Goal: Task Accomplishment & Management: Manage account settings

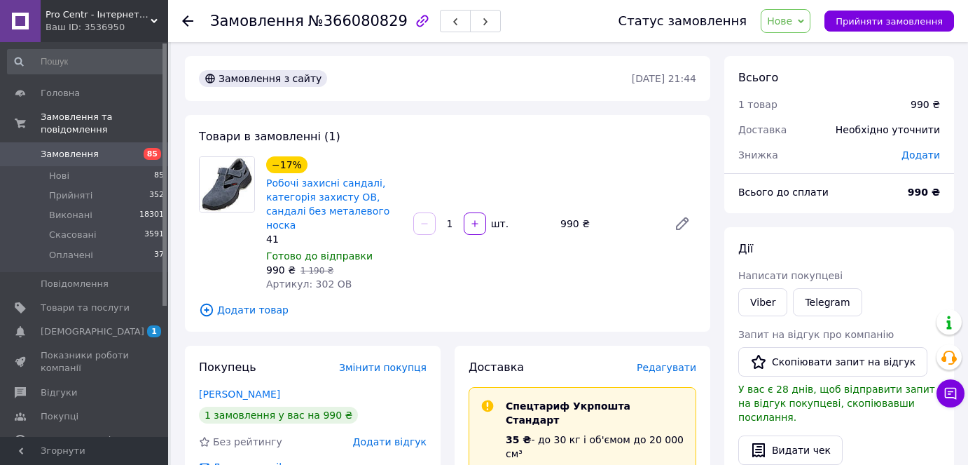
scroll to position [63, 0]
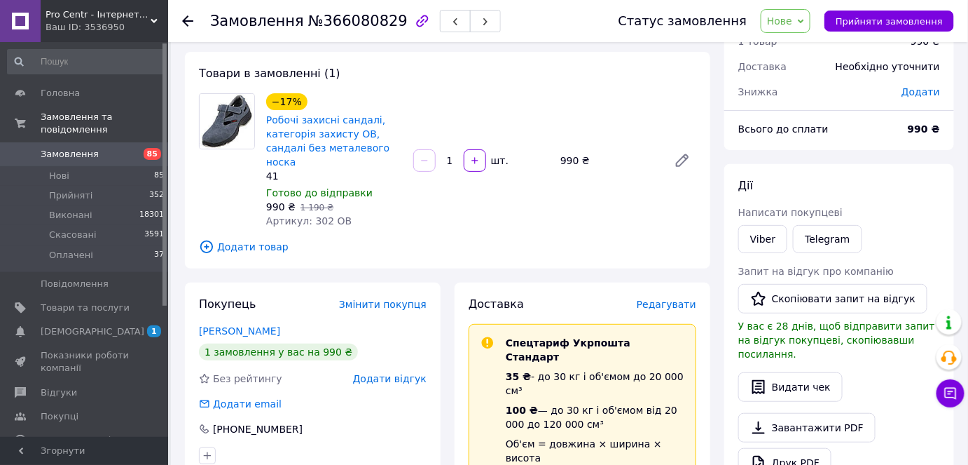
click at [879, 33] on div "Статус замовлення Нове Прийнято Виконано Скасовано Оплачено Прийняти замовлення" at bounding box center [773, 21] width 364 height 42
click at [876, 25] on span "Прийняти замовлення" at bounding box center [889, 21] width 107 height 11
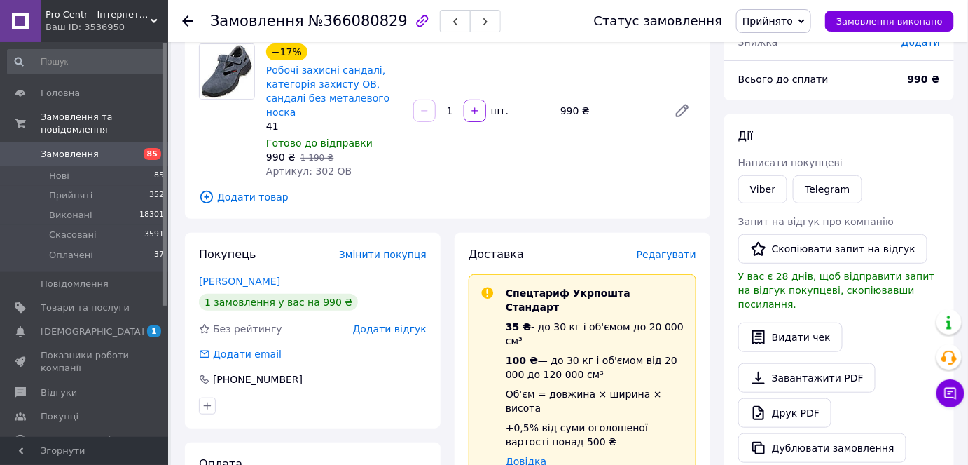
scroll to position [254, 0]
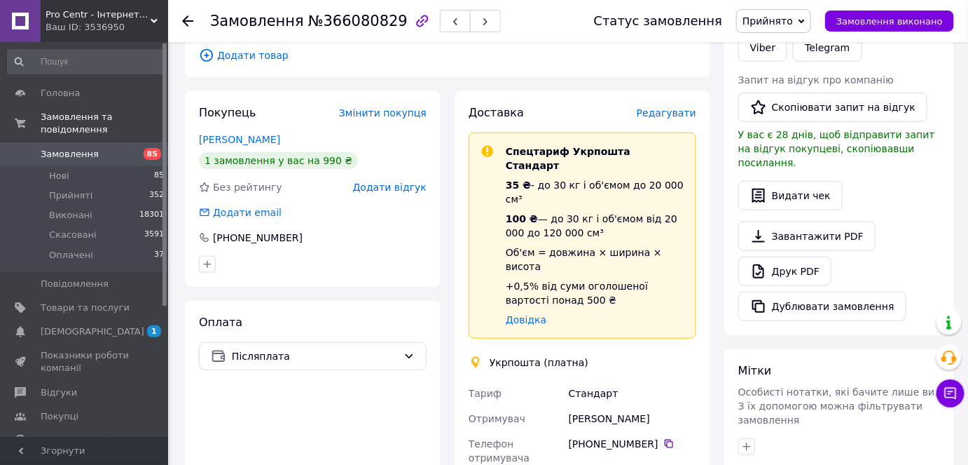
click at [626, 406] on div "[PERSON_NAME]" at bounding box center [632, 418] width 133 height 25
copy div "Тронь"
click at [577, 406] on div "[PERSON_NAME]" at bounding box center [632, 418] width 133 height 25
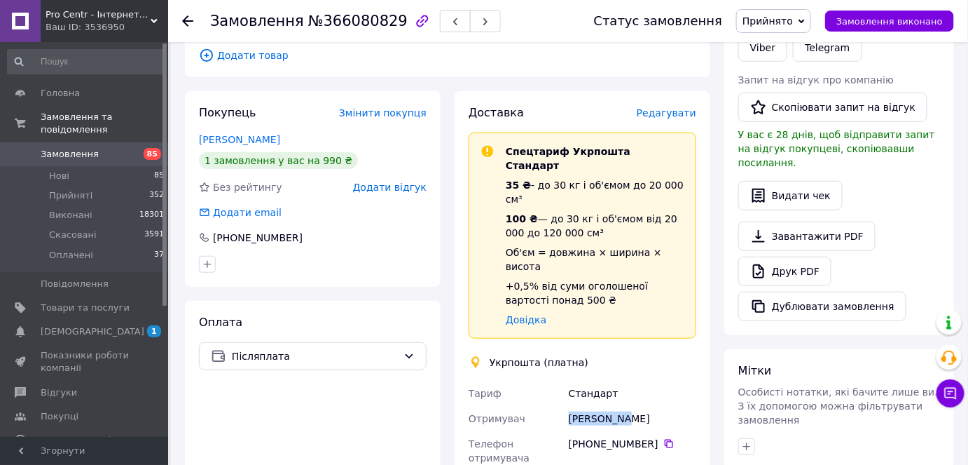
copy div "Александр"
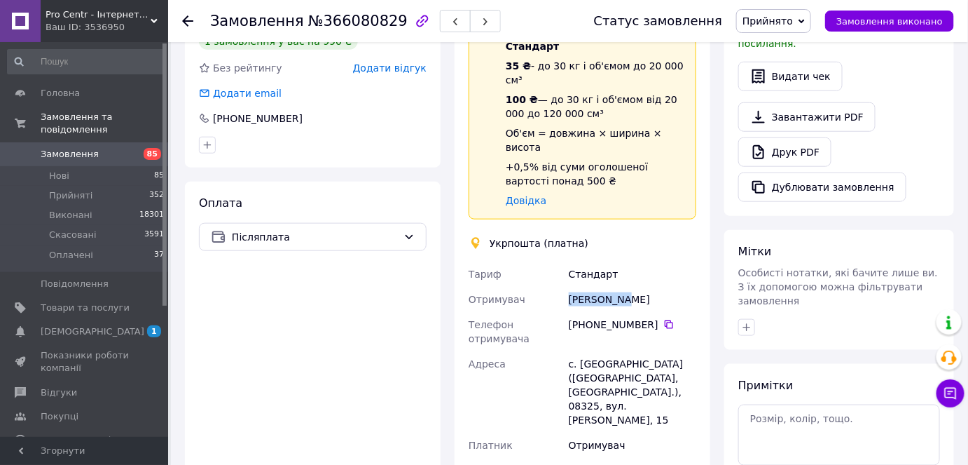
scroll to position [382, 0]
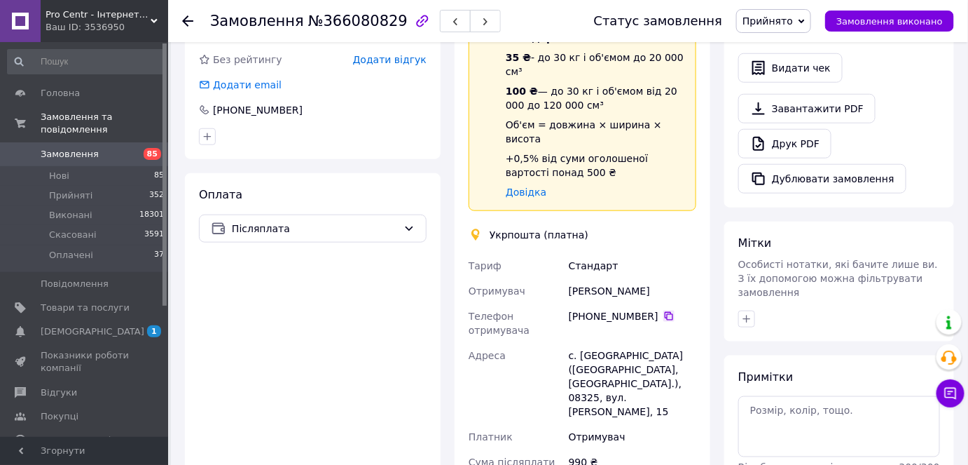
click at [665, 312] on icon at bounding box center [669, 316] width 8 height 8
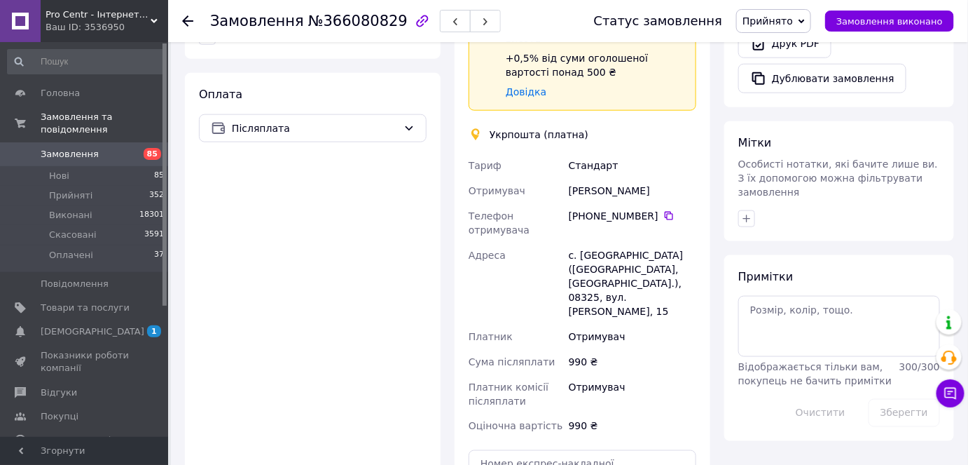
scroll to position [573, 0]
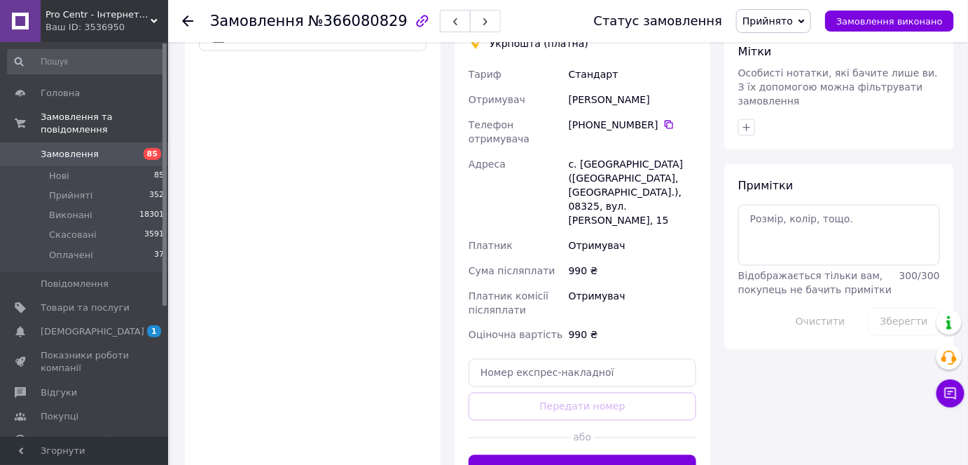
click at [684, 151] on div "с. [GEOGRAPHIC_DATA] ([GEOGRAPHIC_DATA], [GEOGRAPHIC_DATA].), 08325, вул. [PERS…" at bounding box center [632, 191] width 133 height 81
copy div "08325"
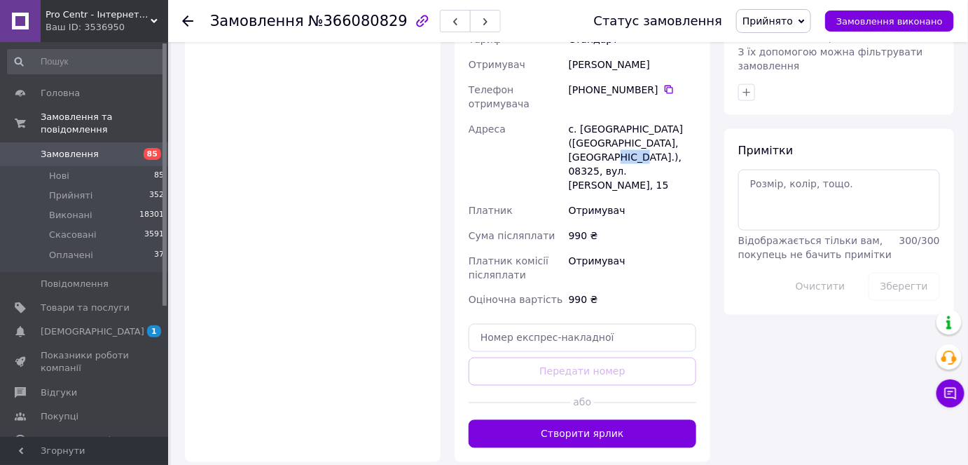
scroll to position [637, 0]
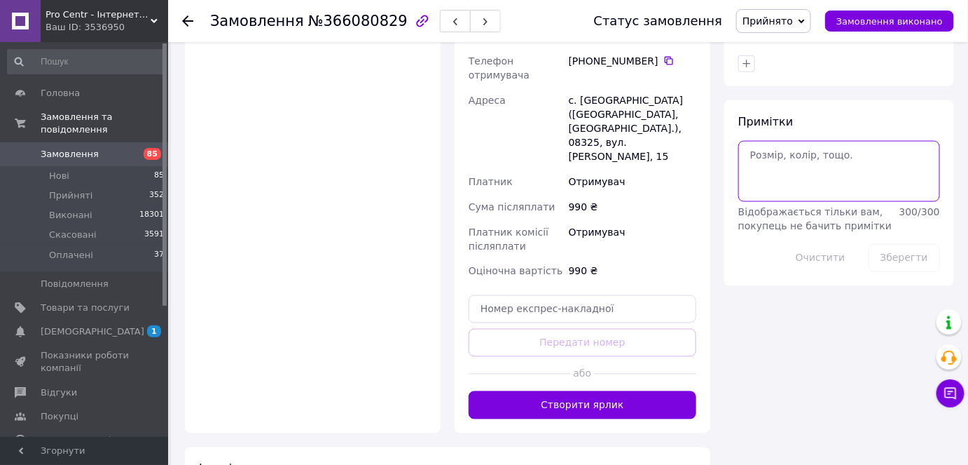
click at [774, 151] on textarea at bounding box center [840, 171] width 202 height 60
paste textarea "0505384189606"
type textarea "0505384189606"
click at [898, 244] on button "Зберегти" at bounding box center [904, 258] width 71 height 28
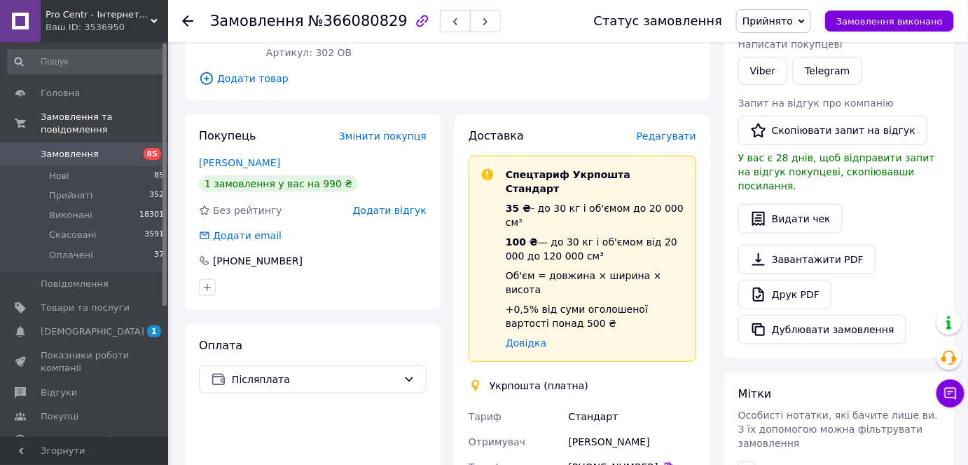
scroll to position [254, 0]
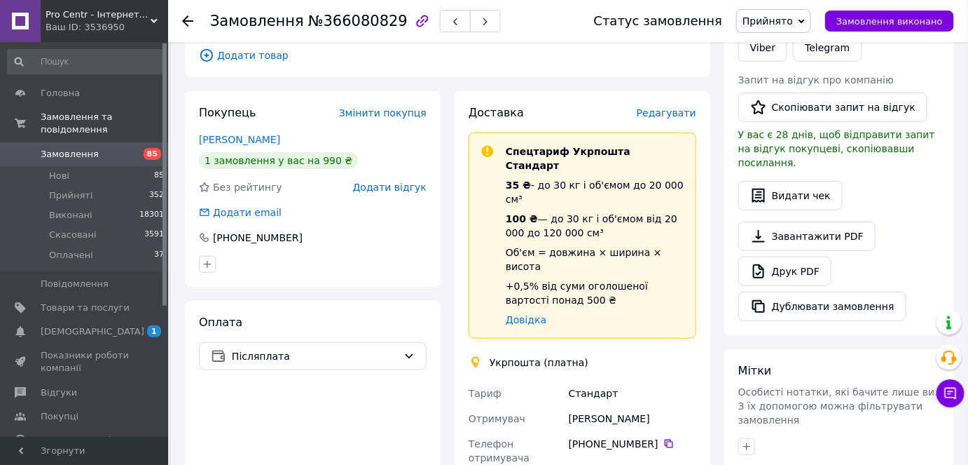
drag, startPoint x: 196, startPoint y: 127, endPoint x: 284, endPoint y: 125, distance: 87.6
click at [284, 125] on div "Покупець Змінити покупця Тронь Александр 1 замовлення у вас на 990 ₴ Без рейтин…" at bounding box center [313, 188] width 256 height 195
copy link "Тронь Александр"
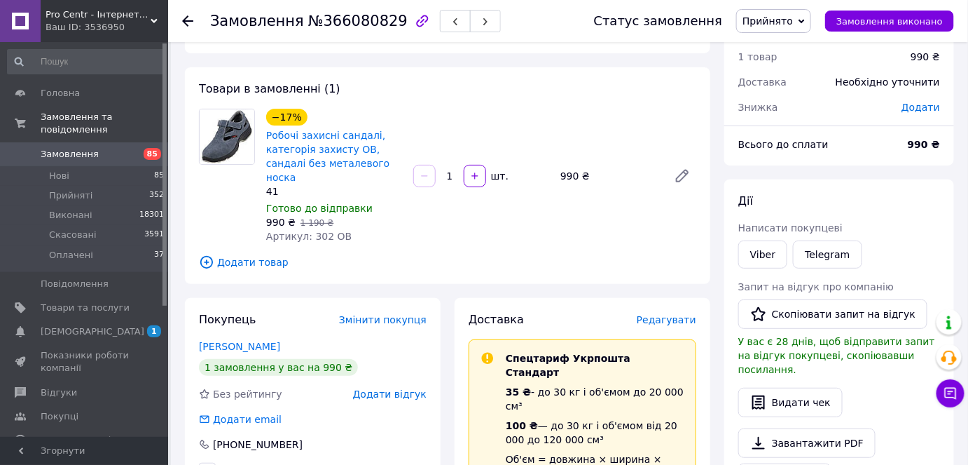
scroll to position [0, 0]
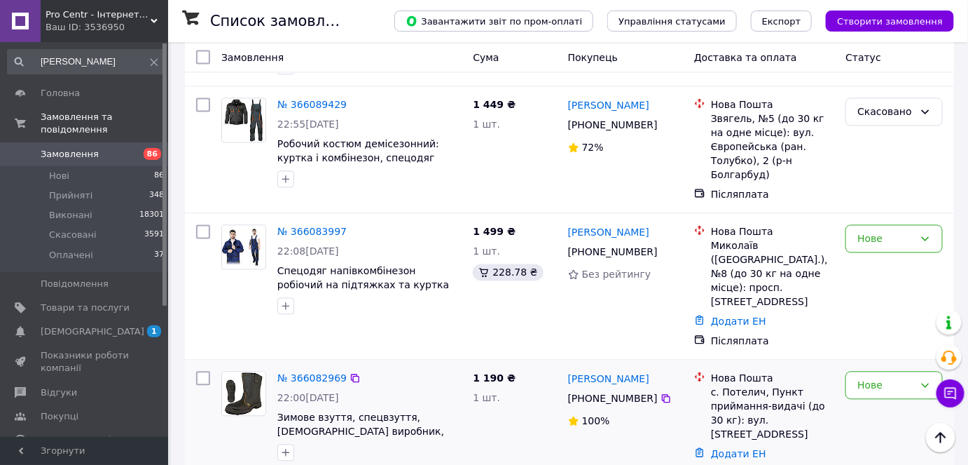
scroll to position [824, 0]
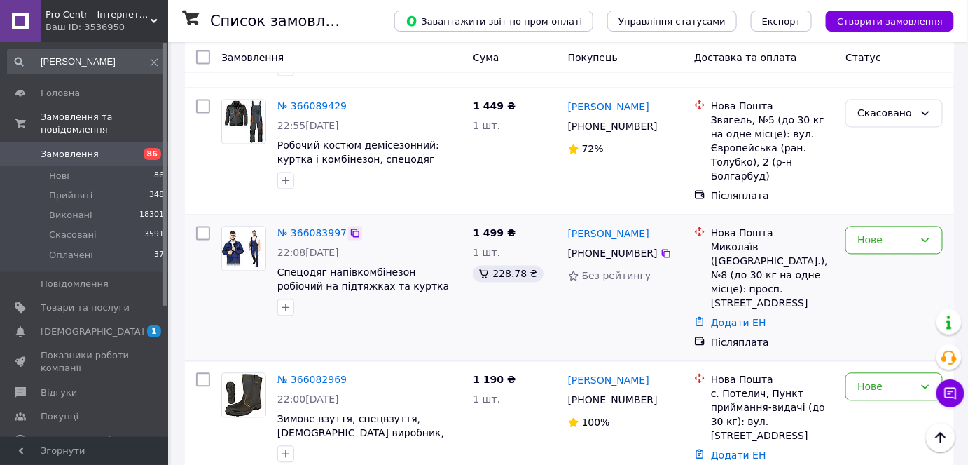
drag, startPoint x: 310, startPoint y: 161, endPoint x: 353, endPoint y: 168, distance: 43.3
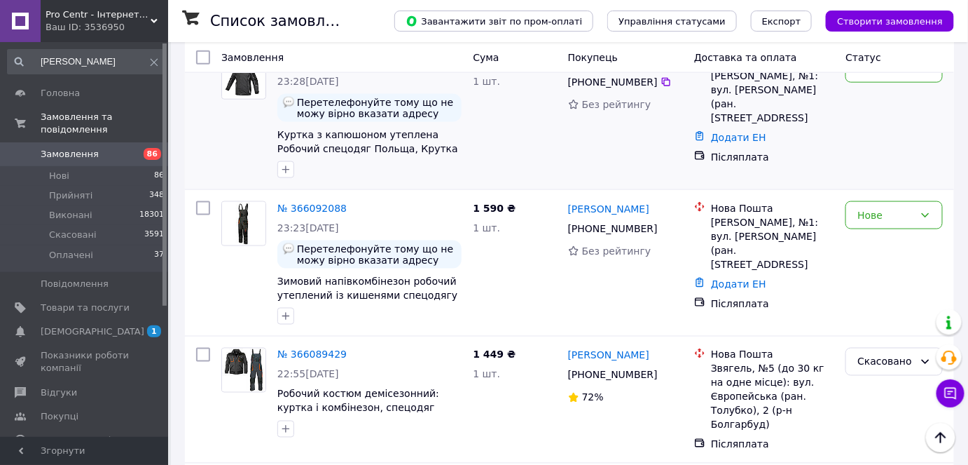
scroll to position [441, 0]
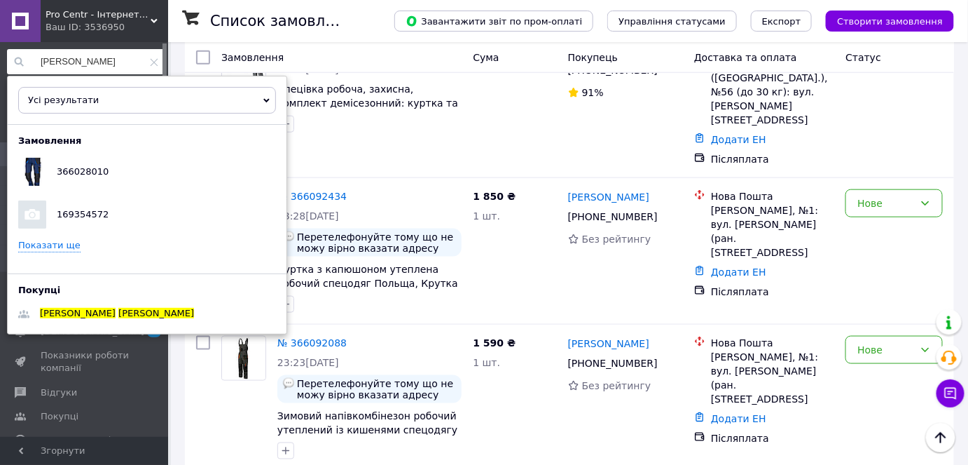
drag, startPoint x: 69, startPoint y: 64, endPoint x: 0, endPoint y: 62, distance: 69.4
click at [0, 62] on div "[PERSON_NAME] результати Тільки замовлення Тільки товари та послуги Тільки груп…" at bounding box center [86, 241] width 172 height 399
paste input "[PERSON_NAME]"
type input "[PERSON_NAME]"
click at [91, 320] on div "[PERSON_NAME]" at bounding box center [116, 313] width 175 height 20
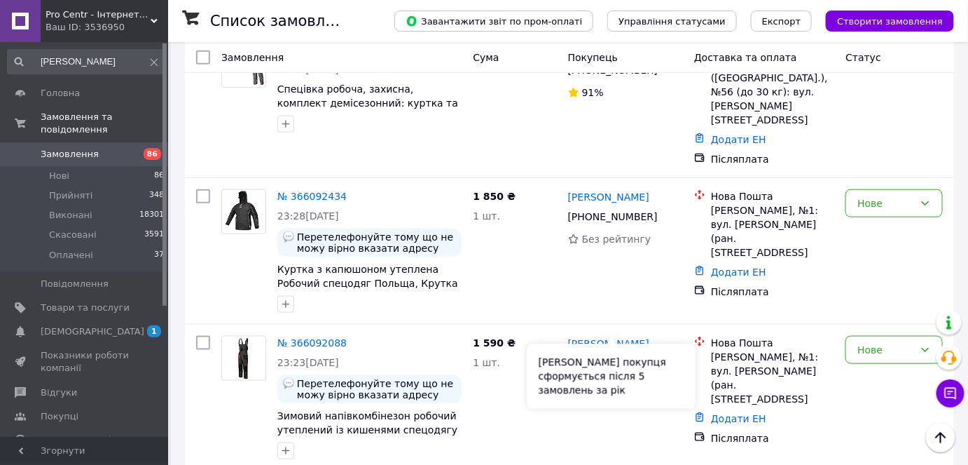
click at [656, 357] on div "[PERSON_NAME] покупця сформується після 5 замовлень за рік" at bounding box center [612, 376] width 168 height 64
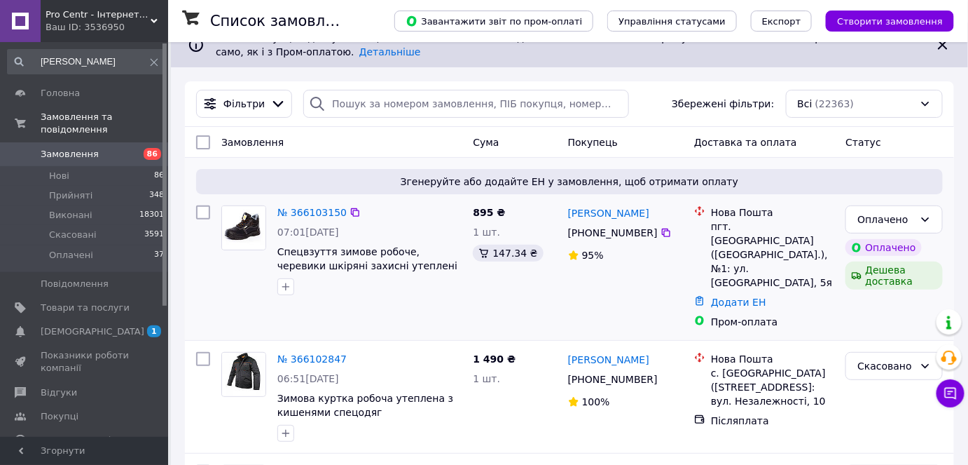
scroll to position [0, 0]
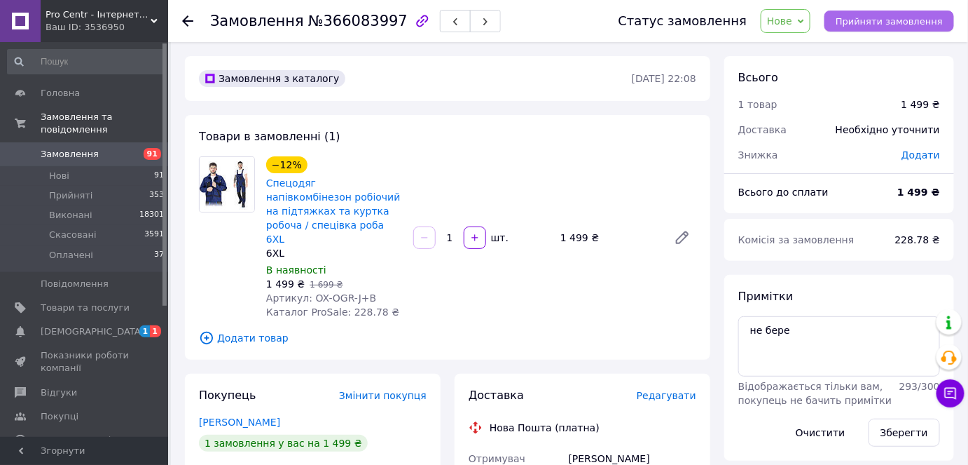
click at [907, 16] on span "Прийняти замовлення" at bounding box center [889, 21] width 107 height 11
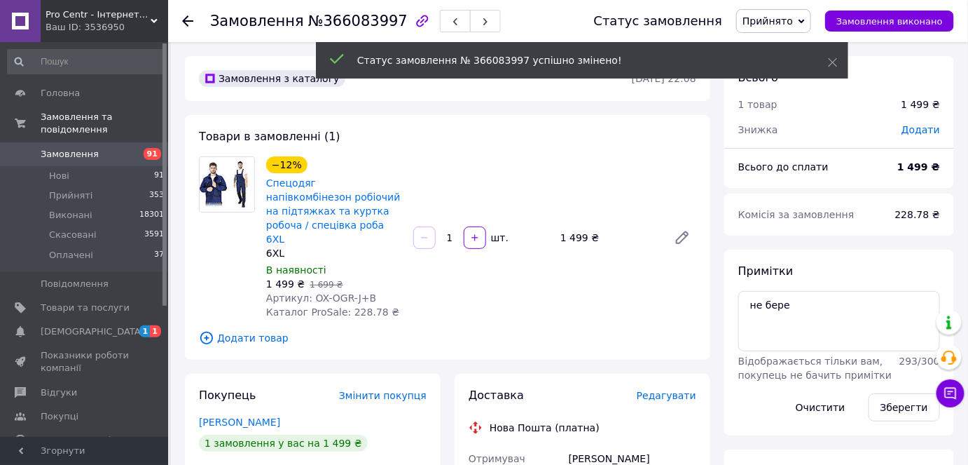
scroll to position [127, 0]
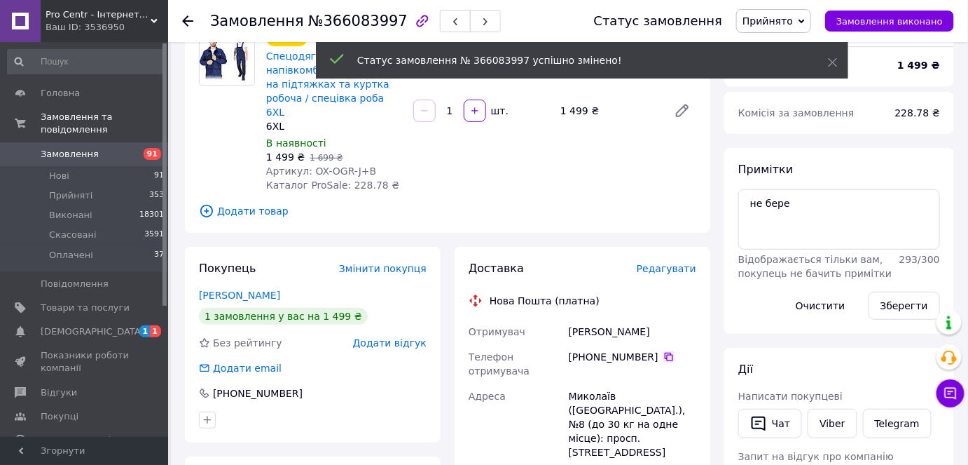
click at [665, 352] on icon at bounding box center [669, 356] width 8 height 8
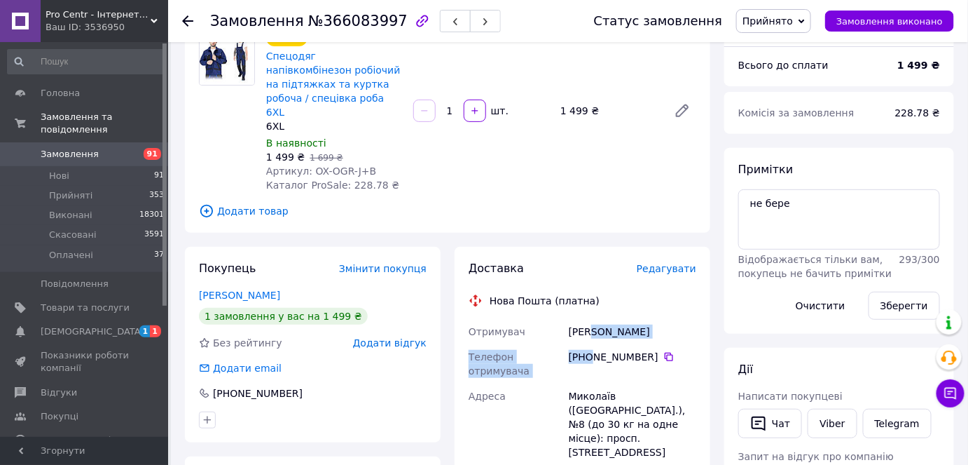
drag, startPoint x: 592, startPoint y: 329, endPoint x: 568, endPoint y: 310, distance: 31.0
click at [568, 319] on div "Ялий Денис" at bounding box center [632, 331] width 133 height 25
copy div "Ялий"
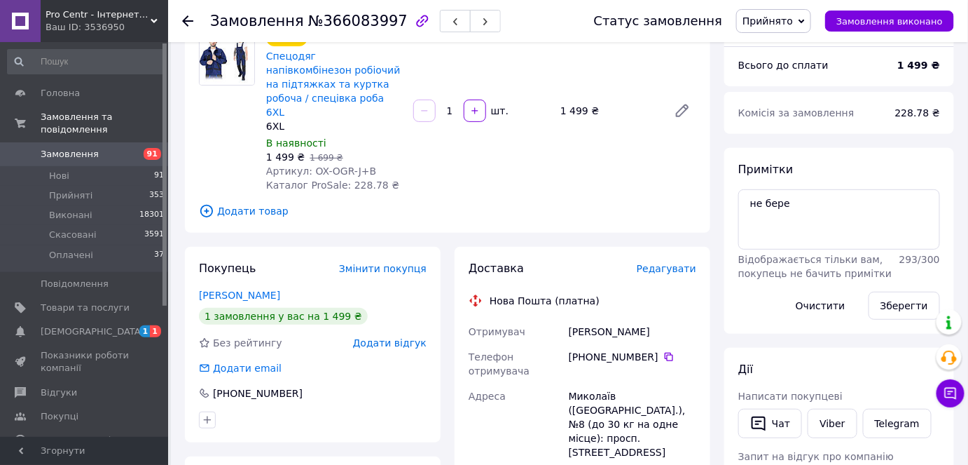
click at [583, 383] on div "Миколаїв ([GEOGRAPHIC_DATA].), №8 (до 30 кг на одне місце): просп. [STREET_ADDR…" at bounding box center [632, 423] width 133 height 81
copy div "Миколаїв"
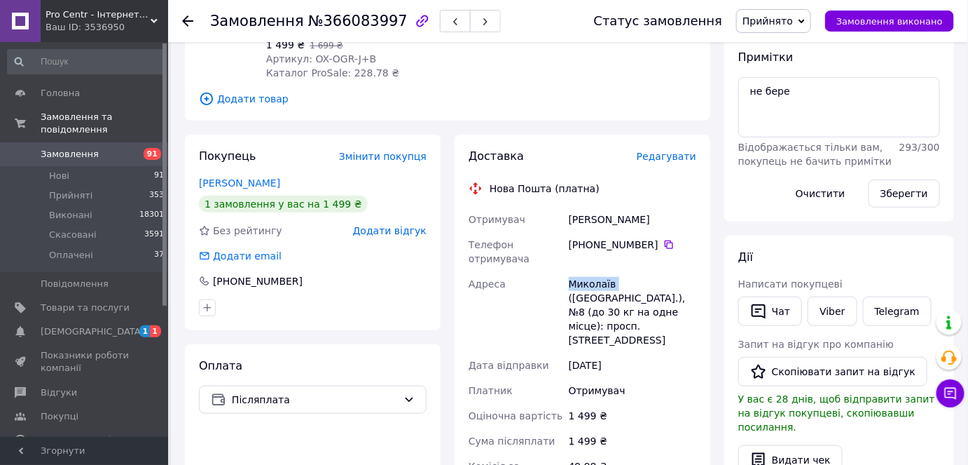
scroll to position [446, 0]
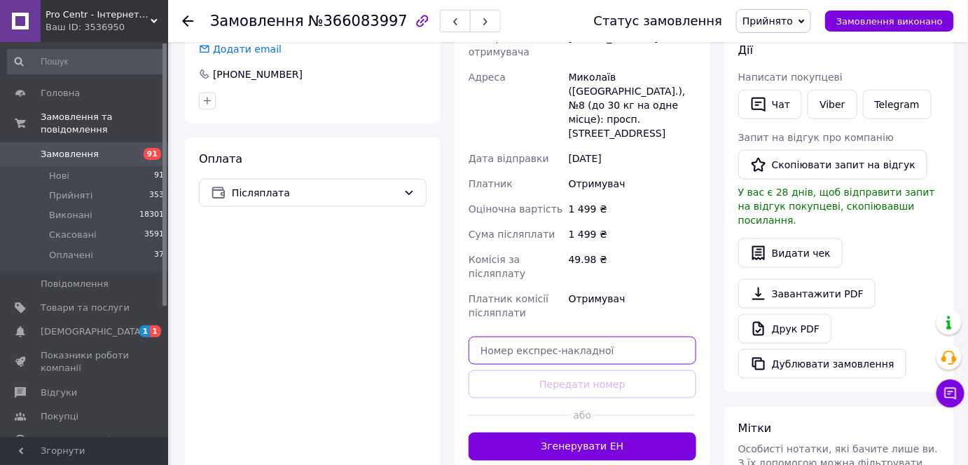
click at [577, 336] on input "text" at bounding box center [583, 350] width 228 height 28
paste input "20451269282182"
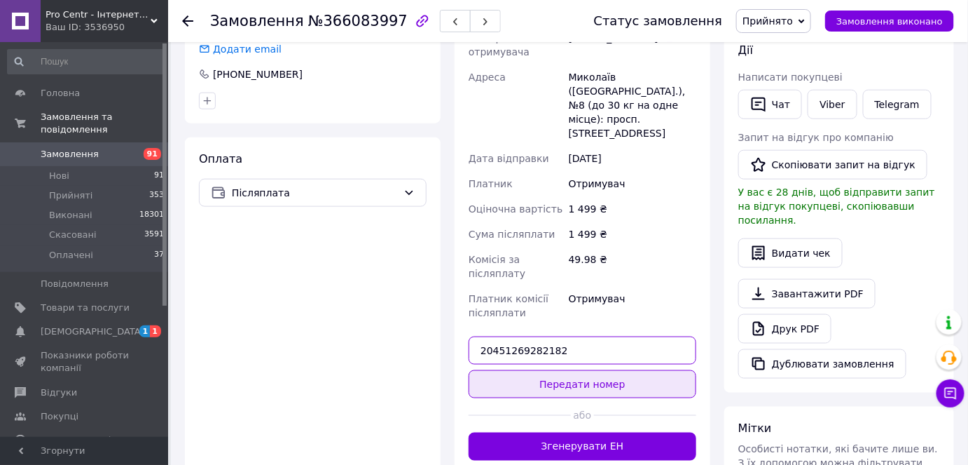
type input "20451269282182"
click at [528, 370] on button "Передати номер" at bounding box center [583, 384] width 228 height 28
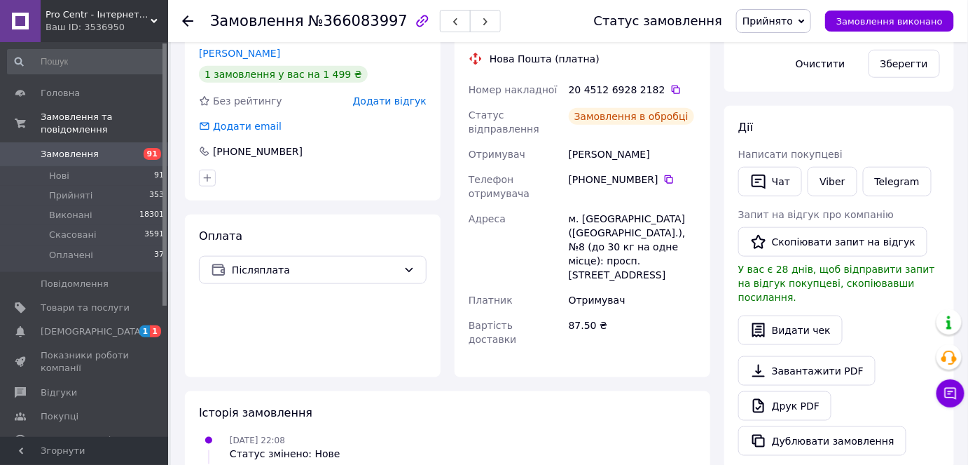
scroll to position [254, 0]
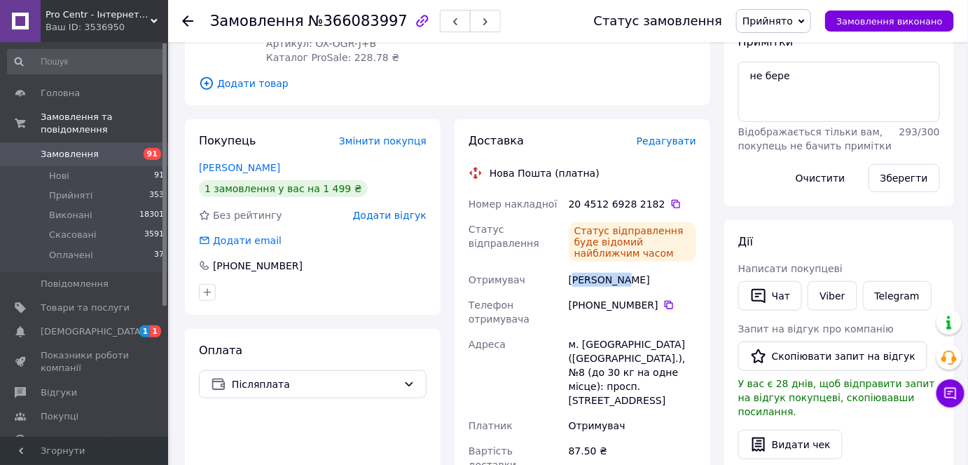
drag, startPoint x: 574, startPoint y: 266, endPoint x: 629, endPoint y: 262, distance: 54.8
click at [629, 267] on div "Ялий Денис" at bounding box center [632, 279] width 133 height 25
drag, startPoint x: 549, startPoint y: 262, endPoint x: 671, endPoint y: 259, distance: 121.3
click at [671, 259] on div "Номер накладної 20 4512 6928 2182   Статус відправлення Статус відправлення буд…" at bounding box center [582, 334] width 233 height 286
copy div "Отримувач Ялий Денис"
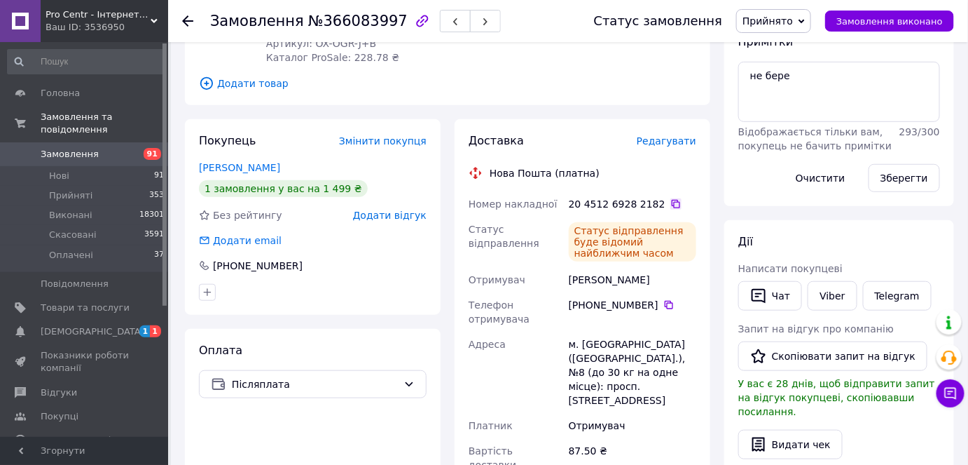
click at [671, 198] on icon at bounding box center [676, 203] width 11 height 11
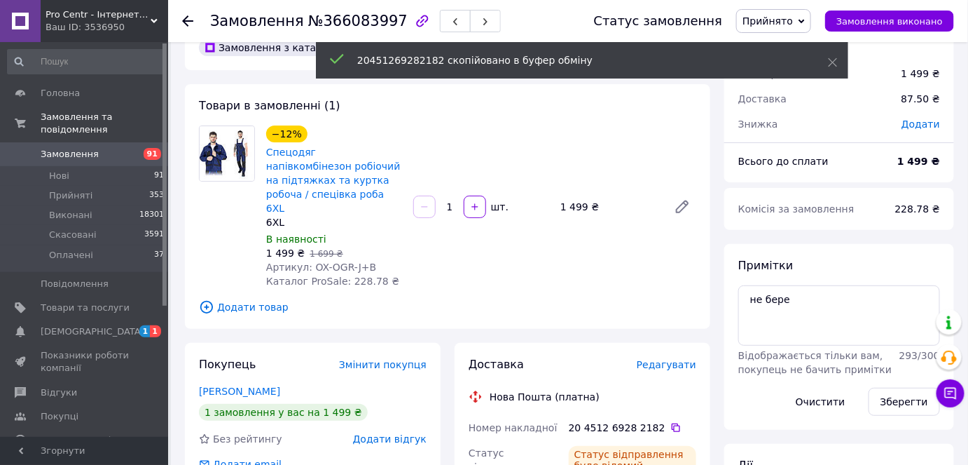
scroll to position [0, 0]
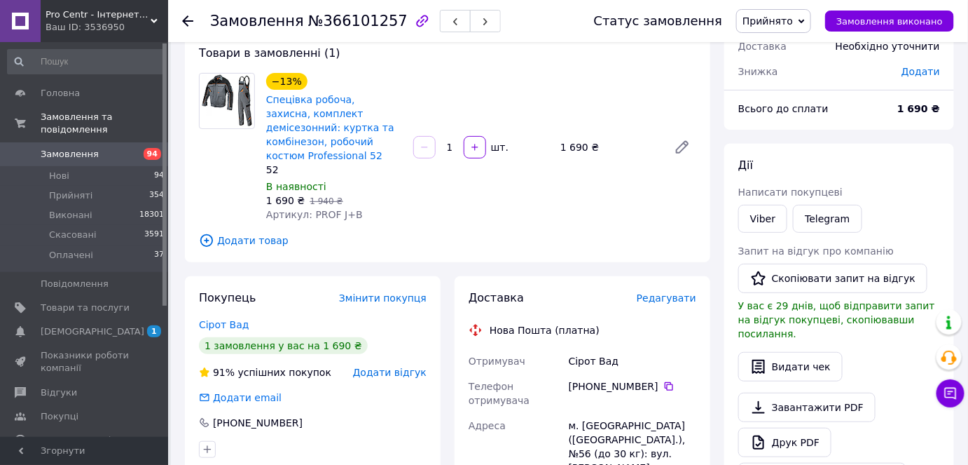
scroll to position [127, 0]
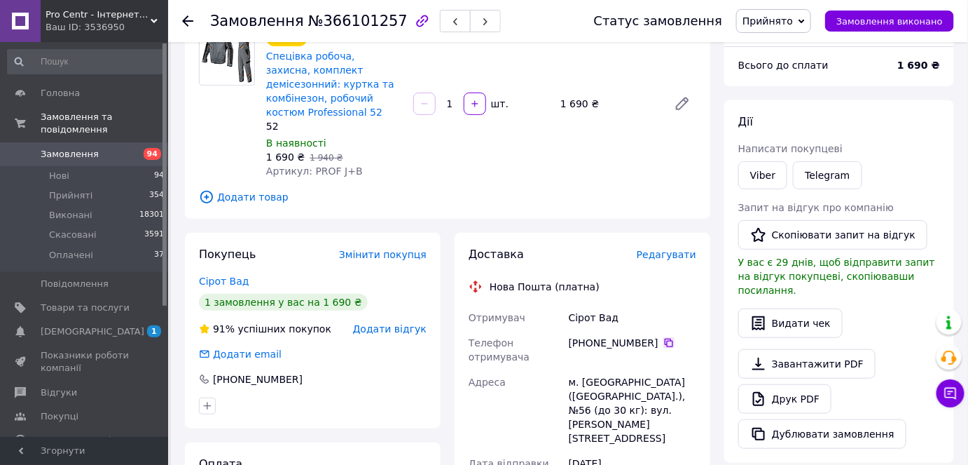
click at [664, 337] on icon at bounding box center [669, 342] width 11 height 11
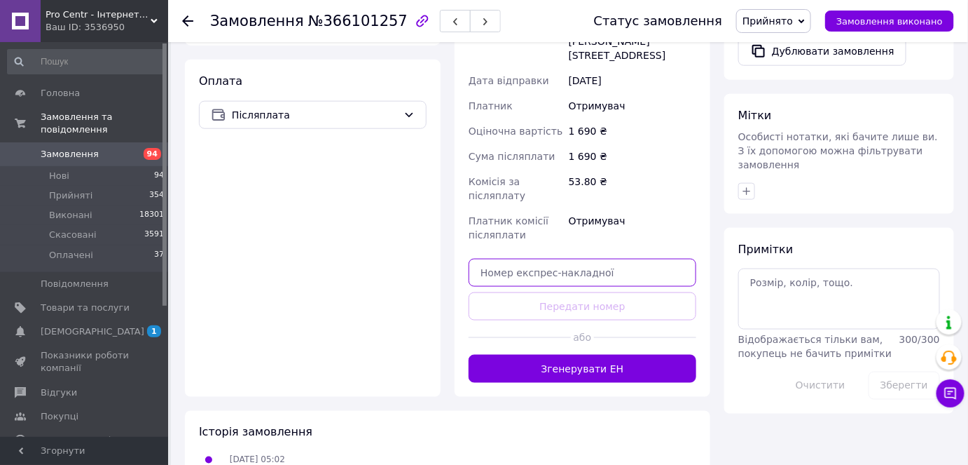
click at [556, 259] on input "text" at bounding box center [583, 273] width 228 height 28
paste input "20451269246016"
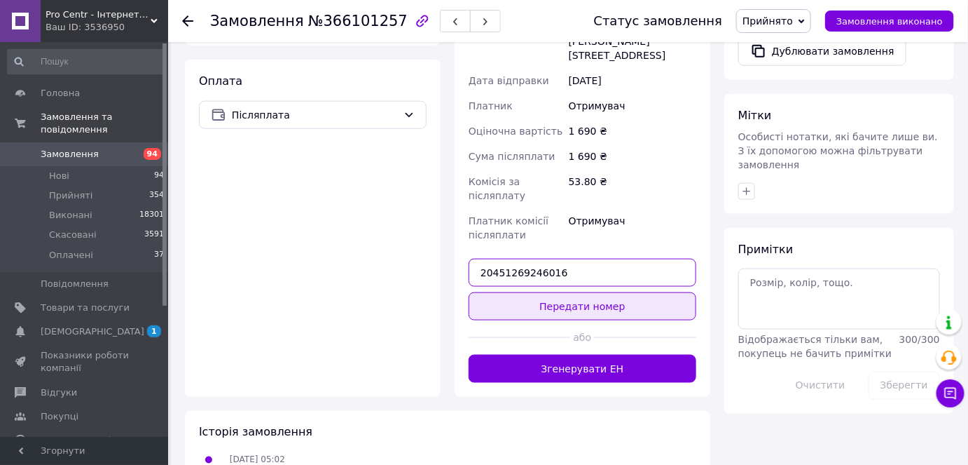
type input "20451269246016"
click at [500, 292] on button "Передати номер" at bounding box center [583, 306] width 228 height 28
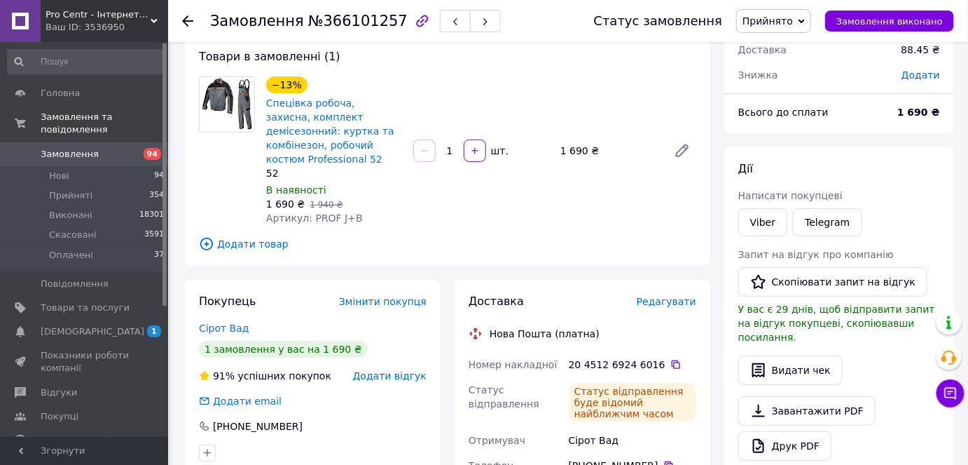
scroll to position [254, 0]
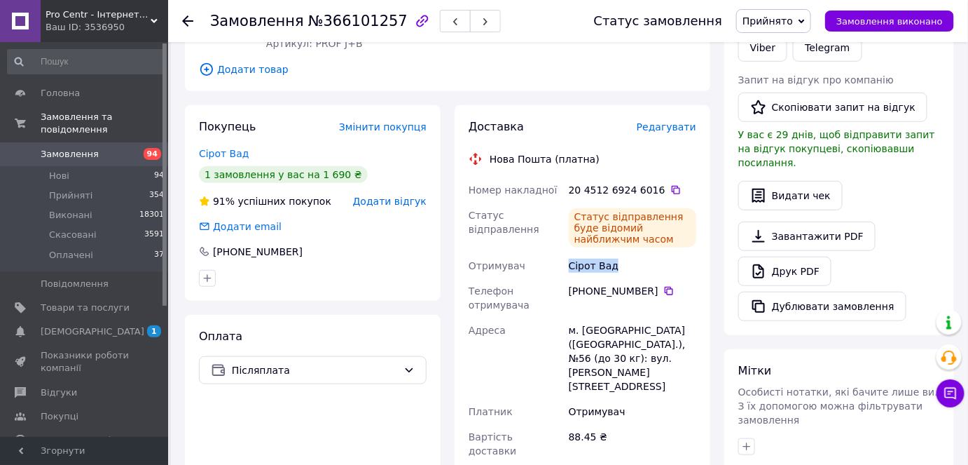
drag, startPoint x: 565, startPoint y: 266, endPoint x: 618, endPoint y: 271, distance: 52.8
click at [618, 271] on div "Номер накладної 20 4512 6924 6016   Статус відправлення Статус відправлення буд…" at bounding box center [582, 320] width 233 height 286
copy div "Отримувач Сірот Вад"
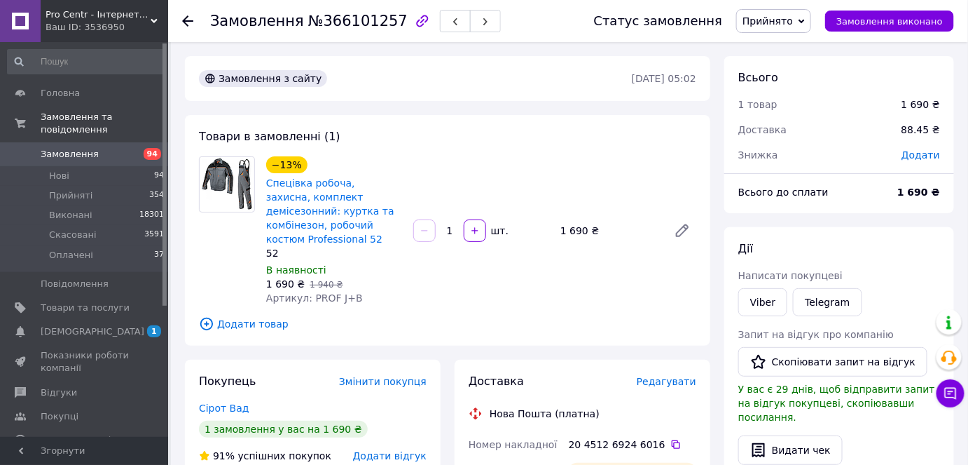
scroll to position [191, 0]
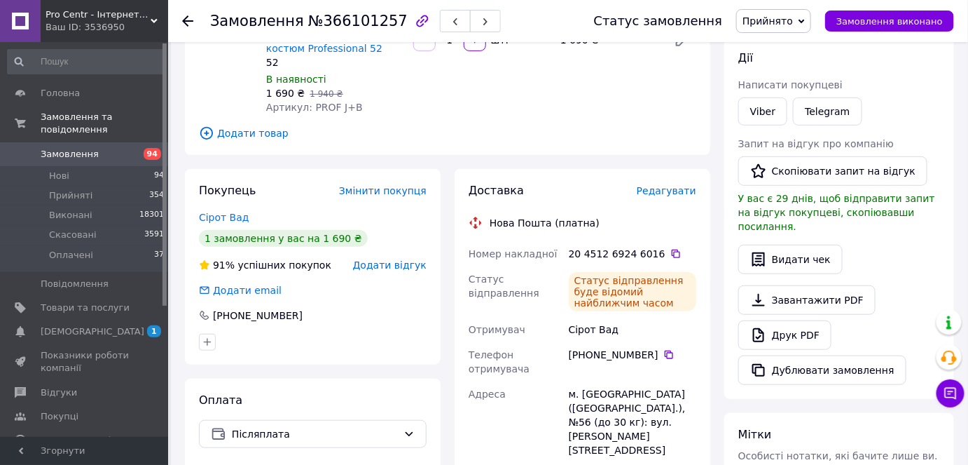
click at [615, 256] on div "20 4512 6924 6016" at bounding box center [633, 254] width 128 height 14
click at [655, 251] on div "20 4512 6924 6016" at bounding box center [633, 254] width 128 height 14
click at [671, 250] on icon at bounding box center [676, 253] width 11 height 11
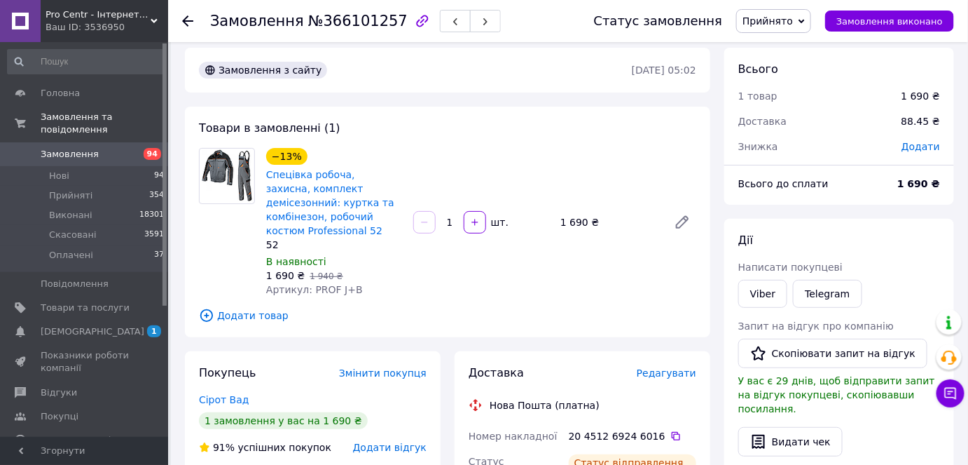
scroll to position [0, 0]
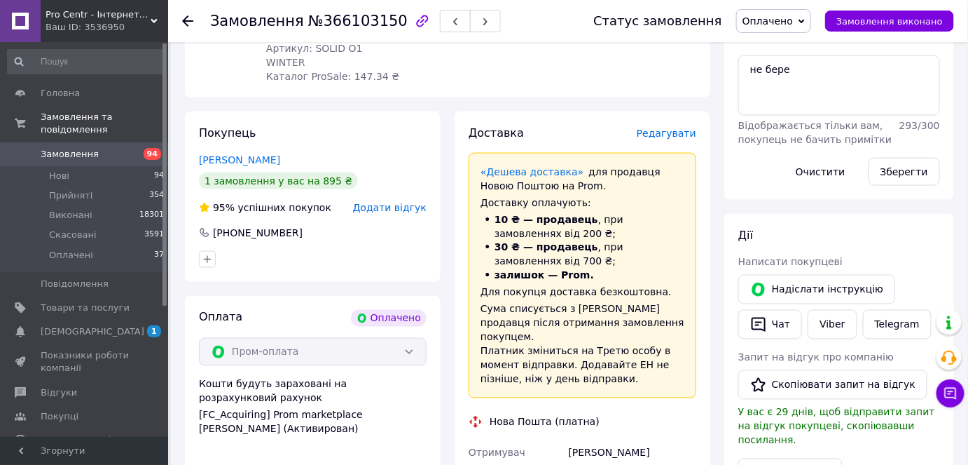
scroll to position [637, 0]
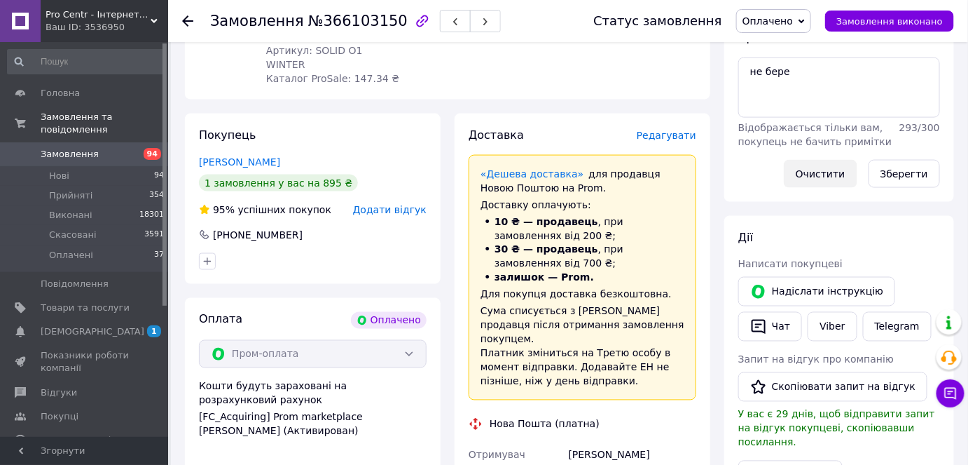
click at [833, 160] on button "Очистити" at bounding box center [821, 174] width 74 height 28
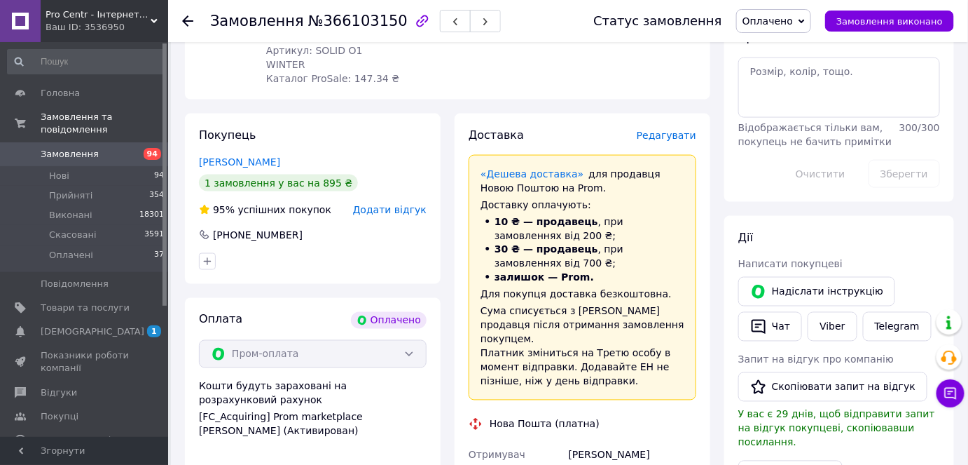
click at [584, 442] on div "Шепета Петро" at bounding box center [632, 454] width 133 height 25
copy div "Шепета"
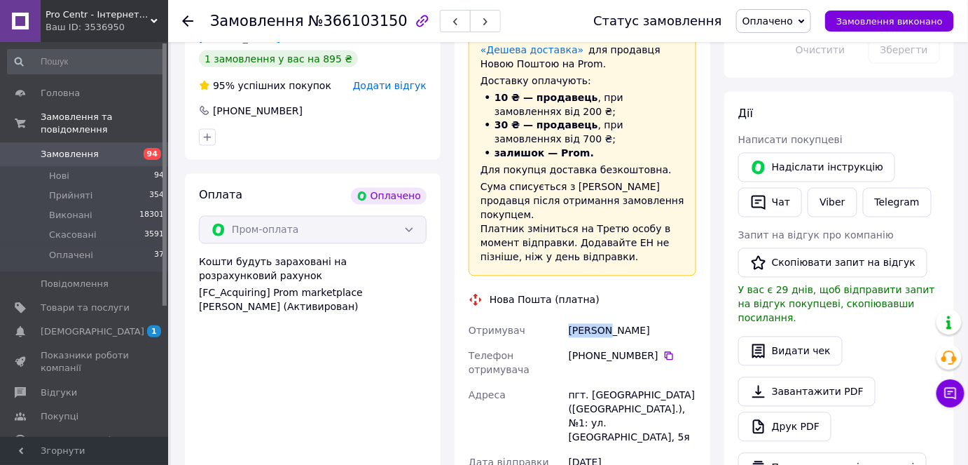
scroll to position [764, 0]
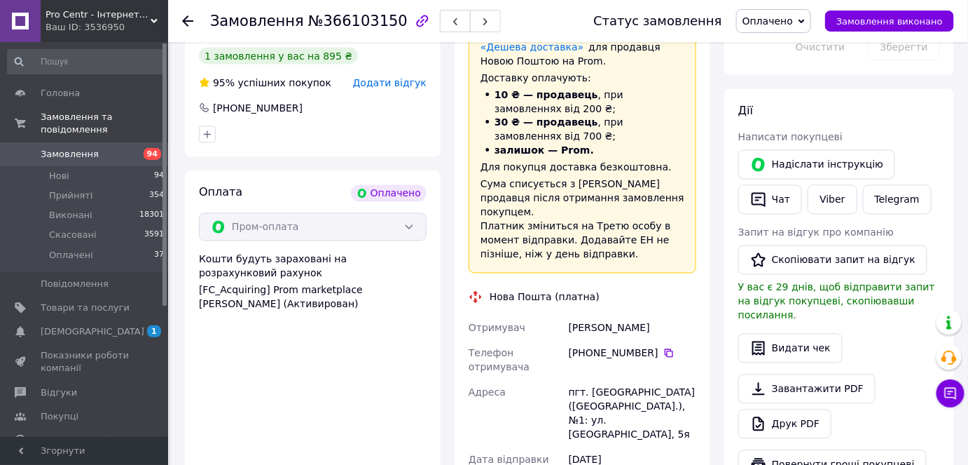
click at [605, 380] on div "пгт. Гусятин (Тернопольская обл.), №1: ул. Тернопольская, 5я" at bounding box center [632, 413] width 133 height 67
copy div "Гусятин"
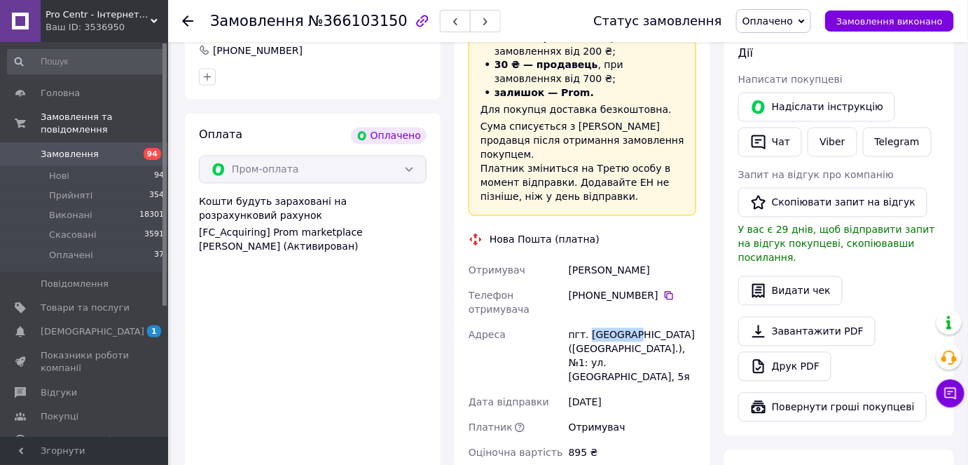
scroll to position [1019, 0]
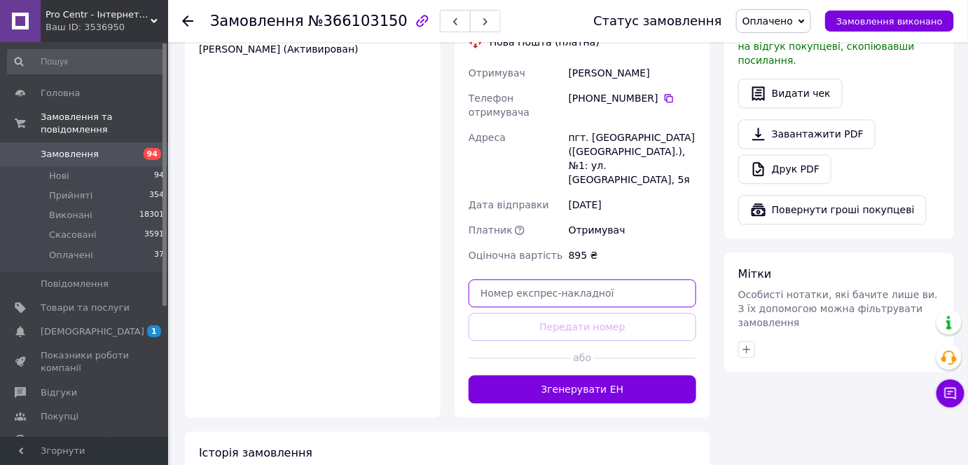
click at [547, 279] on input "text" at bounding box center [583, 293] width 228 height 28
paste input "20451269284521"
type input "20451269284521"
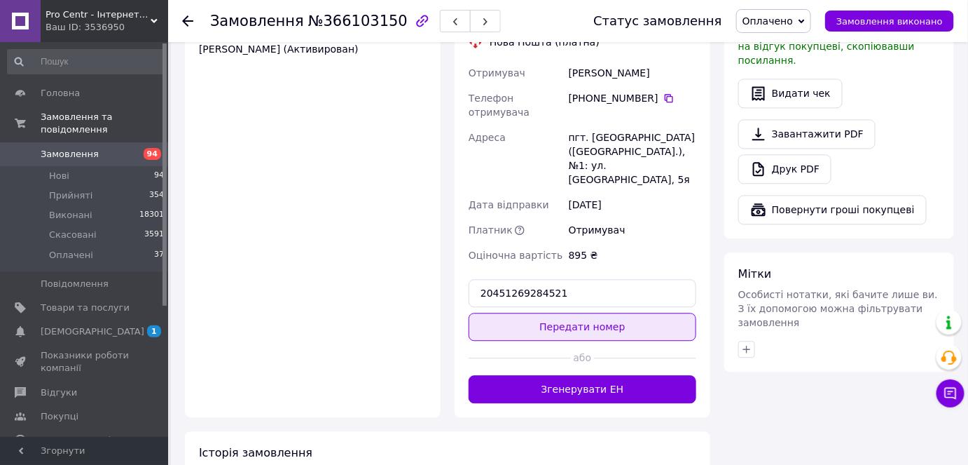
click at [502, 313] on button "Передати номер" at bounding box center [583, 327] width 228 height 28
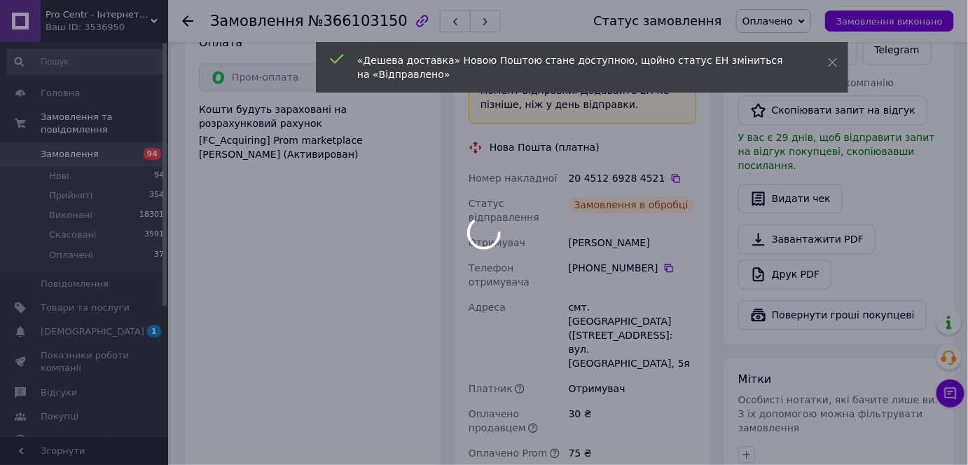
scroll to position [828, 0]
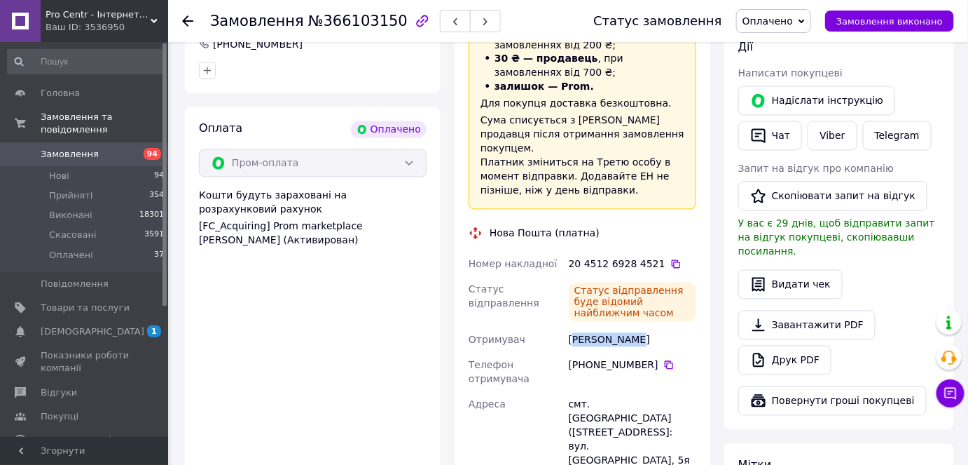
drag, startPoint x: 581, startPoint y: 263, endPoint x: 658, endPoint y: 266, distance: 77.1
click at [663, 327] on div "Шепета Петро" at bounding box center [632, 339] width 133 height 25
drag, startPoint x: 581, startPoint y: 266, endPoint x: 589, endPoint y: 266, distance: 8.4
click at [589, 327] on div "Шепета Петро" at bounding box center [632, 339] width 133 height 25
click at [561, 327] on div "Отримувач" at bounding box center [516, 339] width 100 height 25
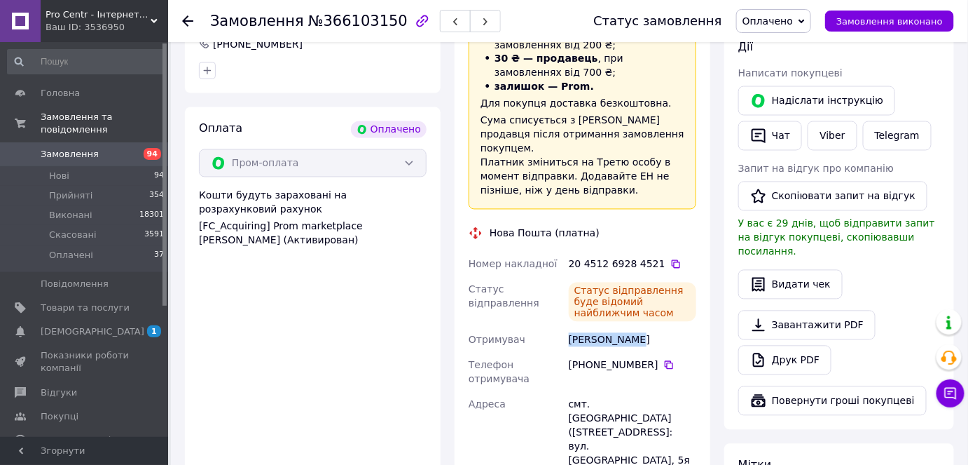
drag, startPoint x: 568, startPoint y: 267, endPoint x: 647, endPoint y: 264, distance: 79.2
click at [647, 327] on div "Шепета Петро" at bounding box center [632, 339] width 133 height 25
copy div "Шепета Петро"
click at [672, 260] on icon at bounding box center [676, 264] width 8 height 8
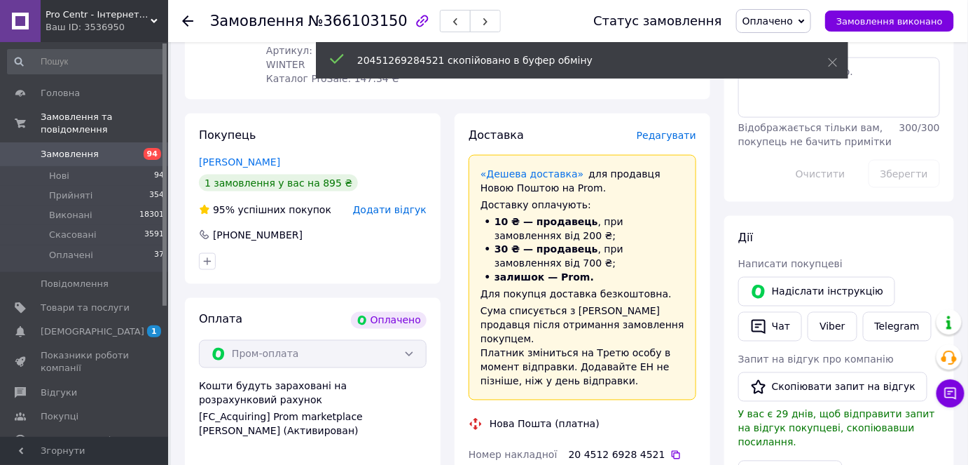
scroll to position [318, 0]
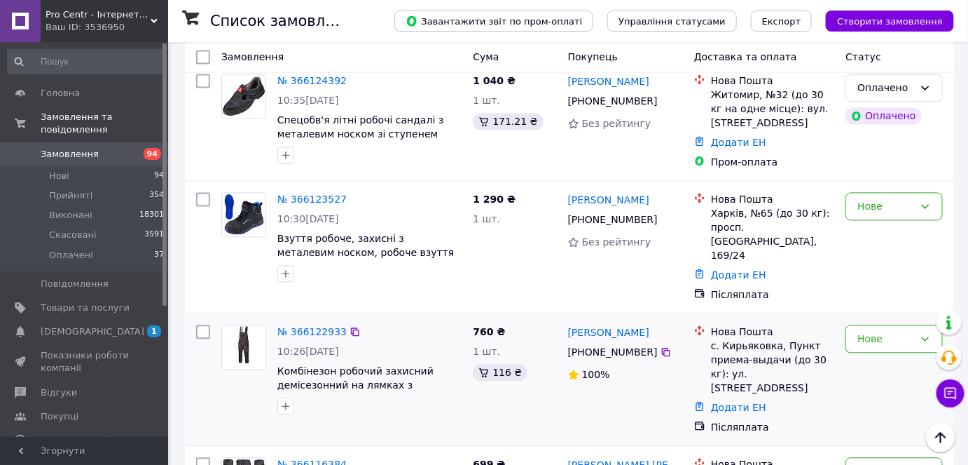
scroll to position [828, 0]
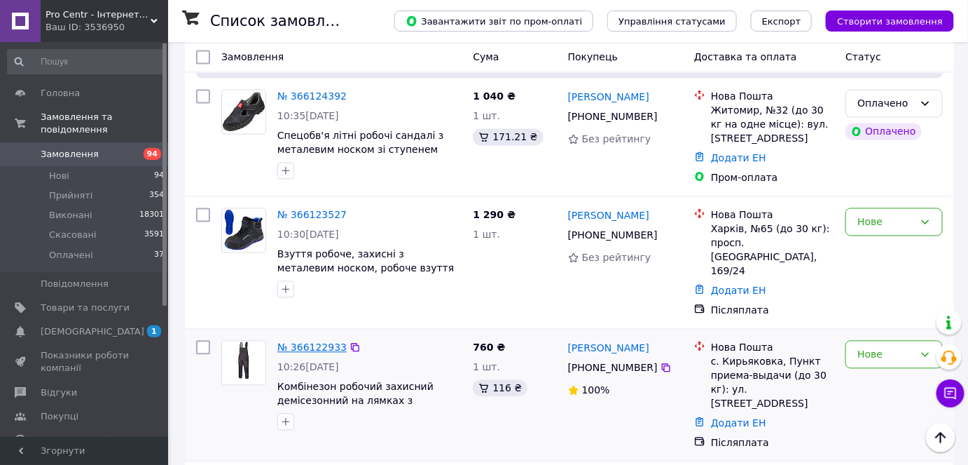
drag, startPoint x: 293, startPoint y: 240, endPoint x: 301, endPoint y: 244, distance: 9.1
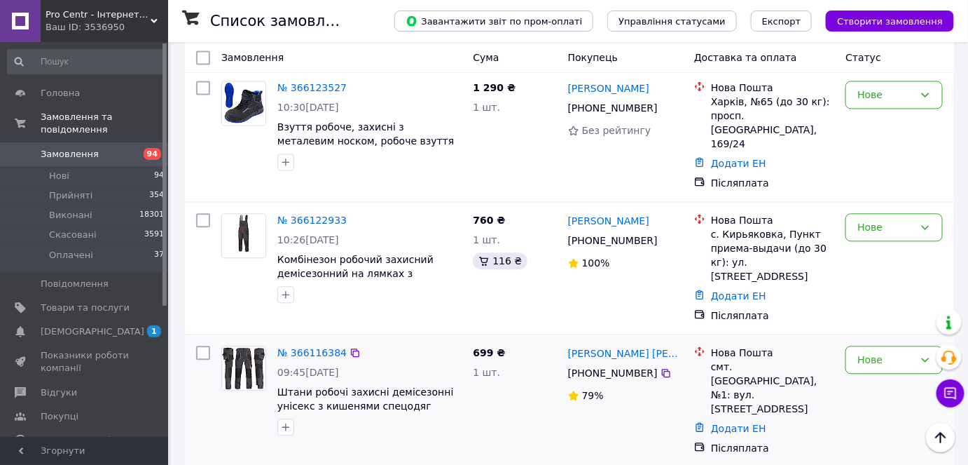
scroll to position [764, 0]
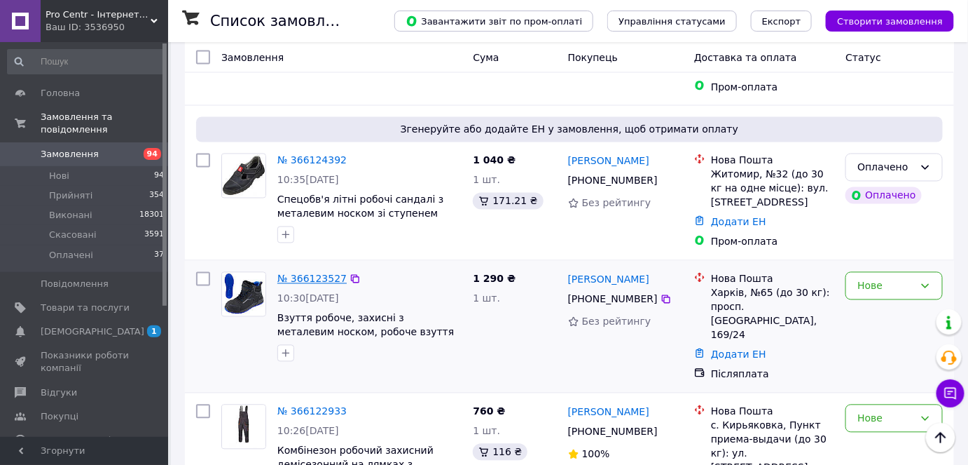
drag, startPoint x: 298, startPoint y: 191, endPoint x: 310, endPoint y: 192, distance: 12.0
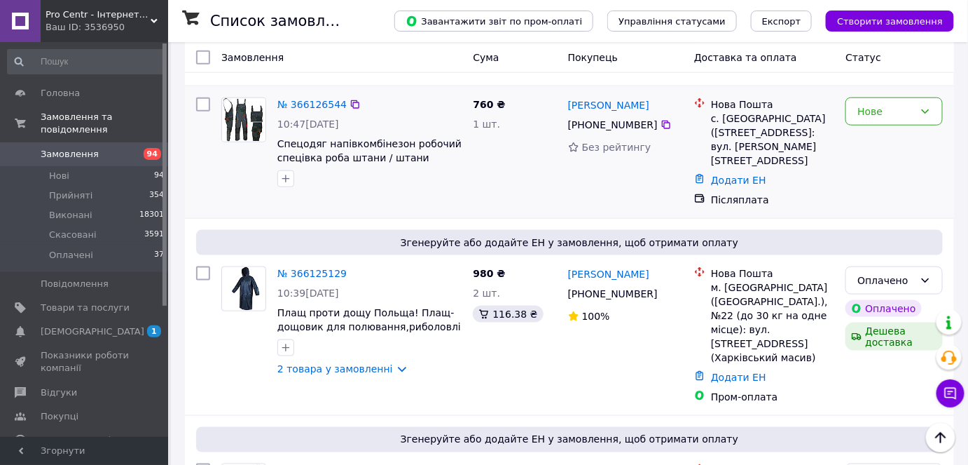
scroll to position [318, 0]
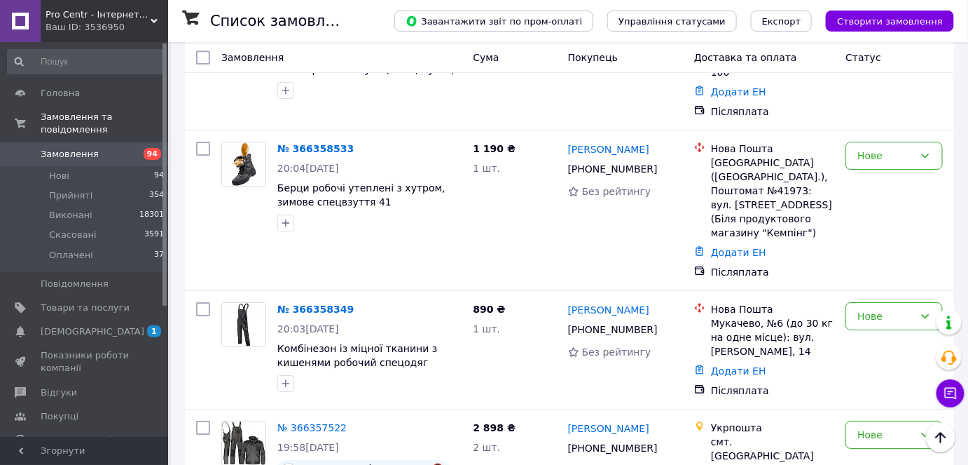
scroll to position [1528, 0]
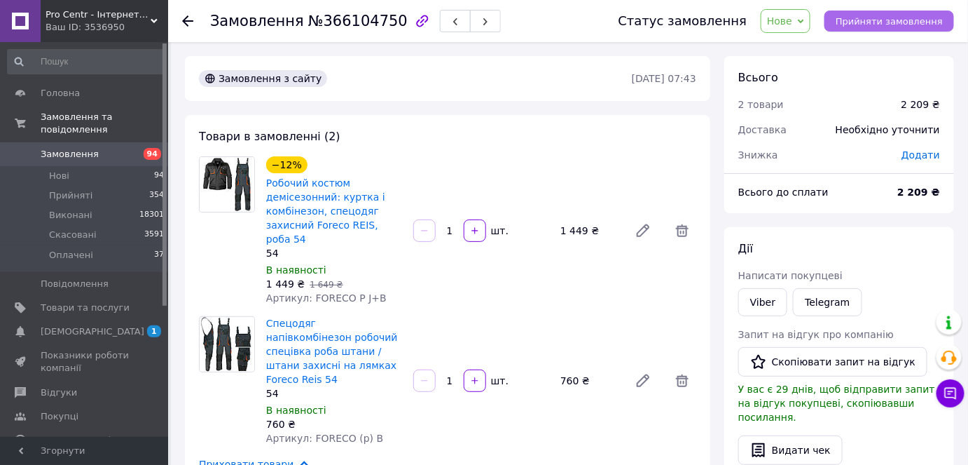
click at [907, 16] on span "Прийняти замовлення" at bounding box center [889, 21] width 107 height 11
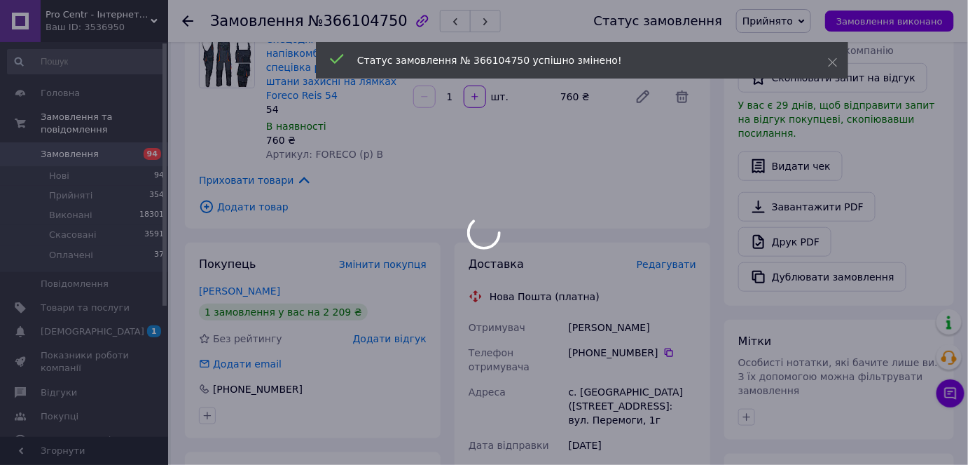
scroll to position [382, 0]
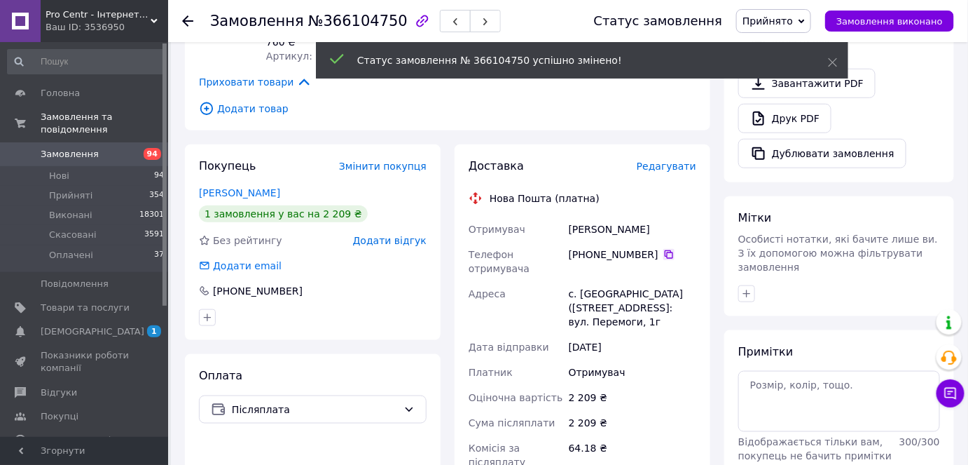
click at [664, 249] on icon at bounding box center [669, 254] width 11 height 11
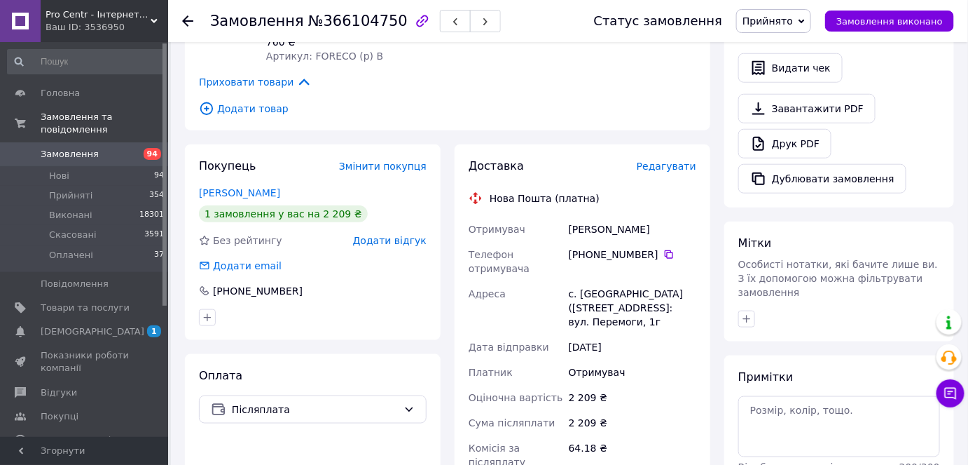
click at [584, 217] on div "Чебан Евгений" at bounding box center [632, 229] width 133 height 25
copy div "Чебан"
click at [586, 281] on div "с. Троїцьке (Одеська обл., Одеський р-н.), №1: вул. Перемоги, 1г" at bounding box center [632, 307] width 133 height 53
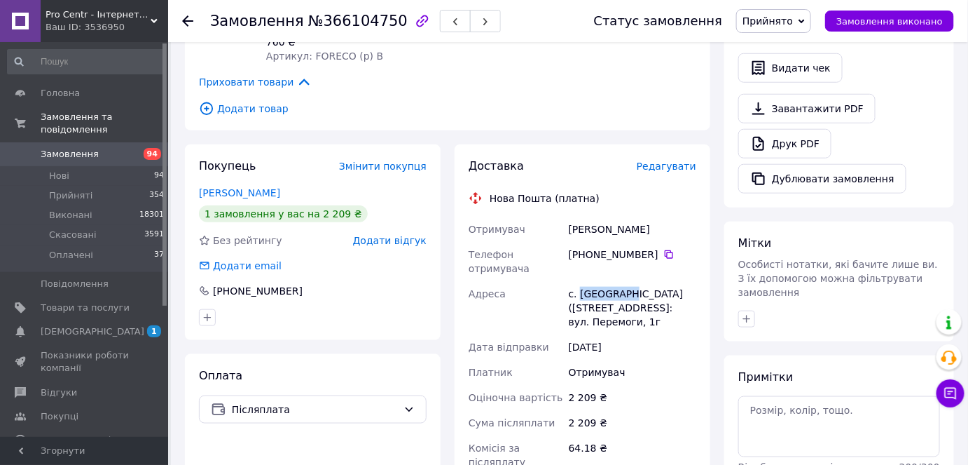
copy div "Троїцьке"
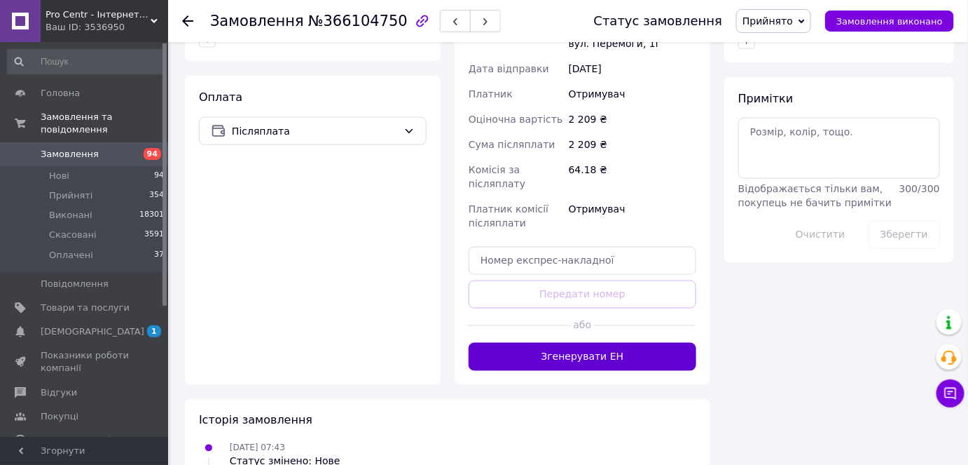
scroll to position [695, 0]
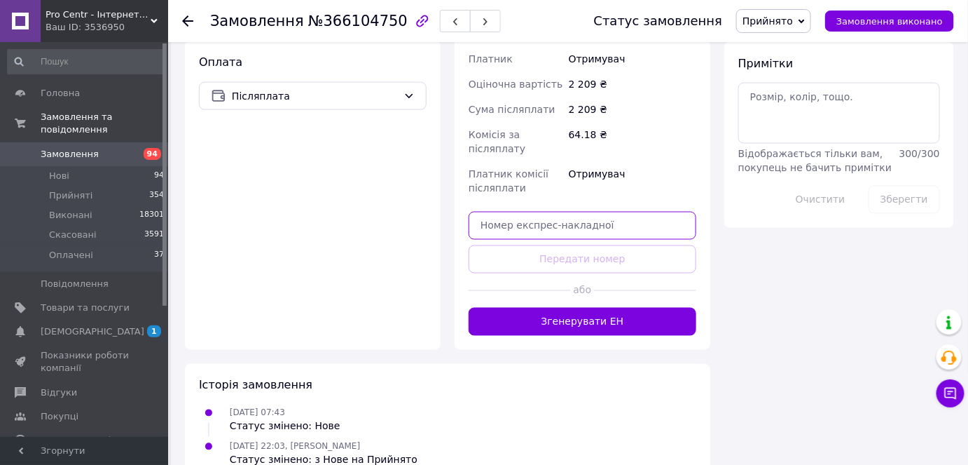
click at [512, 212] on input "text" at bounding box center [583, 226] width 228 height 28
paste input "20451269285142"
type input "20451269285142"
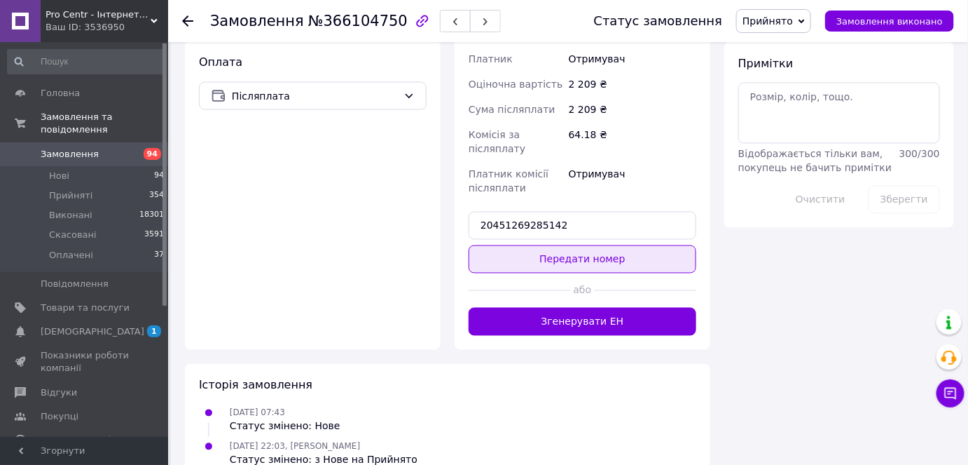
click at [498, 245] on button "Передати номер" at bounding box center [583, 259] width 228 height 28
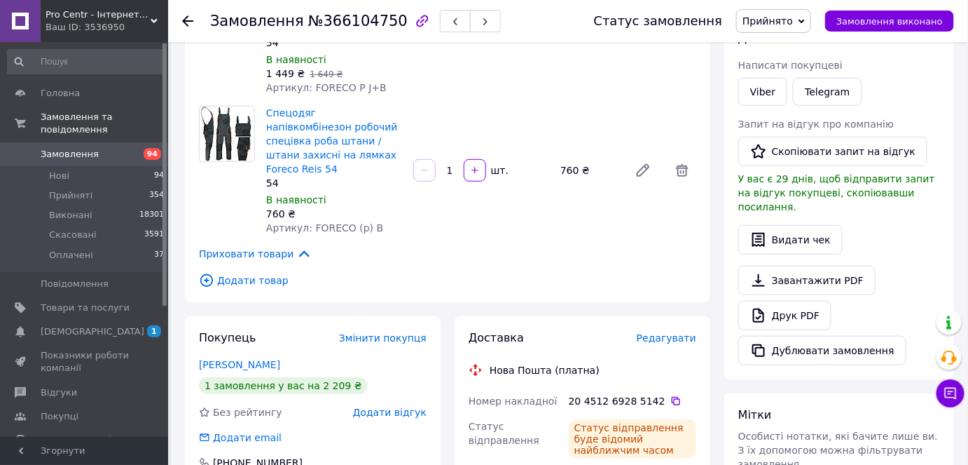
scroll to position [186, 0]
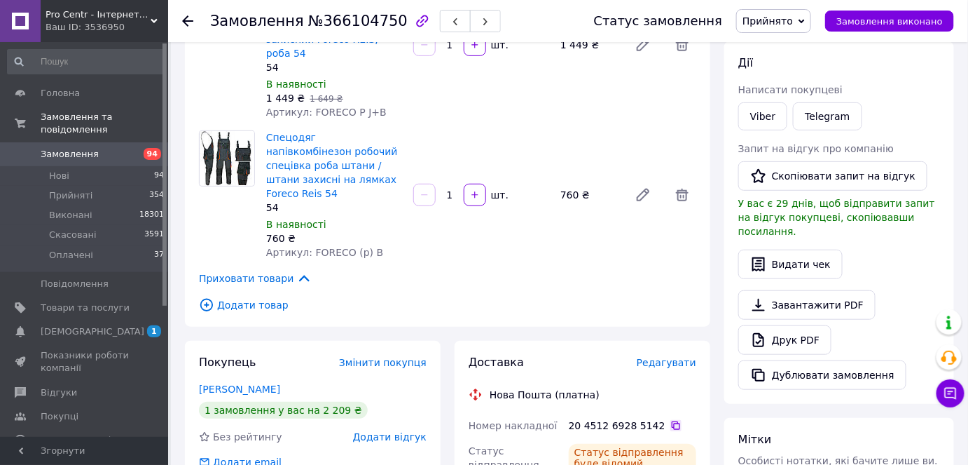
click at [664, 418] on div "20 4512 6928 5142" at bounding box center [633, 425] width 128 height 14
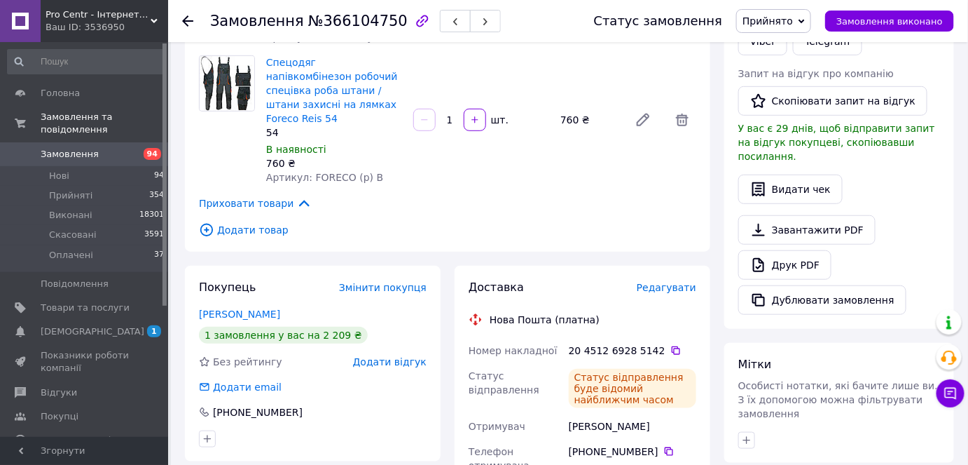
scroll to position [382, 0]
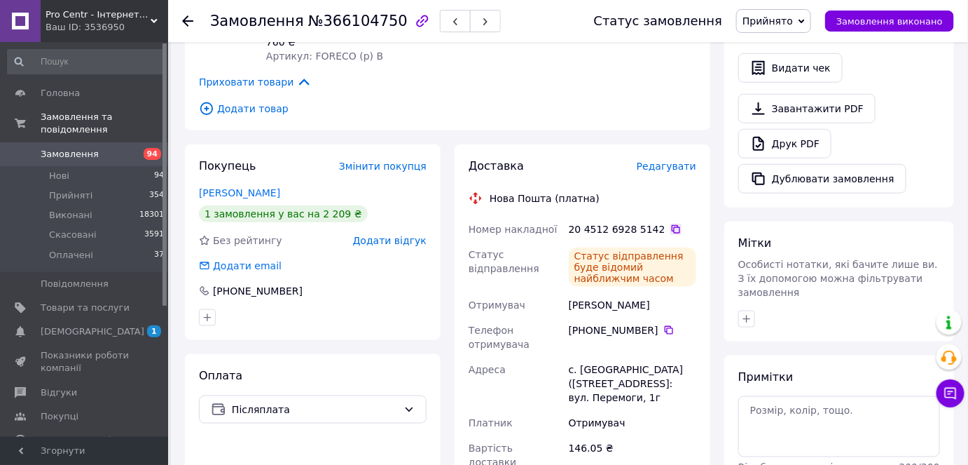
click at [671, 224] on icon at bounding box center [676, 229] width 11 height 11
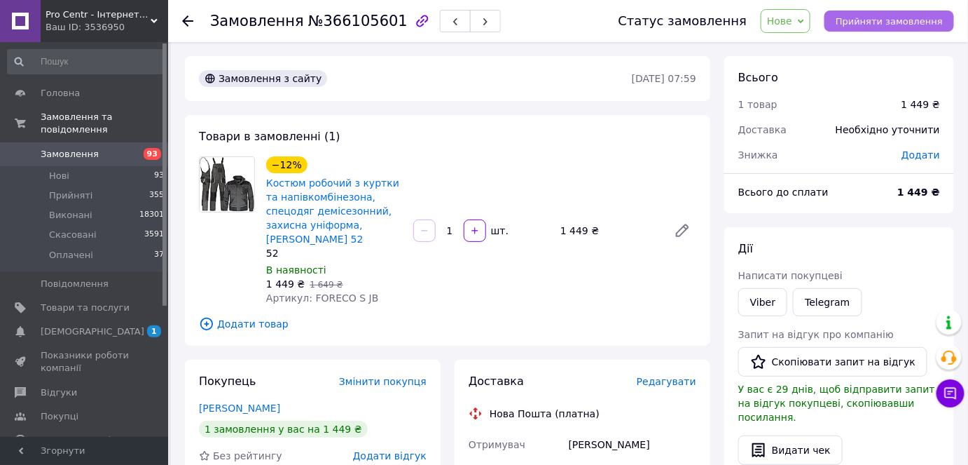
click at [893, 22] on span "Прийняти замовлення" at bounding box center [889, 21] width 107 height 11
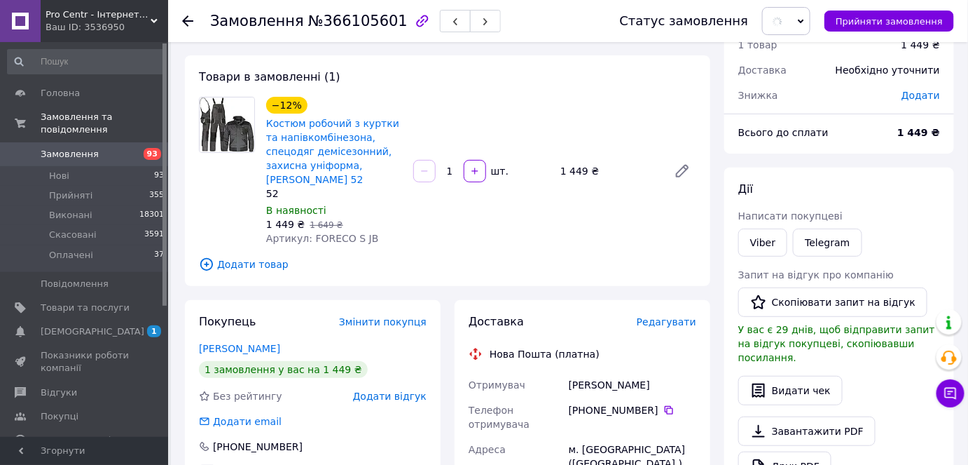
scroll to position [254, 0]
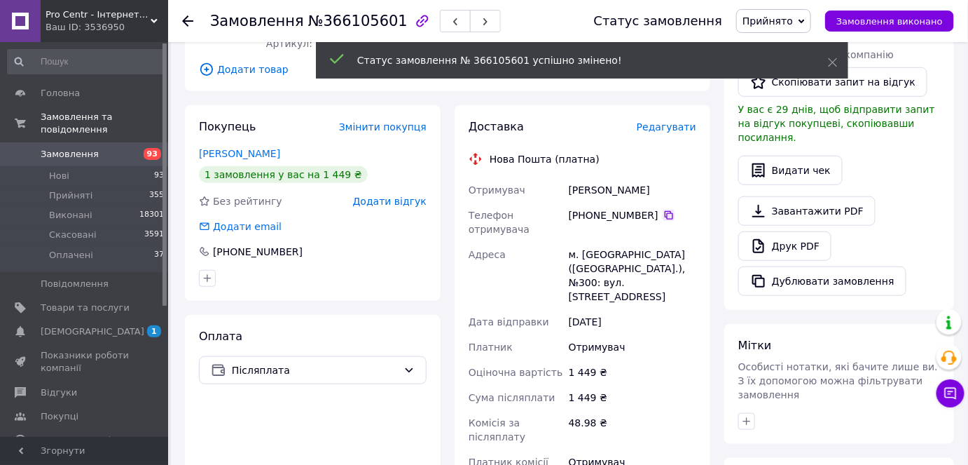
click at [664, 210] on icon at bounding box center [669, 215] width 11 height 11
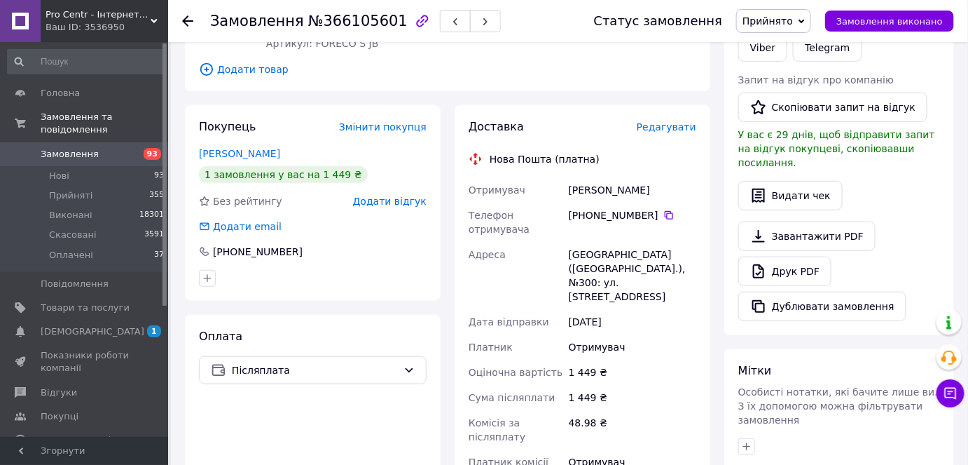
click at [589, 177] on div "Руденко Семен" at bounding box center [632, 189] width 133 height 25
copy div "Руденко"
click at [630, 455] on div "Доставка Редагувати Нова Пошта (платна) Отримувач Руденко Семен Телефон отримув…" at bounding box center [583, 371] width 228 height 504
click at [579, 242] on div "Киев (Киевская обл.), №300: ул. Бориспольская, 9" at bounding box center [632, 275] width 133 height 67
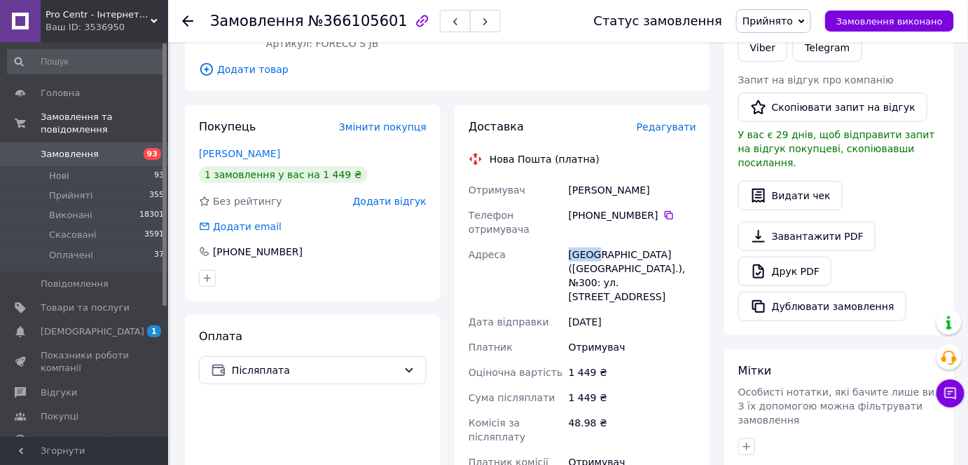
click at [579, 242] on div "Киев (Киевская обл.), №300: ул. Бориспольская, 9" at bounding box center [632, 275] width 133 height 67
copy div "Киев"
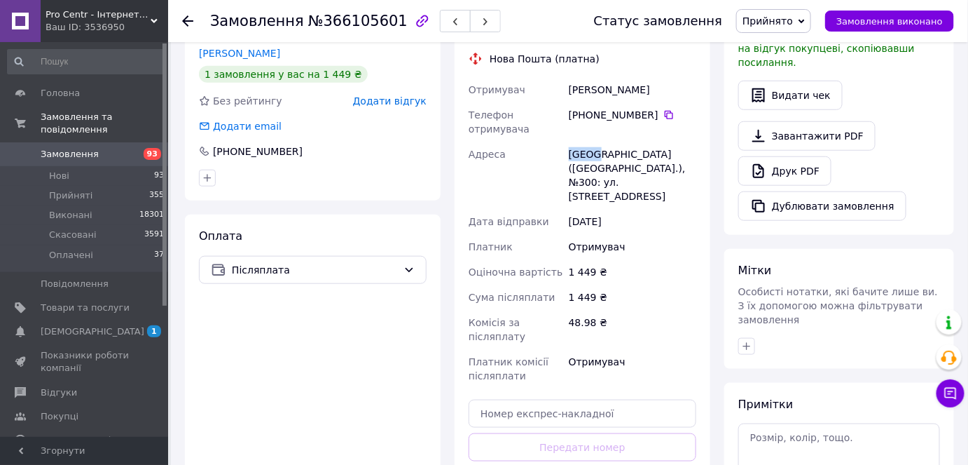
scroll to position [446, 0]
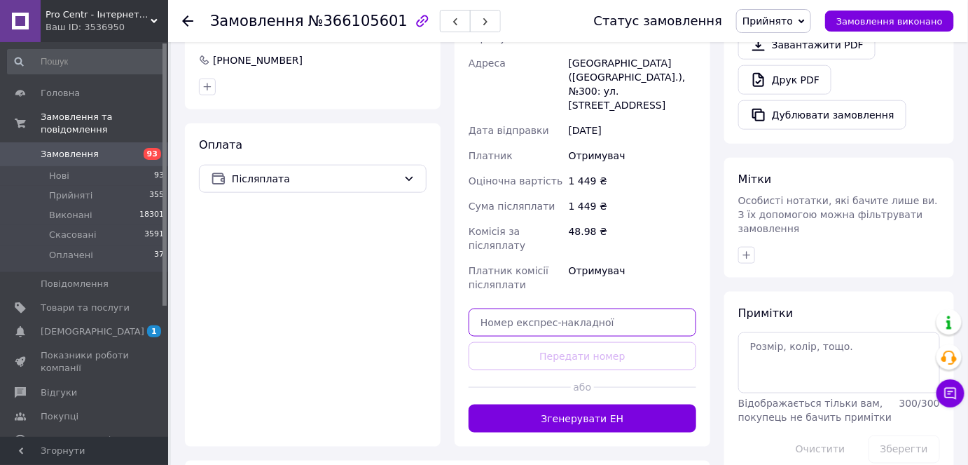
click at [540, 308] on input "text" at bounding box center [583, 322] width 228 height 28
paste input "20451269291067"
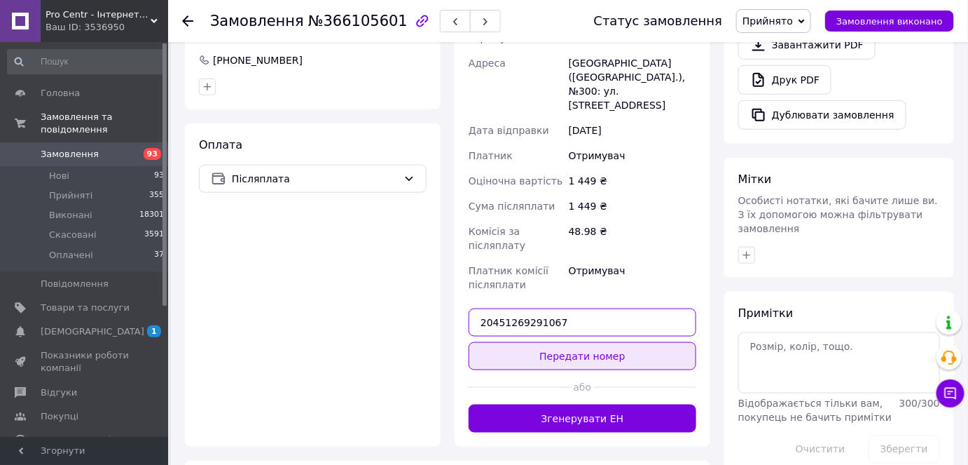
type input "20451269291067"
click at [484, 342] on button "Передати номер" at bounding box center [583, 356] width 228 height 28
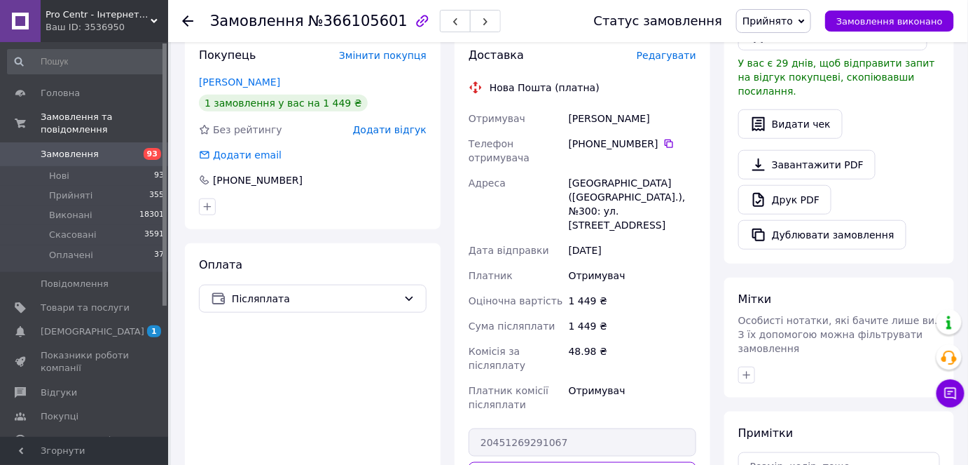
scroll to position [318, 0]
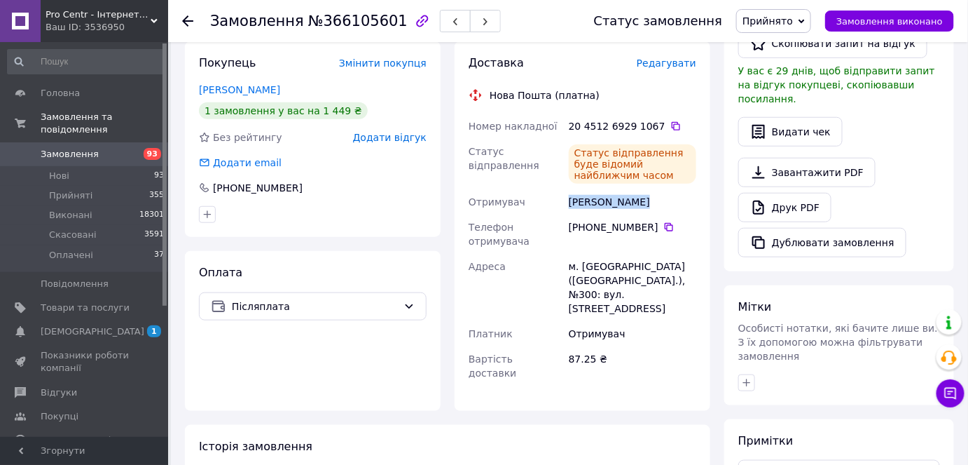
drag, startPoint x: 570, startPoint y: 191, endPoint x: 658, endPoint y: 184, distance: 87.9
click at [658, 189] on div "Руденко Семен" at bounding box center [632, 201] width 133 height 25
copy div "Руденко Семен"
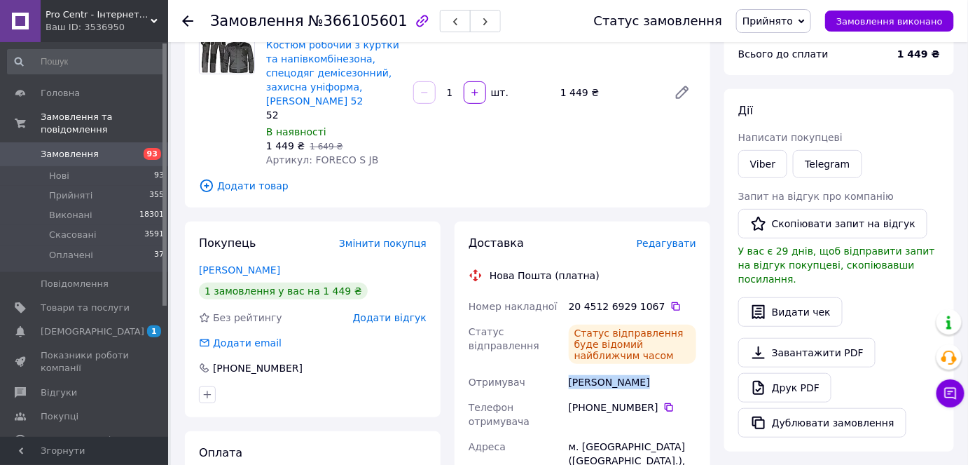
scroll to position [127, 0]
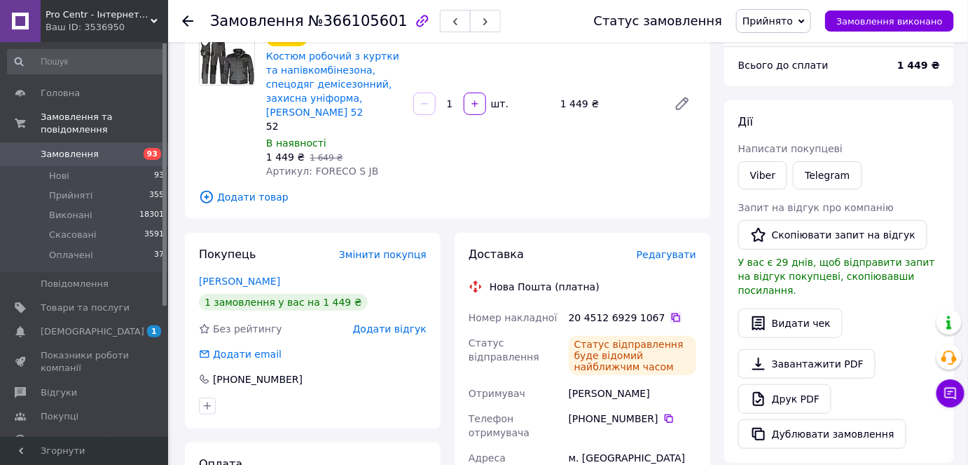
click at [671, 312] on icon at bounding box center [676, 317] width 11 height 11
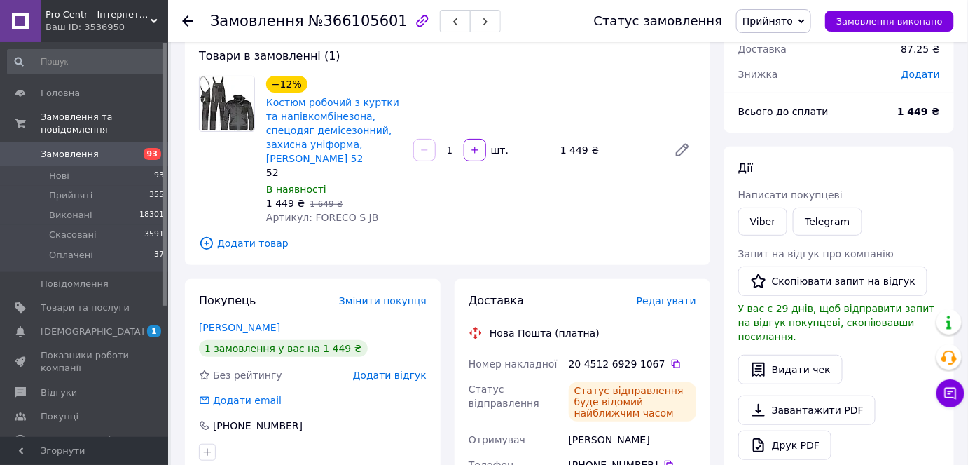
scroll to position [0, 0]
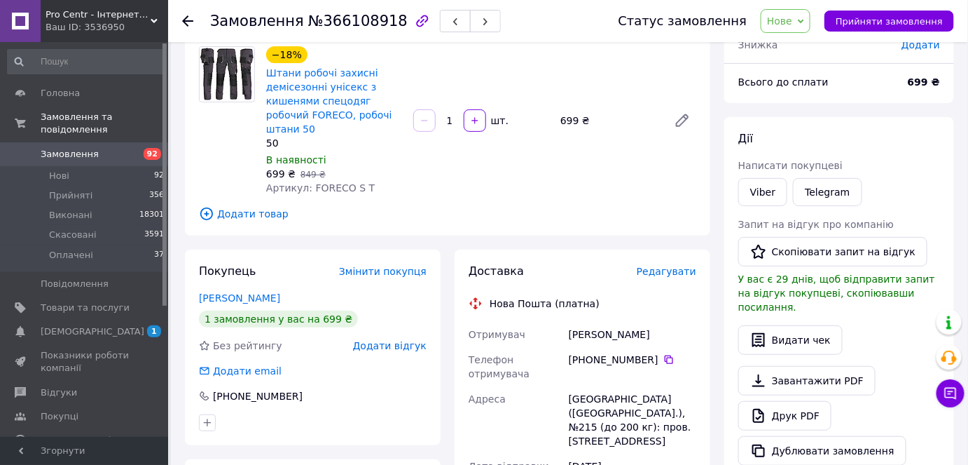
scroll to position [127, 0]
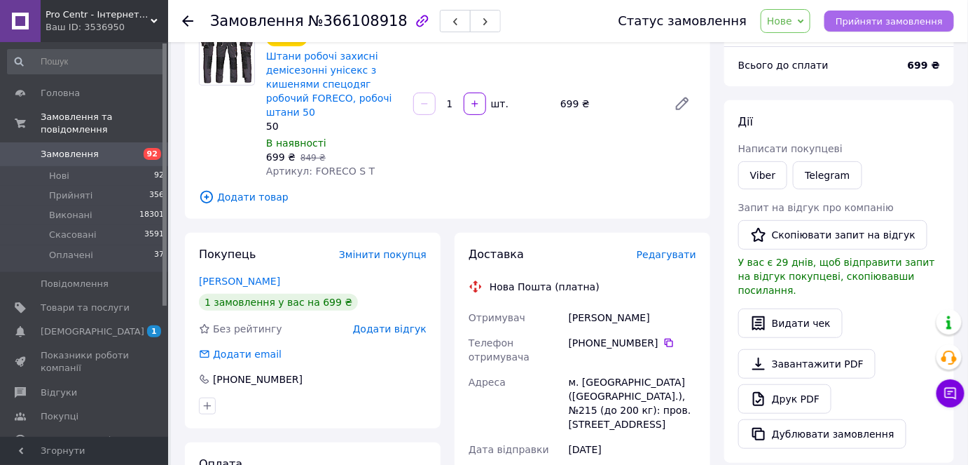
click at [885, 14] on button "Прийняти замовлення" at bounding box center [890, 21] width 130 height 21
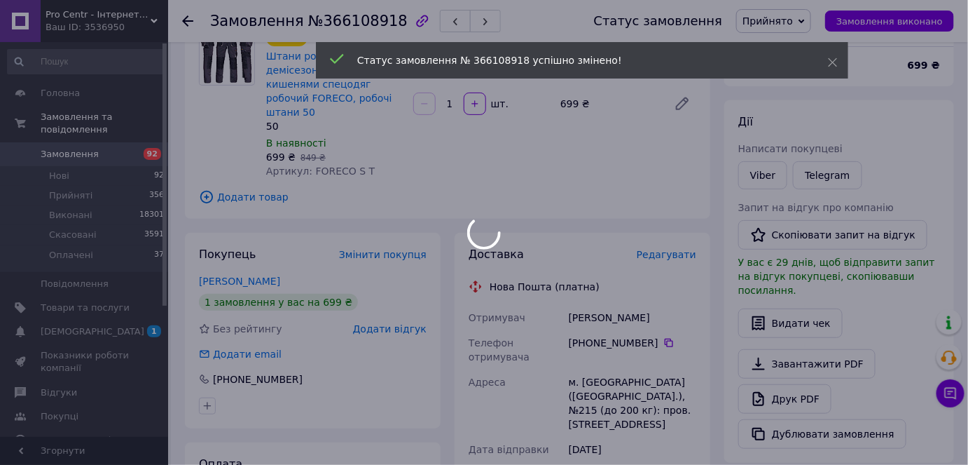
click at [664, 324] on div at bounding box center [484, 232] width 968 height 465
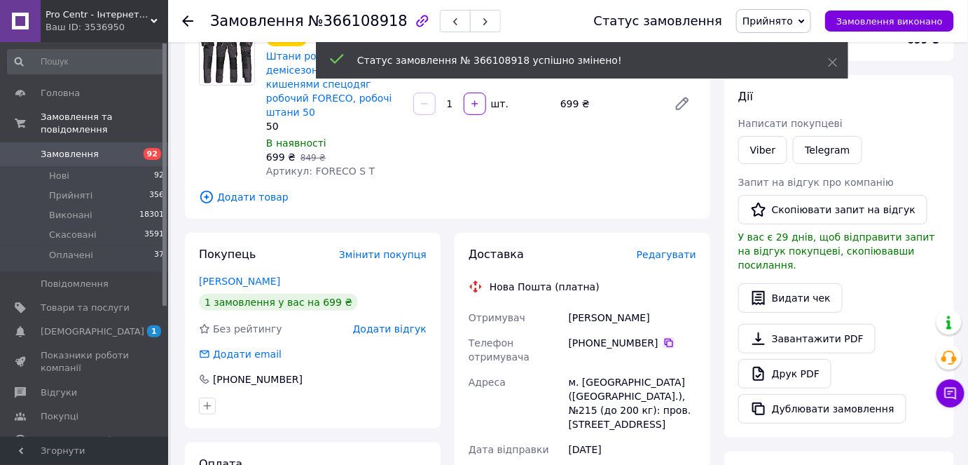
click at [664, 337] on icon at bounding box center [669, 342] width 11 height 11
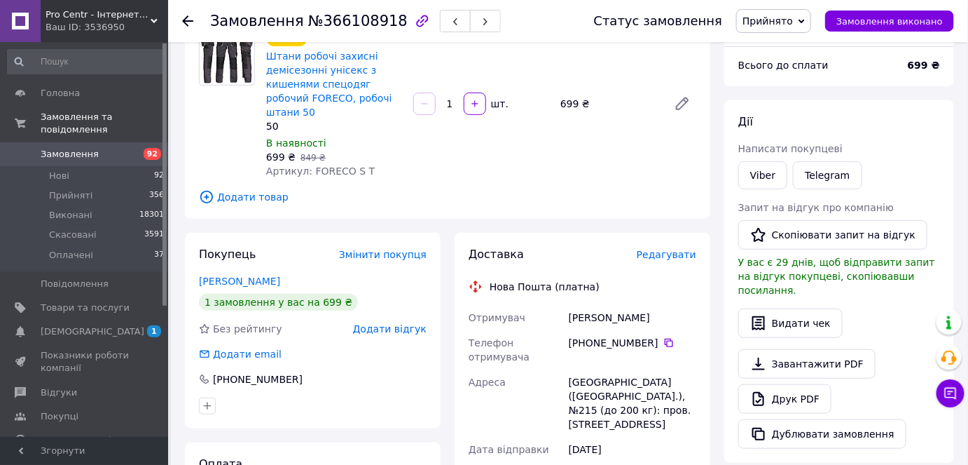
click at [586, 305] on div "[PERSON_NAME]" at bounding box center [632, 317] width 133 height 25
copy div "[PERSON_NAME]"
click at [566, 369] on div "[GEOGRAPHIC_DATA] ([GEOGRAPHIC_DATA].), №215 (до 200 кг): пров. [STREET_ADDRESS]" at bounding box center [632, 402] width 133 height 67
click at [566, 369] on div "Київ (Київська обл.), №215 (до 200 кг): пров. Квітневий, 2А" at bounding box center [632, 402] width 133 height 67
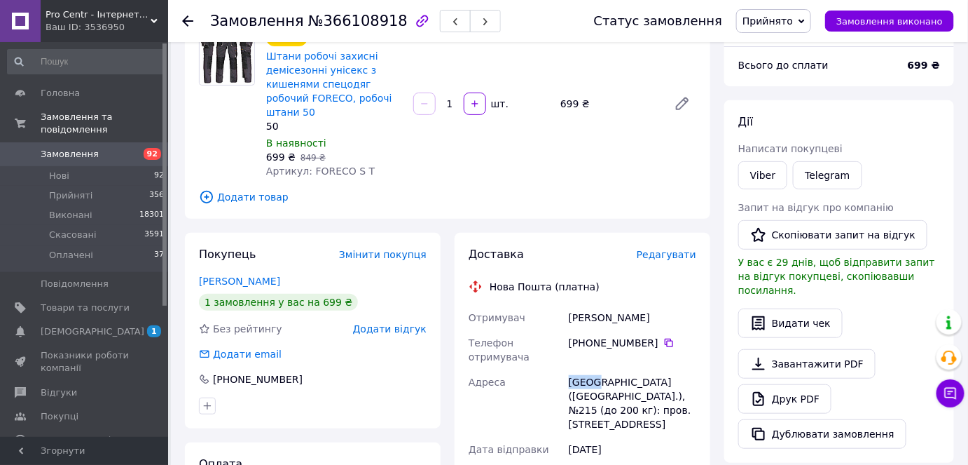
copy div "Київ"
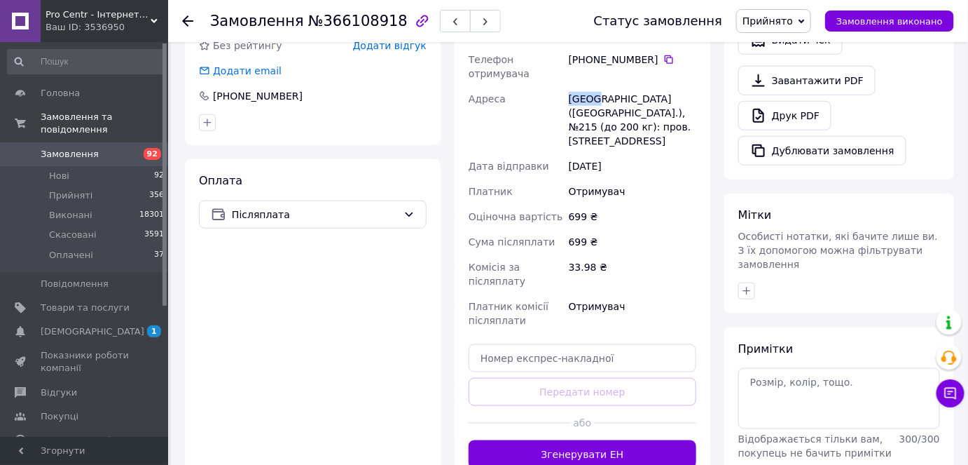
scroll to position [446, 0]
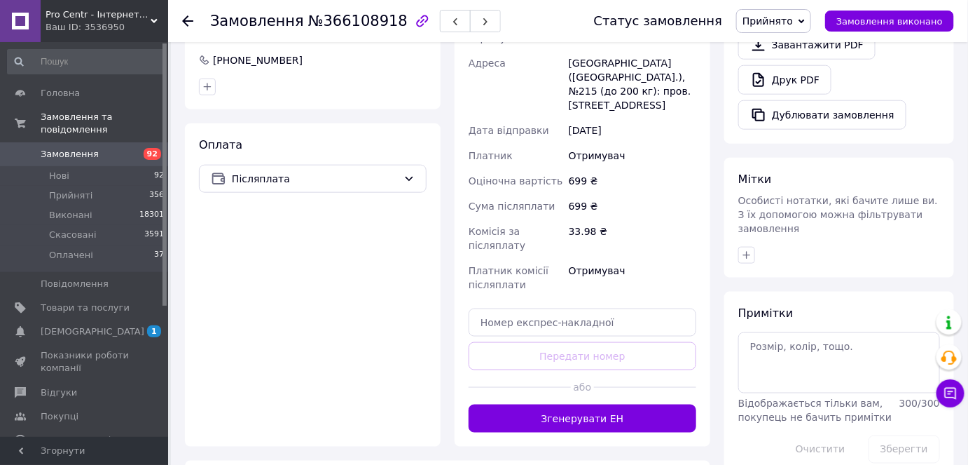
drag, startPoint x: 566, startPoint y: 310, endPoint x: 568, endPoint y: 303, distance: 7.8
click at [567, 309] on div "Доставка Редагувати Нова Пошта (платна) Отримувач Новоселецький Ігор Телефон от…" at bounding box center [583, 180] width 228 height 504
click at [569, 308] on input "text" at bounding box center [583, 322] width 228 height 28
paste input "20451269291557"
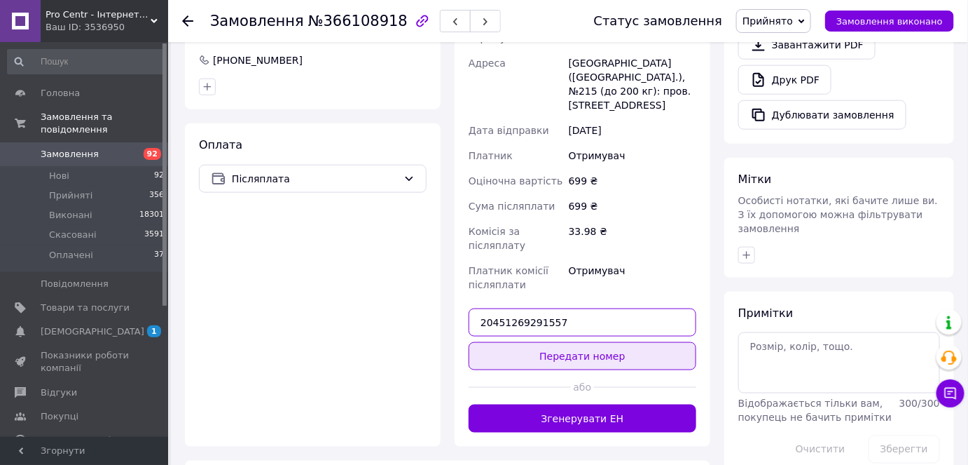
type input "20451269291557"
click at [519, 342] on button "Передати номер" at bounding box center [583, 356] width 228 height 28
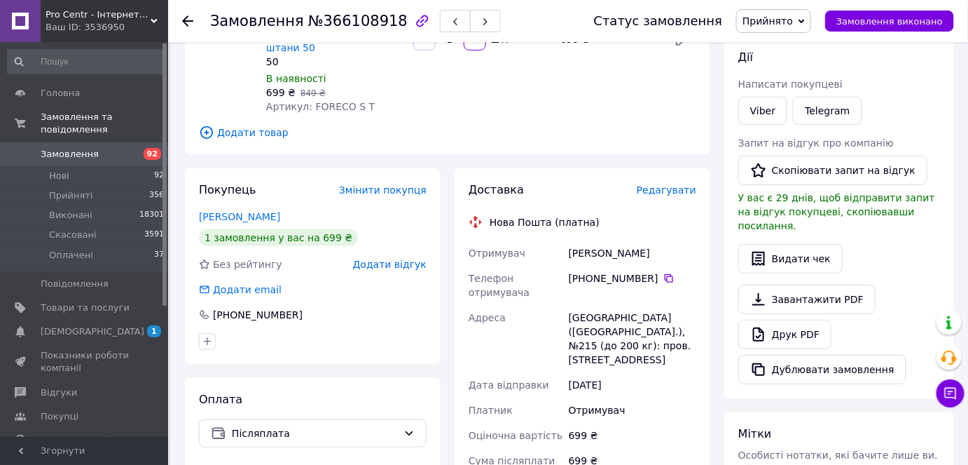
scroll to position [191, 0]
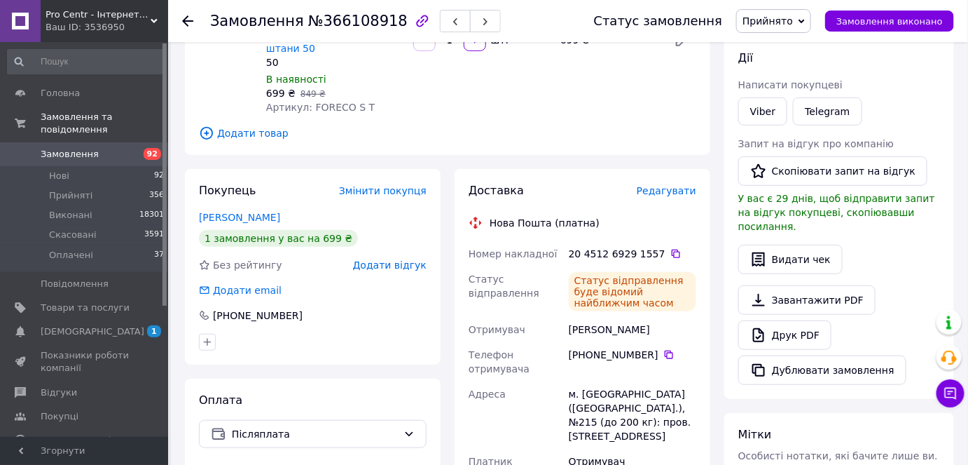
drag, startPoint x: 567, startPoint y: 313, endPoint x: 671, endPoint y: 310, distance: 104.4
click at [671, 310] on div "Номер накладної 20 4512 6929 1557   Статус відправлення Статус відправлення буд…" at bounding box center [582, 377] width 233 height 272
copy div "Отримувач Новоселецький Ігор"
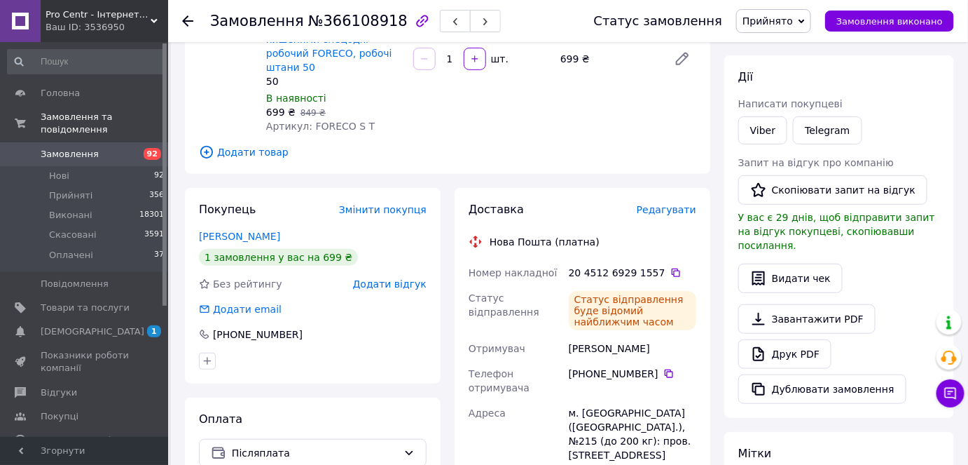
scroll to position [0, 0]
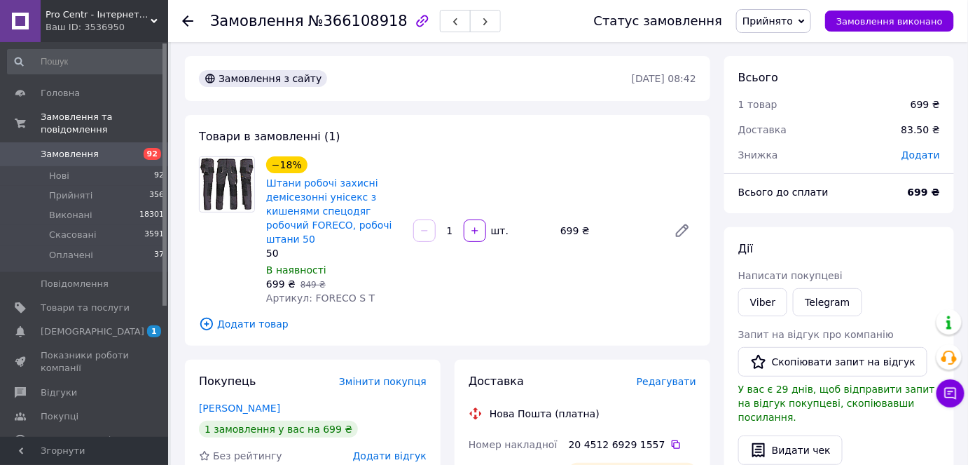
click at [661, 432] on div "20 4512 6929 1557" at bounding box center [632, 444] width 133 height 25
click at [672, 440] on icon at bounding box center [676, 444] width 8 height 8
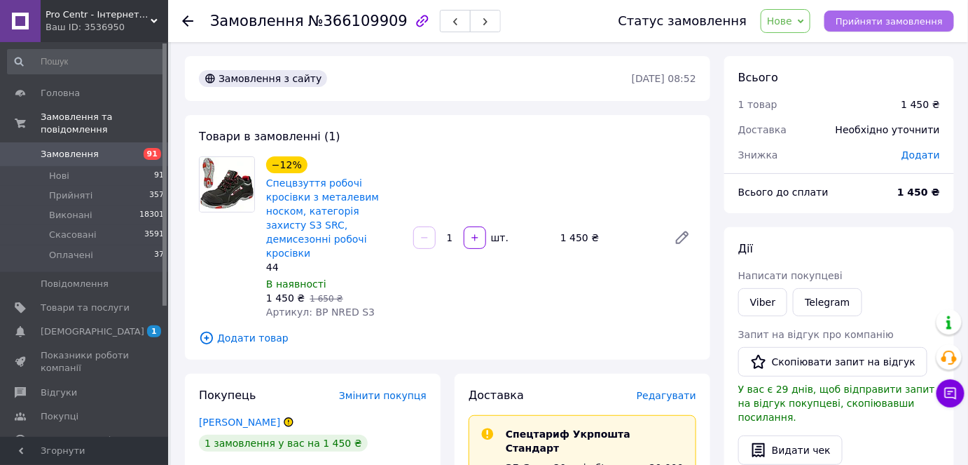
click at [865, 11] on button "Прийняти замовлення" at bounding box center [890, 21] width 130 height 21
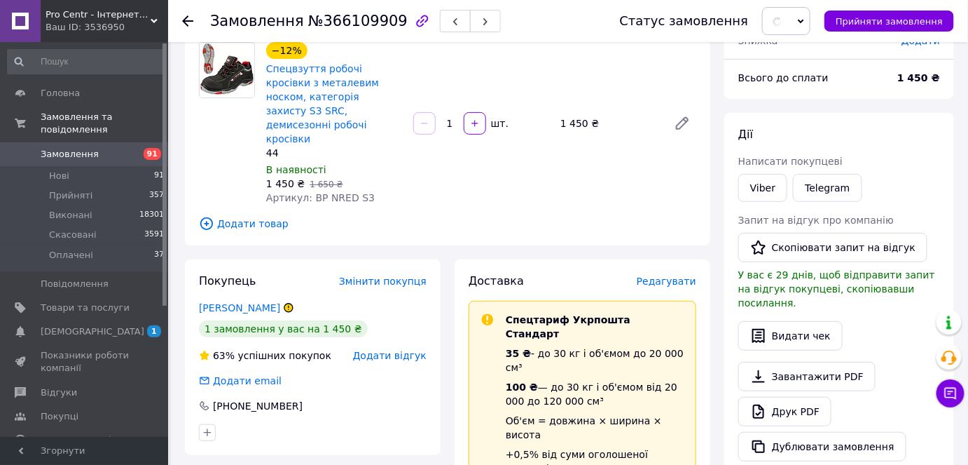
scroll to position [318, 0]
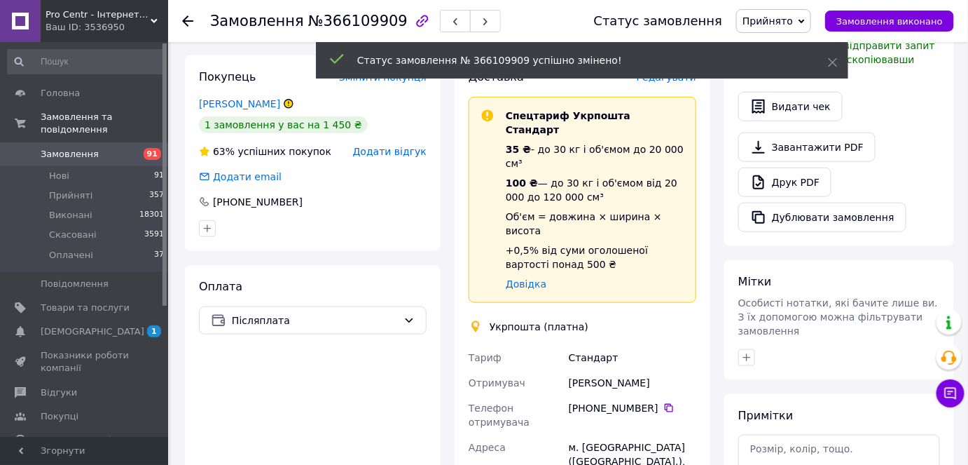
click at [613, 370] on div "[PERSON_NAME]" at bounding box center [632, 382] width 133 height 25
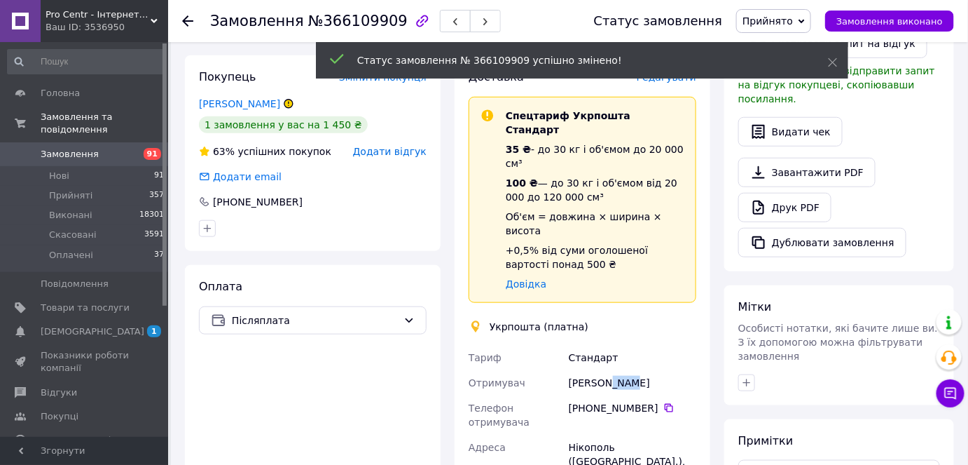
click at [613, 370] on div "[PERSON_NAME]" at bounding box center [632, 382] width 133 height 25
copy div "[PERSON_NAME]"
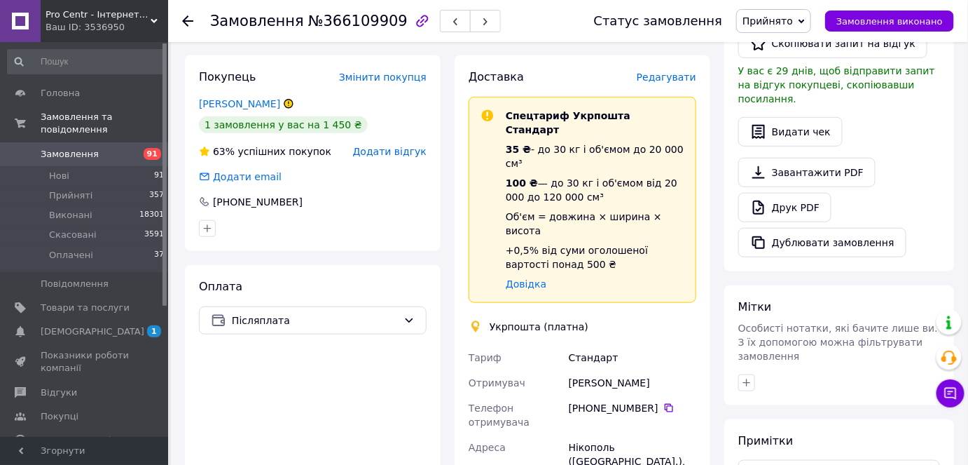
click at [575, 370] on div "[PERSON_NAME]" at bounding box center [632, 382] width 133 height 25
copy div "Атилла"
click at [664, 402] on icon at bounding box center [669, 407] width 11 height 11
click at [581, 434] on div "Нікополь ([GEOGRAPHIC_DATA].), 53221, вул. Княжа, 83/1" at bounding box center [632, 460] width 133 height 53
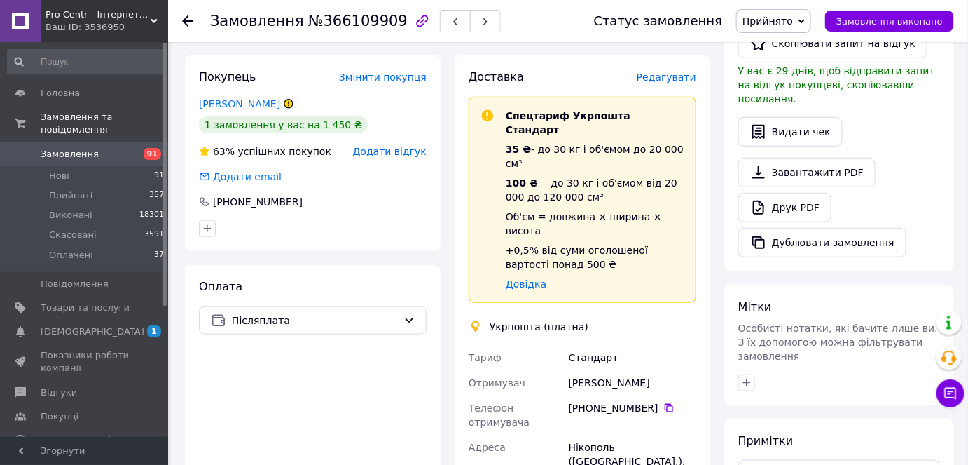
click at [581, 434] on div "Нікополь ([GEOGRAPHIC_DATA].), 53221, вул. Княжа, 83/1" at bounding box center [632, 460] width 133 height 53
copy div "53221"
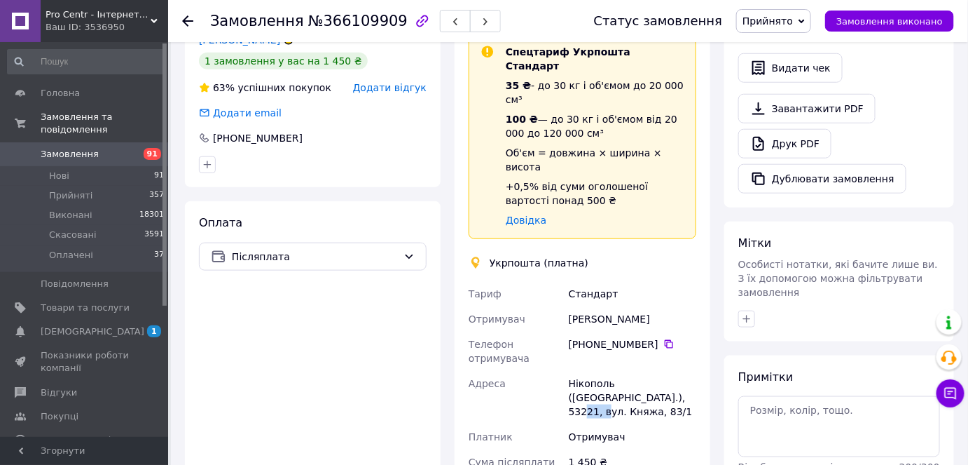
scroll to position [637, 0]
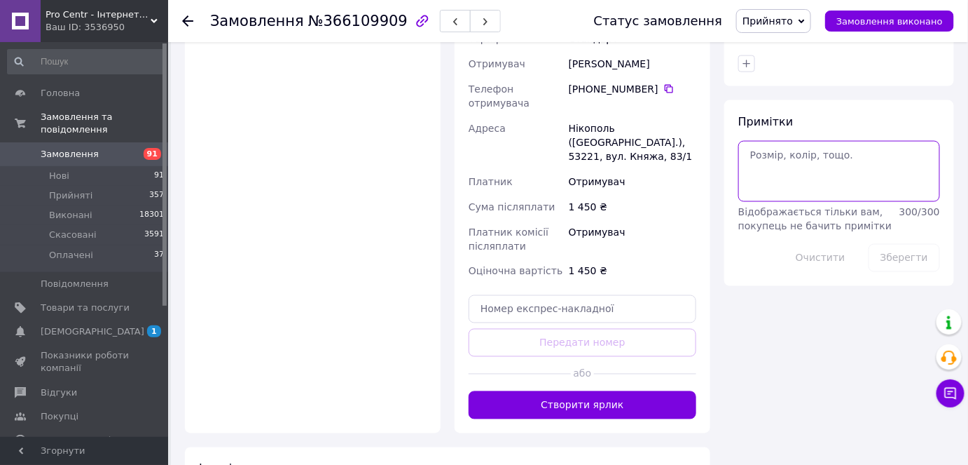
click at [776, 148] on textarea at bounding box center [840, 171] width 202 height 60
paste textarea "0505384197200"
type textarea "0505384197200"
click at [888, 244] on button "Зберегти" at bounding box center [904, 258] width 71 height 28
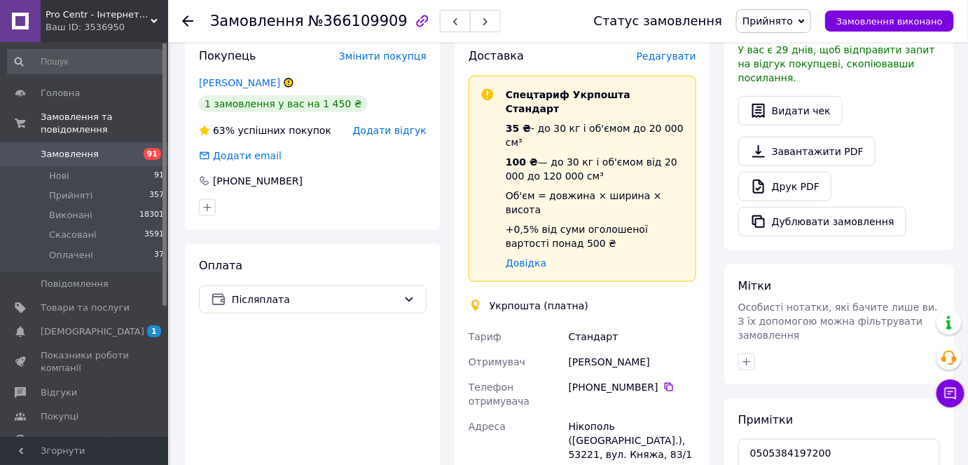
scroll to position [191, 0]
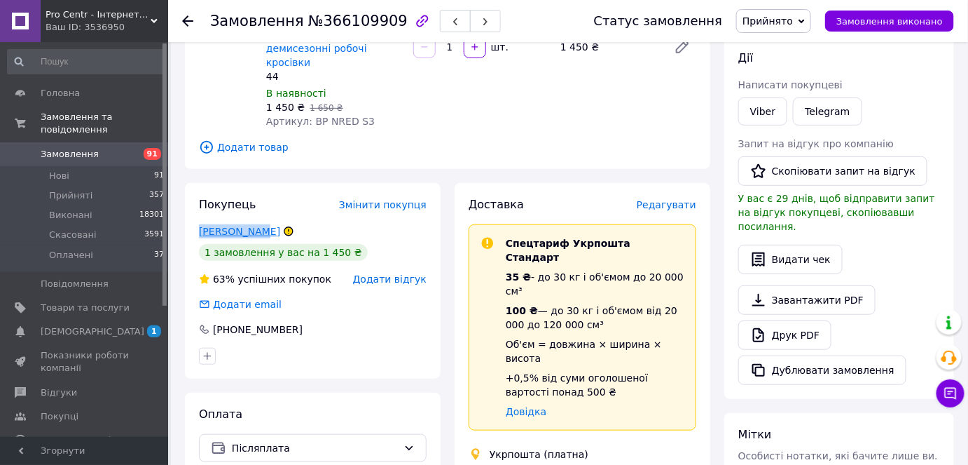
drag, startPoint x: 242, startPoint y: 205, endPoint x: 255, endPoint y: 205, distance: 12.6
click at [255, 224] on div "[PERSON_NAME]" at bounding box center [240, 231] width 84 height 14
copy link "[PERSON_NAME]"
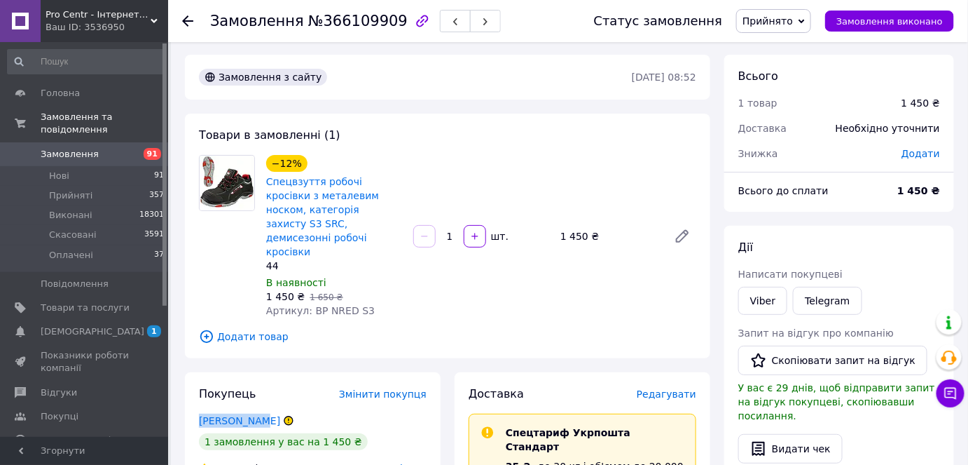
scroll to position [0, 0]
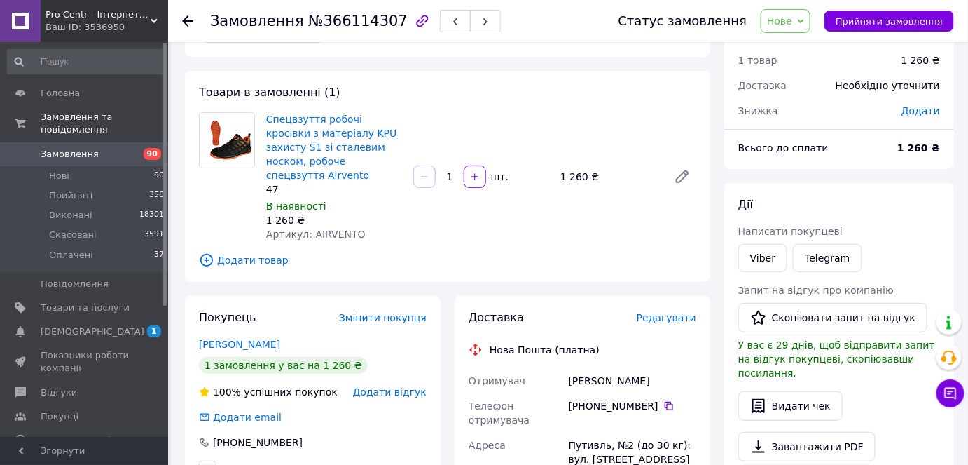
scroll to position [191, 0]
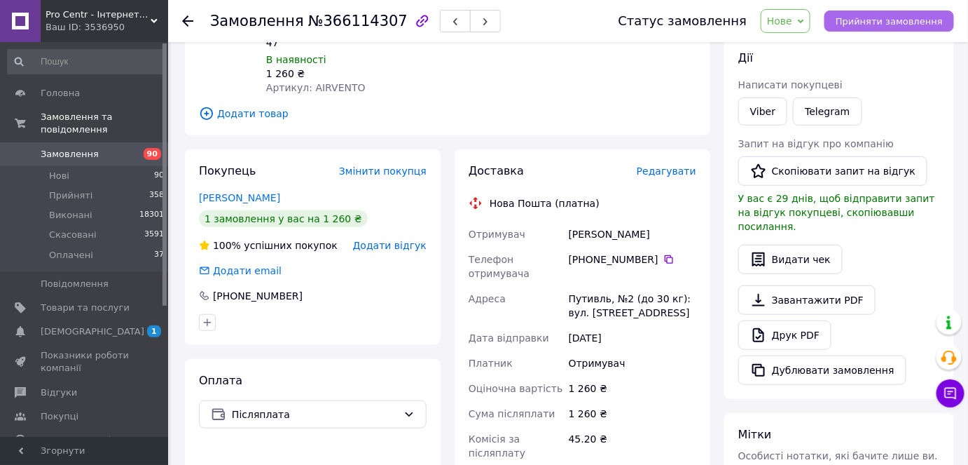
click at [872, 13] on button "Прийняти замовлення" at bounding box center [890, 21] width 130 height 21
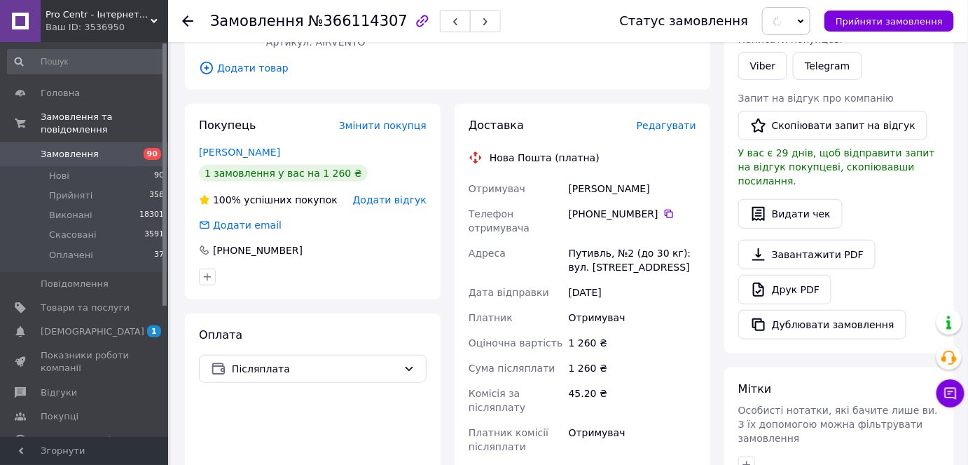
scroll to position [254, 0]
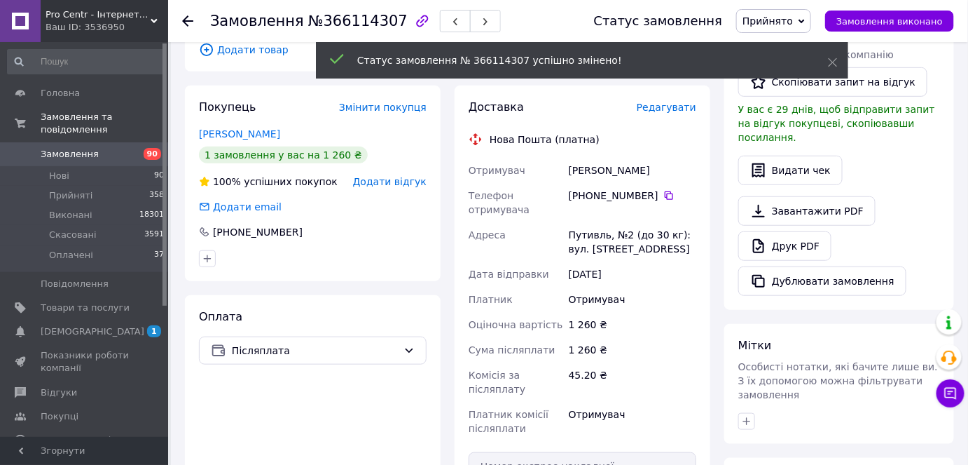
click at [664, 190] on icon at bounding box center [669, 195] width 11 height 11
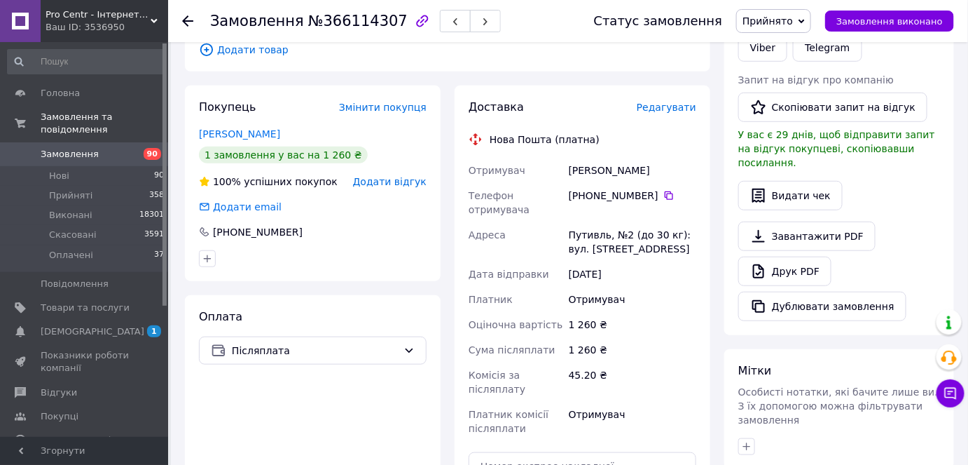
click at [590, 163] on div "Литвинов Дмитро" at bounding box center [632, 170] width 133 height 25
copy div "Литвинов"
click at [639, 158] on div "Литвинов Дмитро" at bounding box center [632, 170] width 133 height 25
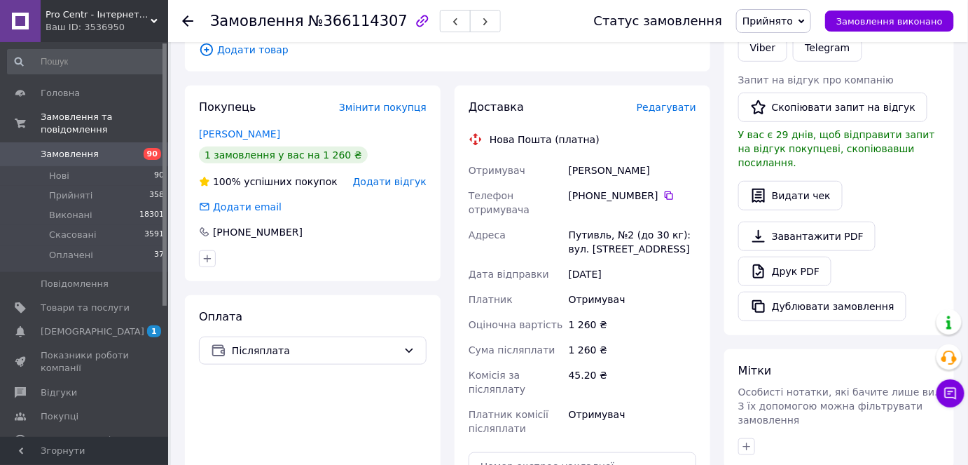
copy div "Дмитро"
click at [578, 222] on div "Путивль, №2 (до 30 кг): вул. Кузнечна,28" at bounding box center [632, 241] width 133 height 39
click at [577, 222] on div "Путивль, №2 (до 30 кг): вул. Кузнечна,28" at bounding box center [632, 241] width 133 height 39
click at [594, 224] on div "Путивль, №2 (до 30 кг): вул. Кузнечна,28" at bounding box center [632, 241] width 133 height 39
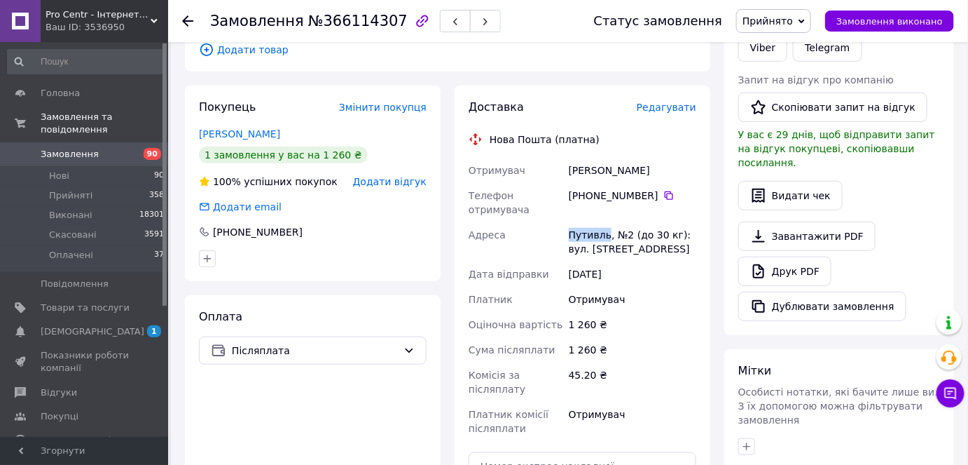
copy div "Путивль"
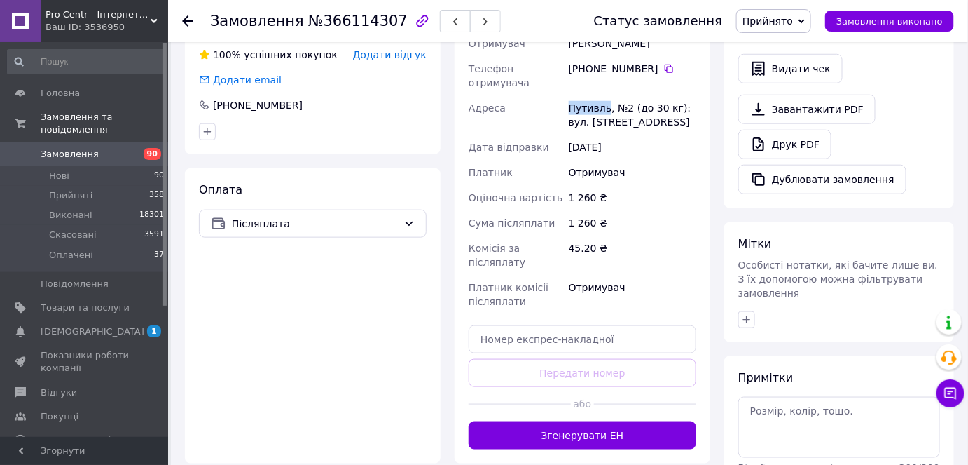
scroll to position [382, 0]
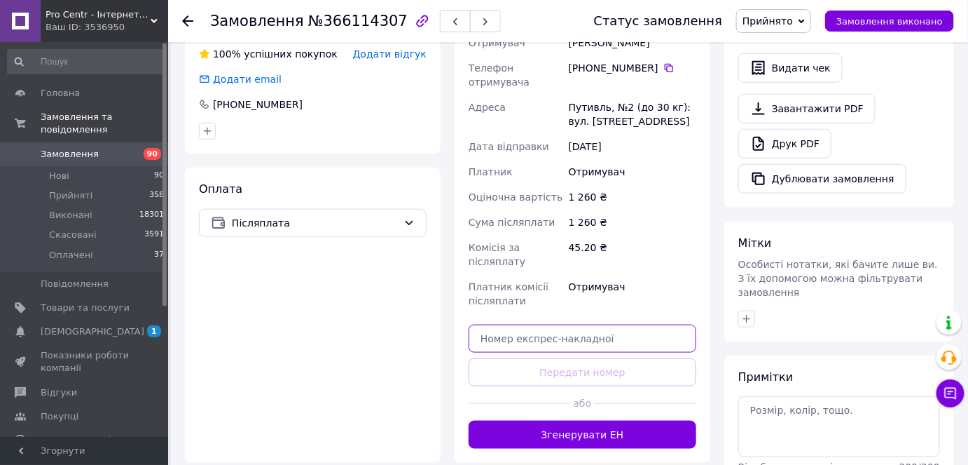
click at [550, 327] on input "text" at bounding box center [583, 338] width 228 height 28
paste input "20451269292714"
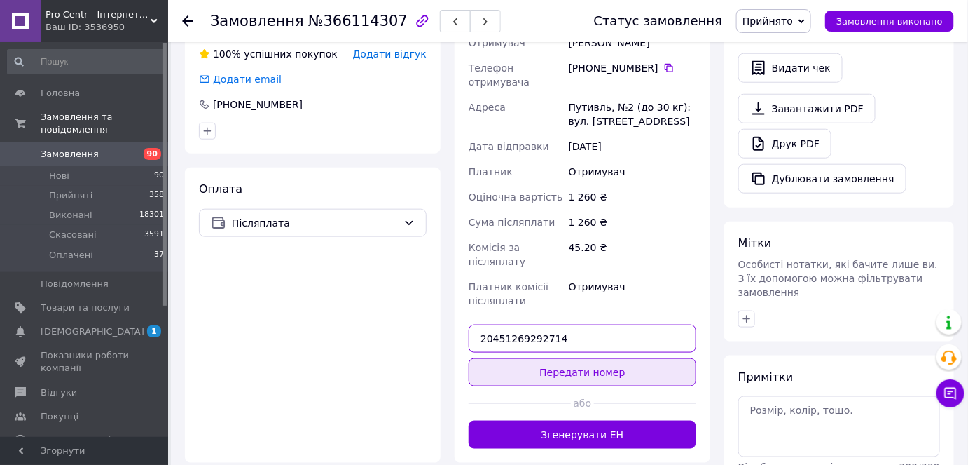
type input "20451269292714"
click at [527, 358] on button "Передати номер" at bounding box center [583, 372] width 228 height 28
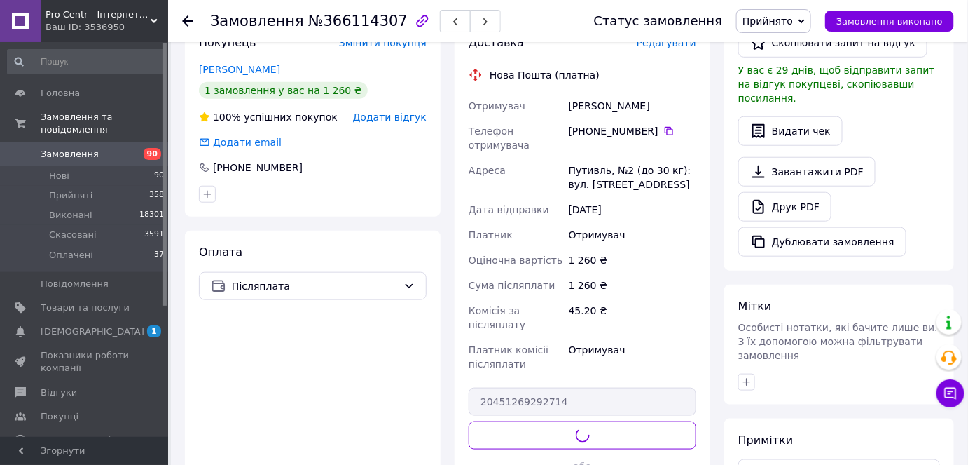
scroll to position [318, 0]
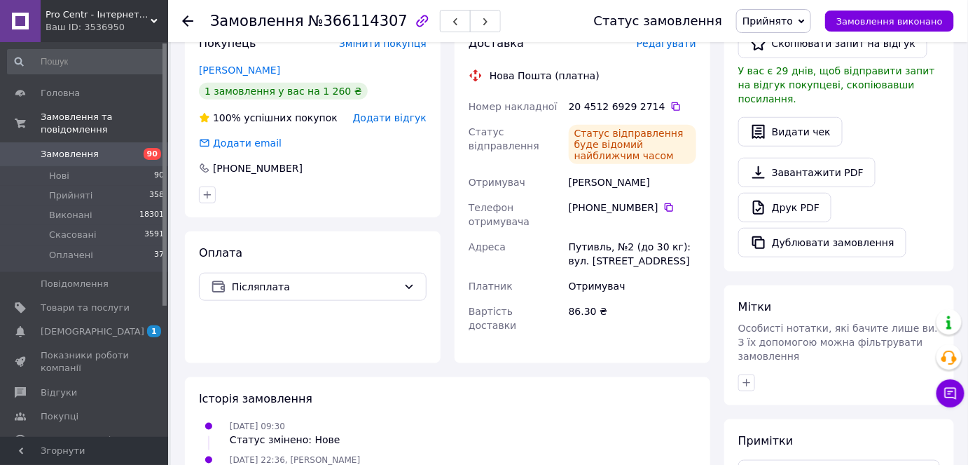
drag, startPoint x: 561, startPoint y: 167, endPoint x: 671, endPoint y: 165, distance: 110.7
click at [671, 165] on div "Номер накладної 20 4512 6929 2714   Статус відправлення Статус відправлення буд…" at bounding box center [582, 216] width 233 height 244
copy div "Отримувач Литвинов Дмитро"
click at [671, 101] on icon at bounding box center [676, 106] width 11 height 11
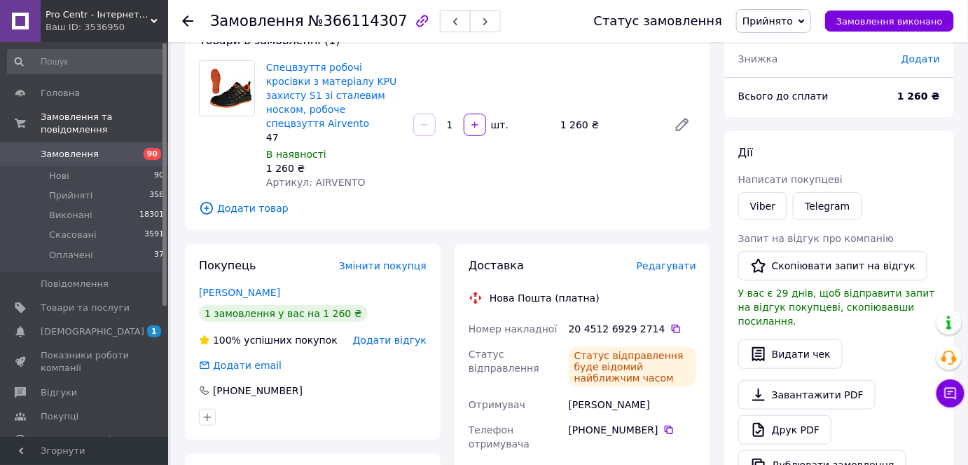
scroll to position [0, 0]
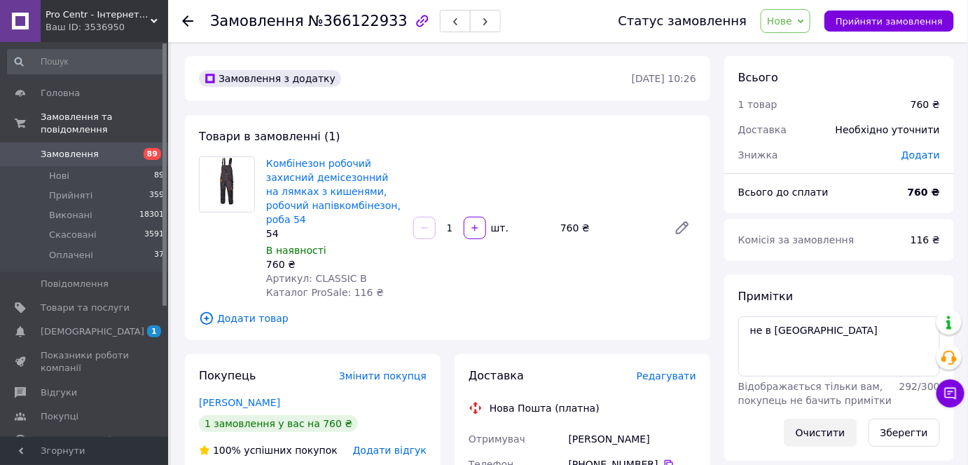
click at [837, 432] on button "Очистити" at bounding box center [821, 432] width 74 height 28
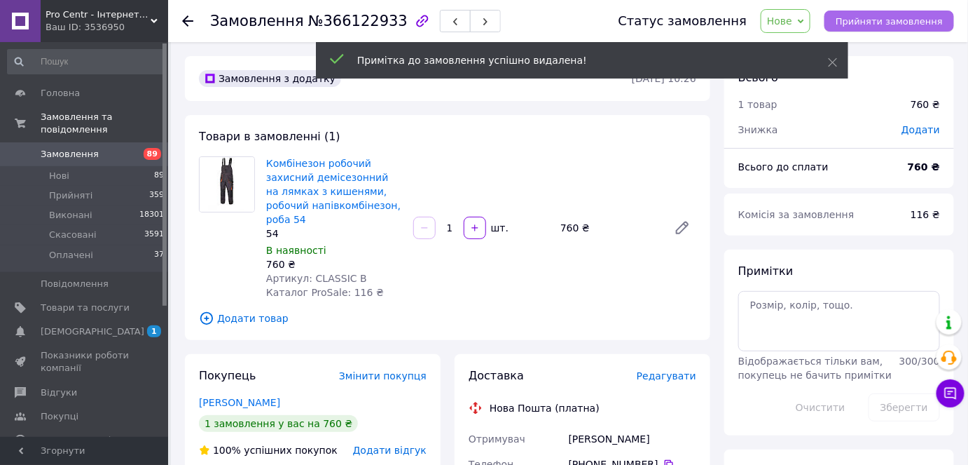
click at [902, 16] on span "Прийняти замовлення" at bounding box center [889, 21] width 107 height 11
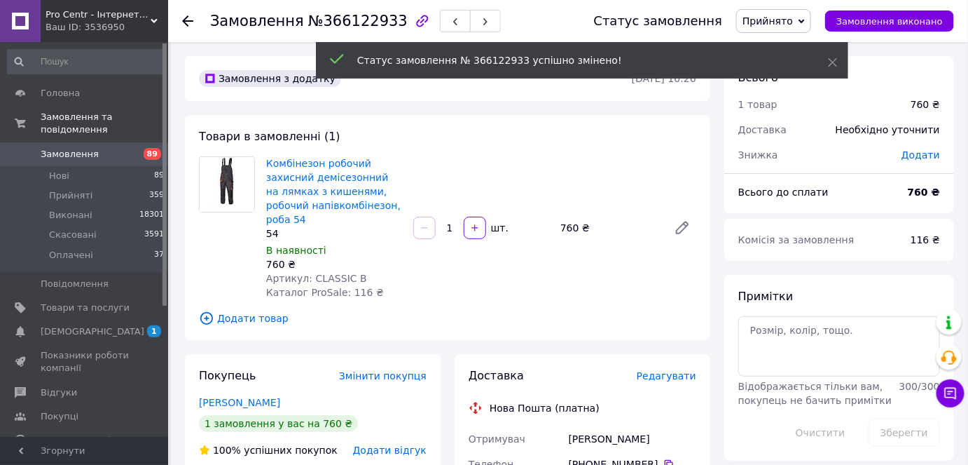
click at [666, 457] on div "[PHONE_NUMBER]" at bounding box center [633, 464] width 128 height 14
click at [664, 458] on icon at bounding box center [669, 463] width 11 height 11
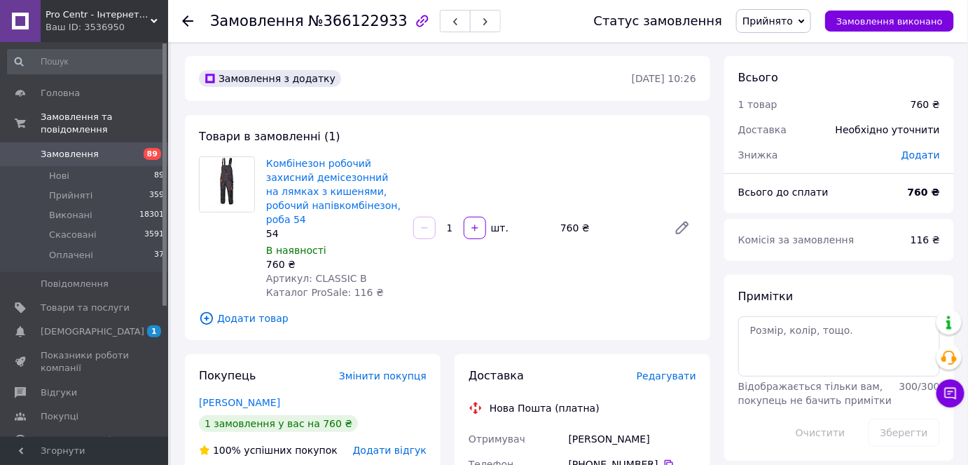
click at [578, 426] on div "[PERSON_NAME]" at bounding box center [632, 438] width 133 height 25
copy div "Помаз"
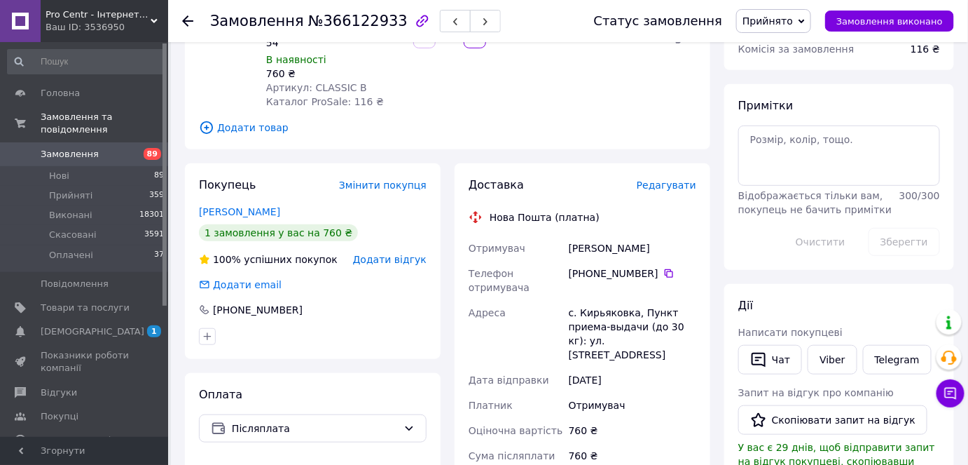
click at [600, 300] on div "с. Кирьяковка, Пункт приема-выдачи (до 30 кг): ул. Молодежная, 31а" at bounding box center [632, 333] width 133 height 67
copy div "Кирьяковка"
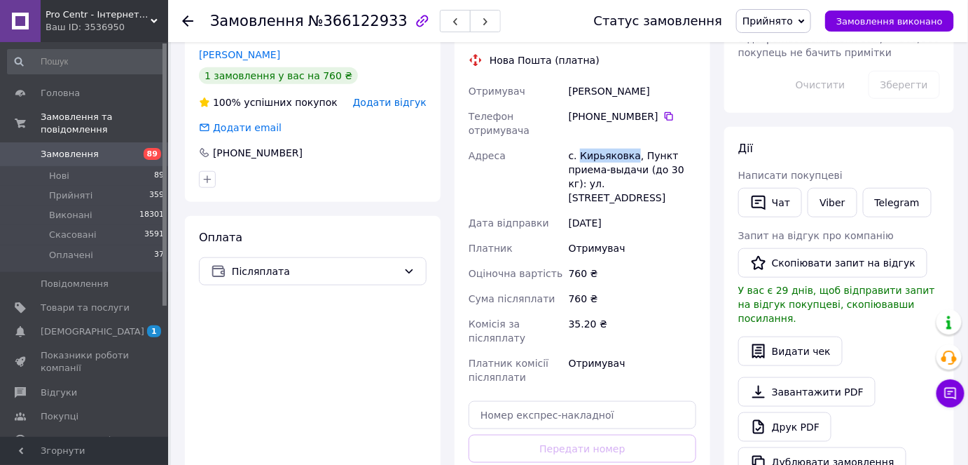
scroll to position [509, 0]
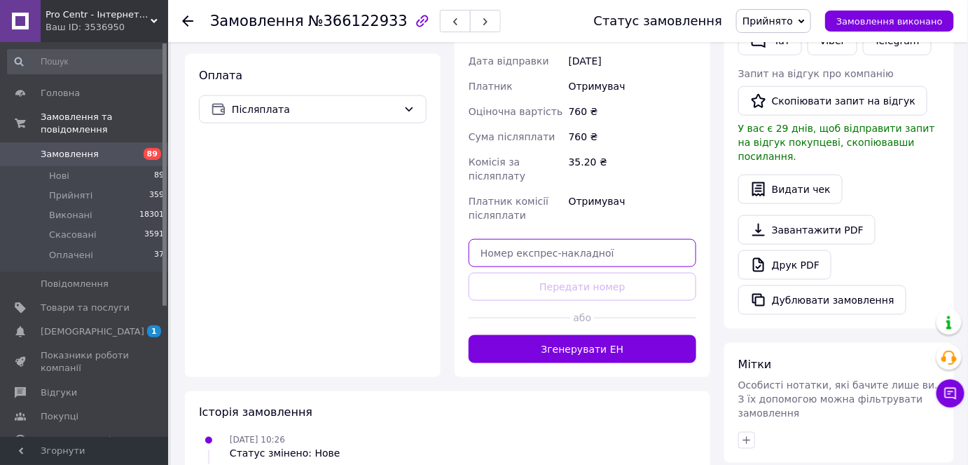
click at [582, 239] on input "text" at bounding box center [583, 253] width 228 height 28
paste input "20451269293398"
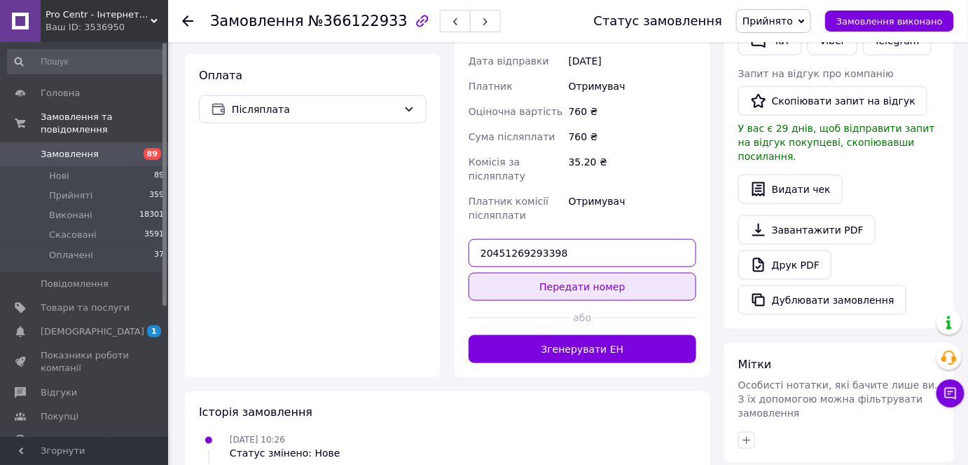
type input "20451269293398"
click at [556, 273] on button "Передати номер" at bounding box center [583, 287] width 228 height 28
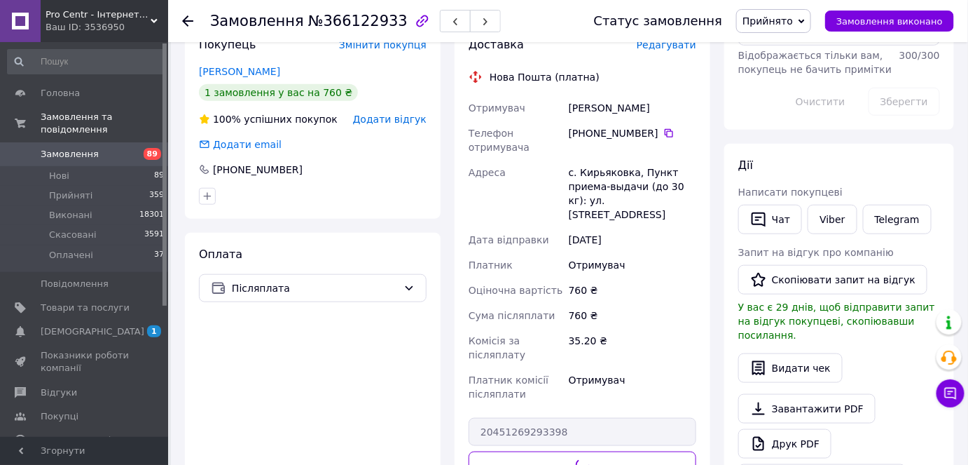
scroll to position [254, 0]
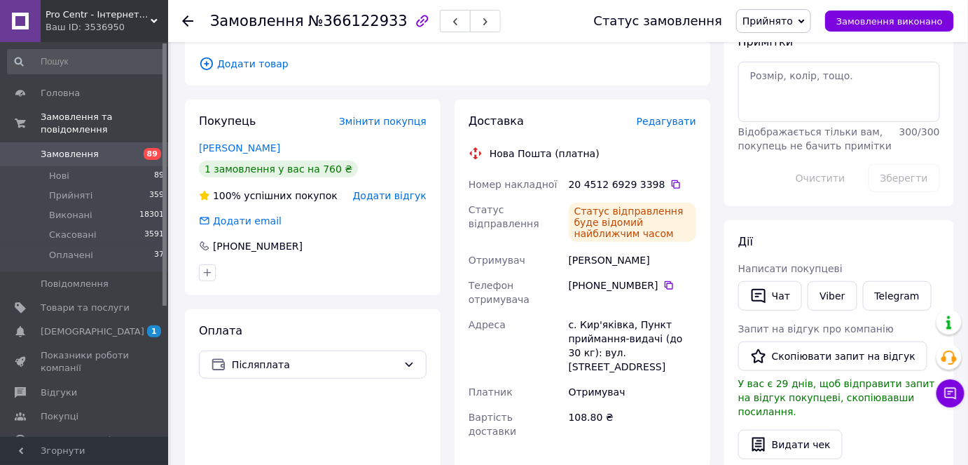
drag, startPoint x: 559, startPoint y: 235, endPoint x: 706, endPoint y: 254, distance: 148.4
click at [706, 254] on div "Доставка Редагувати Нова Пошта (платна) Номер накладної 20 4512 6929 3398   Ста…" at bounding box center [583, 283] width 256 height 369
copy div "Отримувач Помаз Ангеліна"
click at [671, 179] on icon at bounding box center [676, 184] width 11 height 11
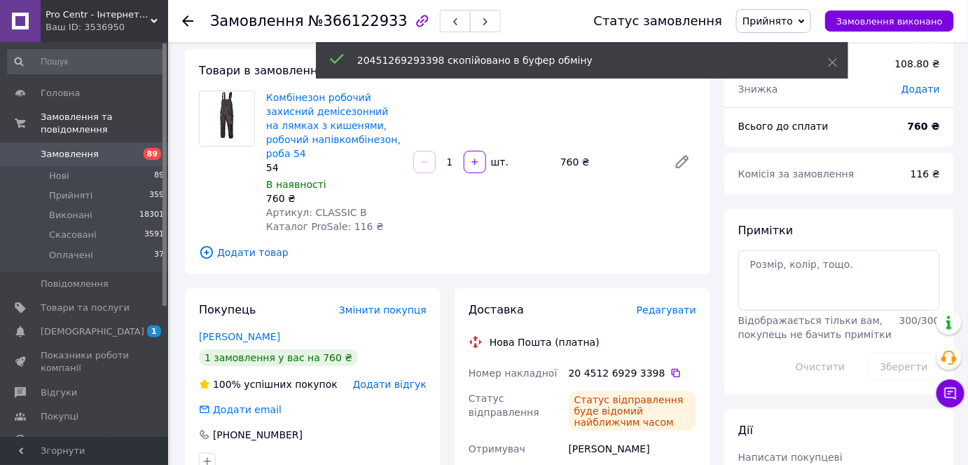
scroll to position [63, 0]
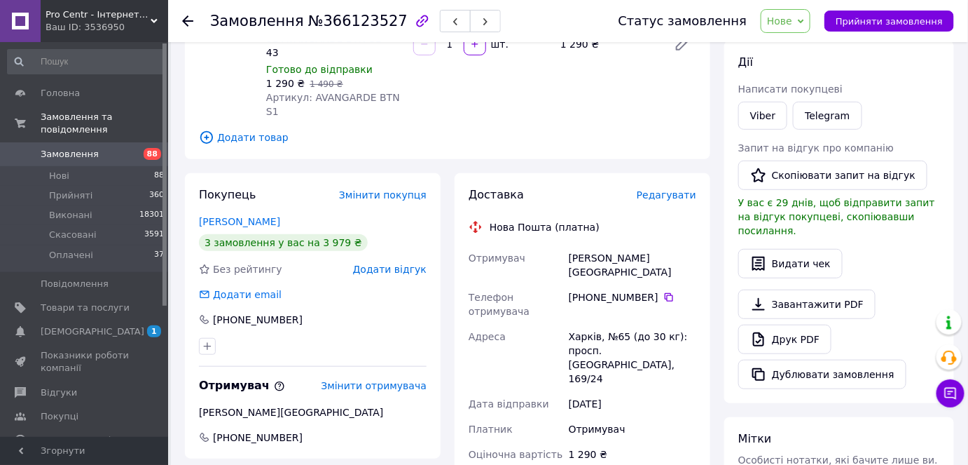
scroll to position [191, 0]
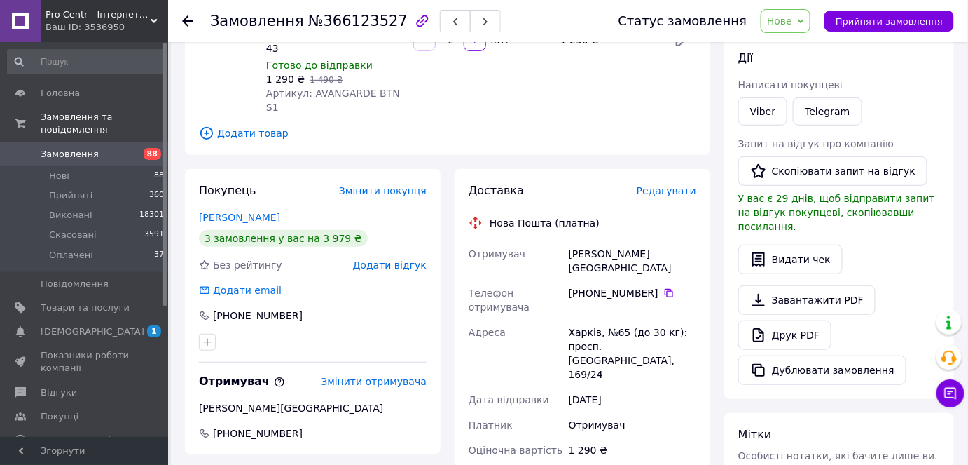
click at [571, 241] on div "[PERSON_NAME][GEOGRAPHIC_DATA]" at bounding box center [632, 260] width 133 height 39
copy div "[PERSON_NAME]"
drag, startPoint x: 192, startPoint y: 200, endPoint x: 227, endPoint y: 203, distance: 35.1
click at [227, 203] on div "Покупець Змінити покупця [PERSON_NAME] 3 замовлення у вас на 3 979 ₴ Без рейтин…" at bounding box center [313, 311] width 256 height 285
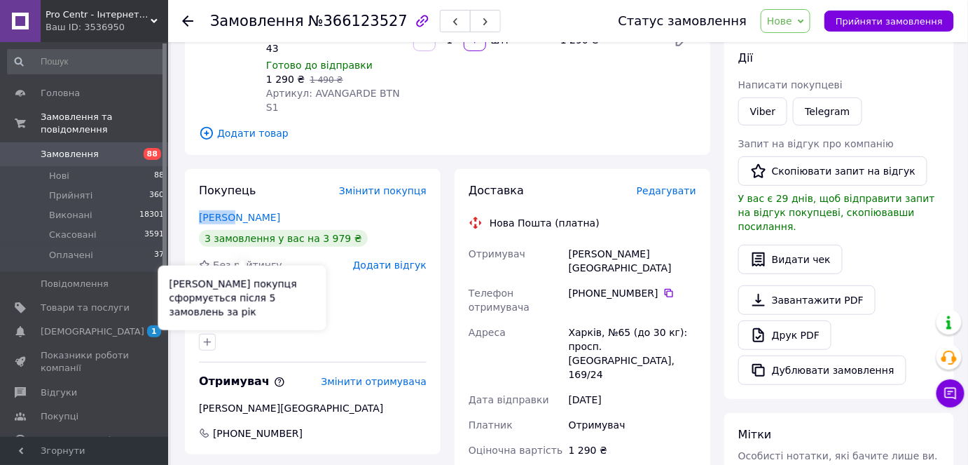
copy link "[PERSON_NAME]"
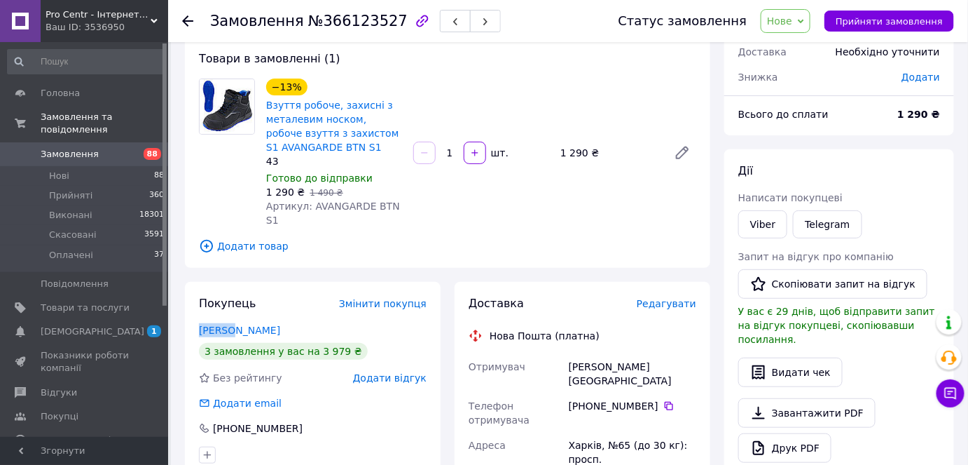
scroll to position [63, 0]
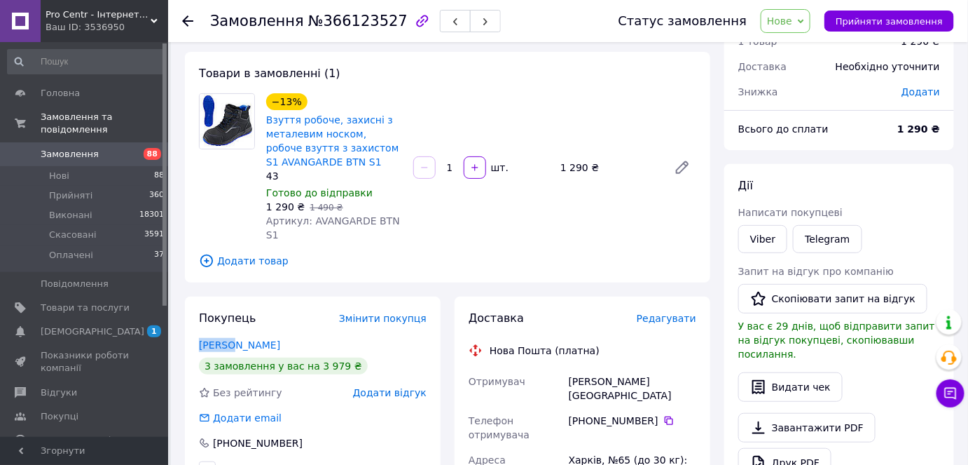
click at [243, 339] on link "[PERSON_NAME]" at bounding box center [239, 344] width 81 height 11
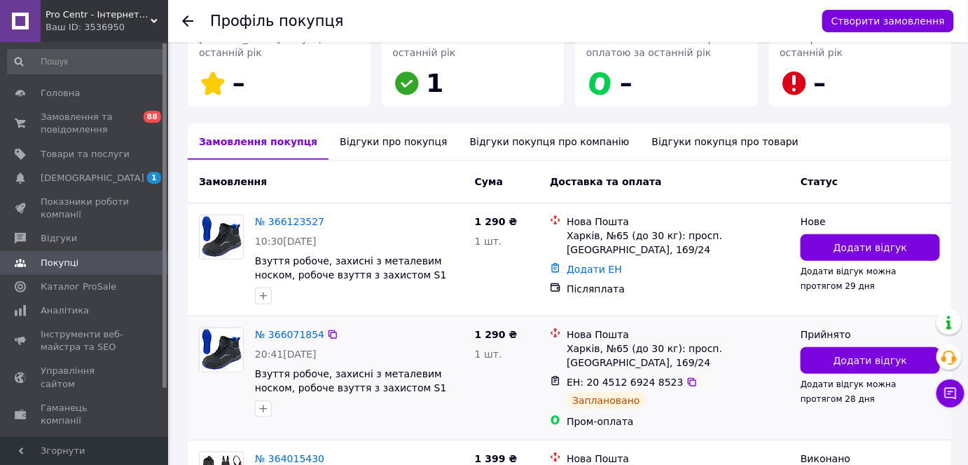
scroll to position [318, 0]
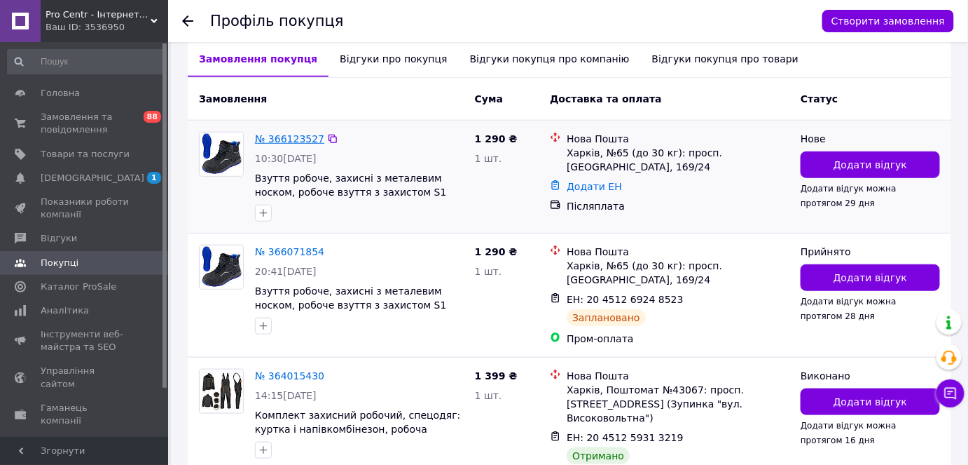
click at [301, 142] on link "№ 366123527" at bounding box center [289, 138] width 69 height 11
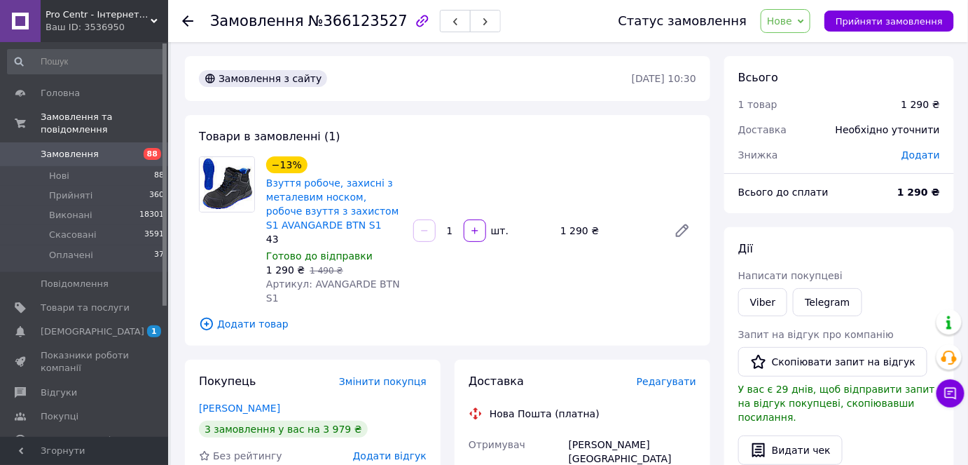
click at [811, 13] on span "Нове" at bounding box center [786, 21] width 50 height 24
click at [798, 92] on li "Скасовано" at bounding box center [794, 91] width 64 height 21
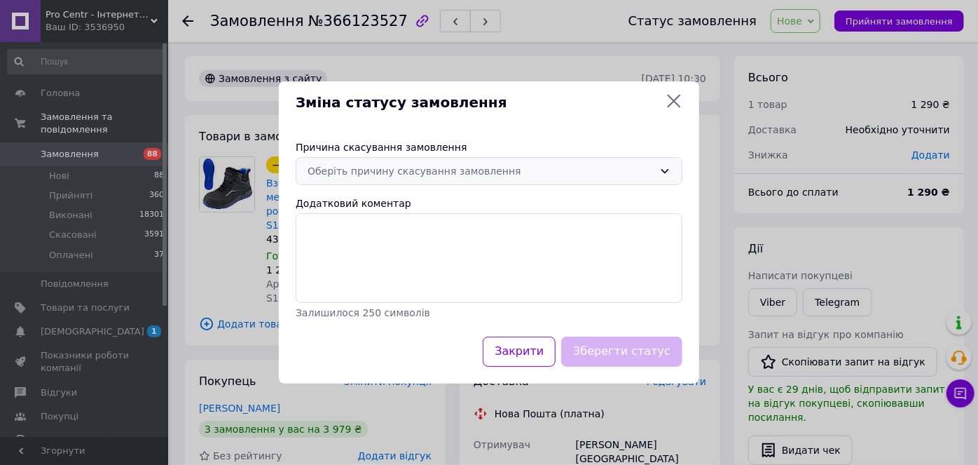
click at [502, 171] on div "Оберіть причину скасування замовлення" at bounding box center [481, 170] width 346 height 15
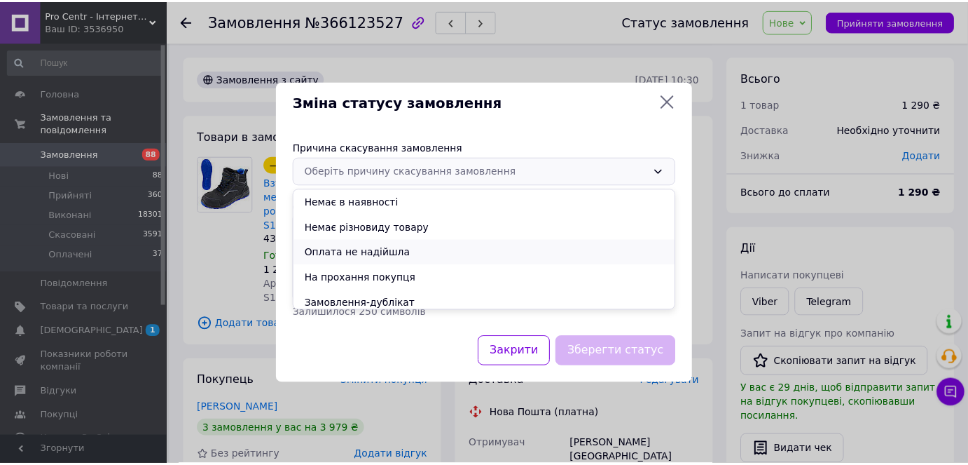
scroll to position [56, 0]
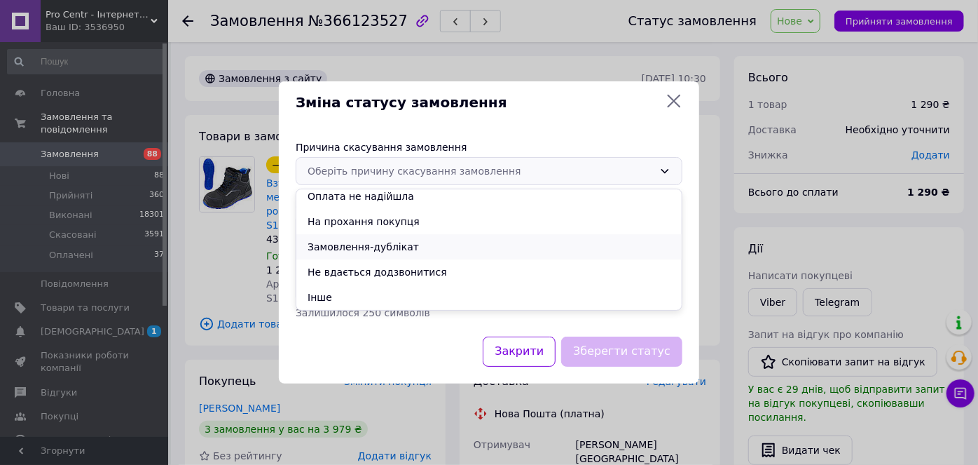
click at [386, 242] on li "Замовлення-дублікат" at bounding box center [488, 246] width 385 height 25
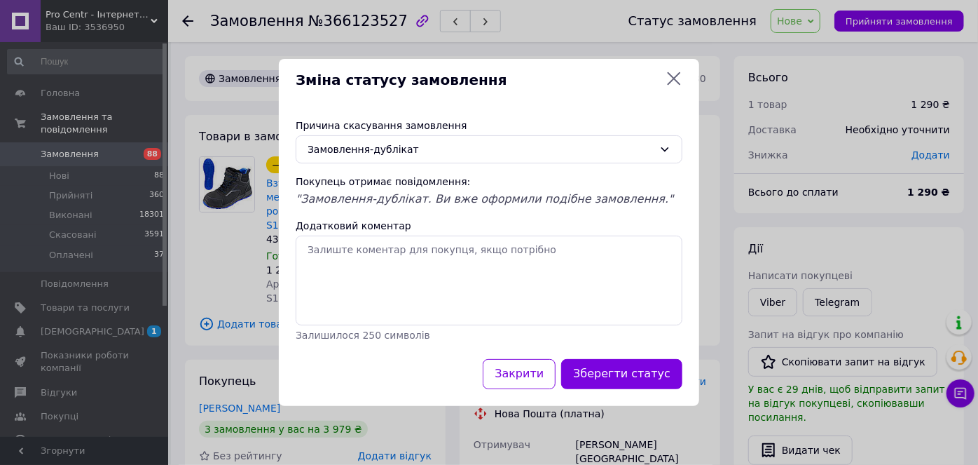
drag, startPoint x: 610, startPoint y: 363, endPoint x: 622, endPoint y: 362, distance: 11.2
click at [617, 363] on button "Зберегти статус" at bounding box center [621, 374] width 121 height 30
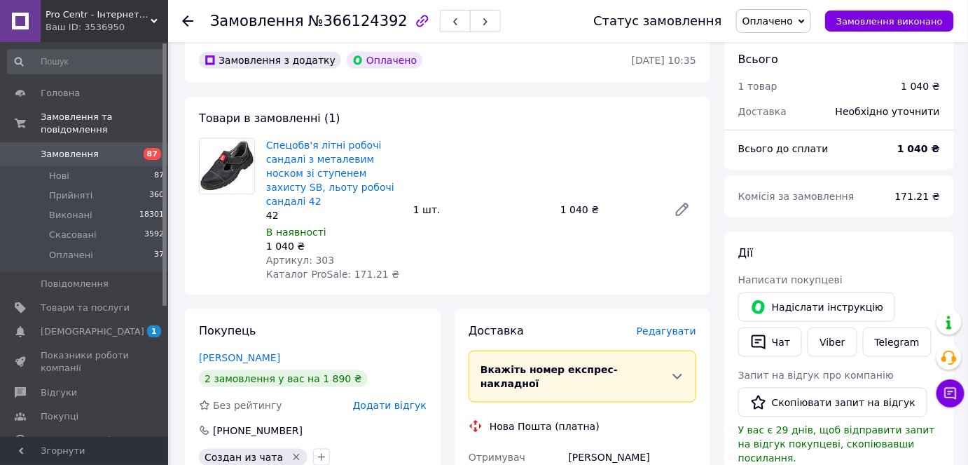
scroll to position [573, 0]
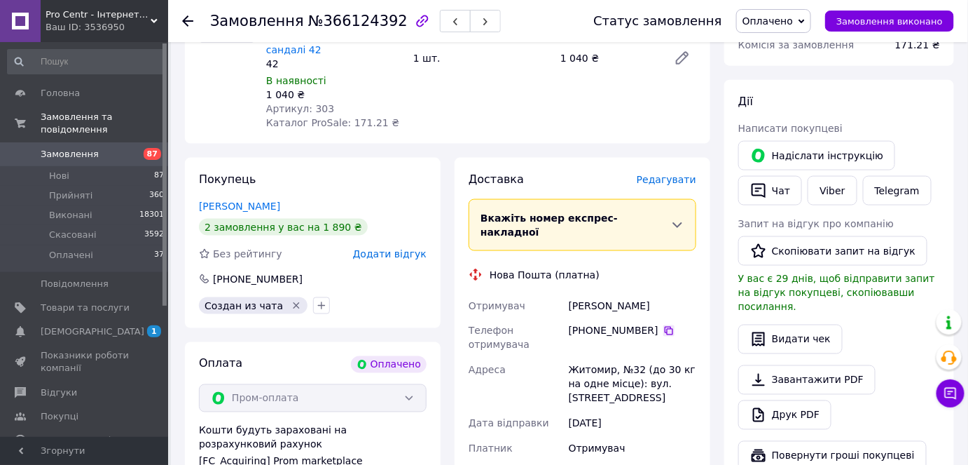
click at [666, 325] on icon at bounding box center [669, 330] width 11 height 11
click at [582, 293] on div "Случич Александр" at bounding box center [632, 305] width 133 height 25
copy div "Случич"
click at [624, 293] on div "Случич Александр" at bounding box center [632, 305] width 133 height 25
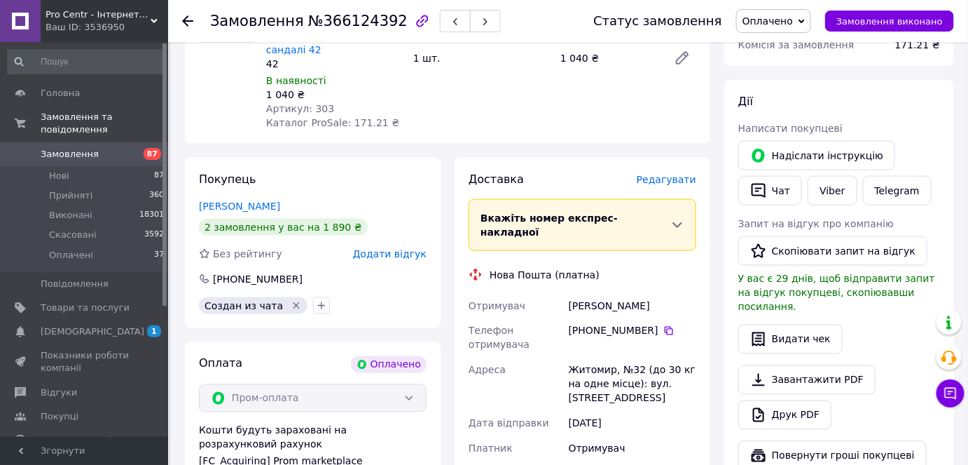
click at [624, 293] on div "Случич Александр" at bounding box center [632, 305] width 133 height 25
copy div "Александр"
click at [583, 357] on div "Житомир, №32 (до 30 кг на одне місце): вул. Кибальчича, 10" at bounding box center [632, 383] width 133 height 53
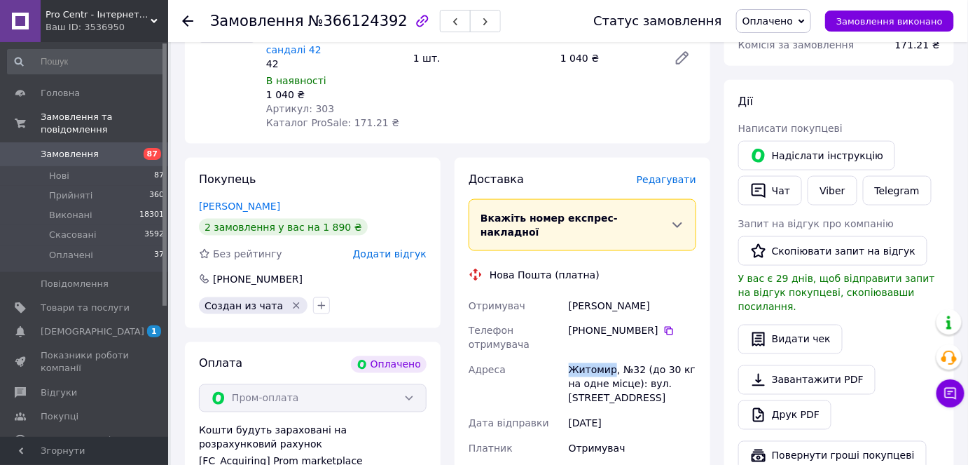
copy div "Житомир"
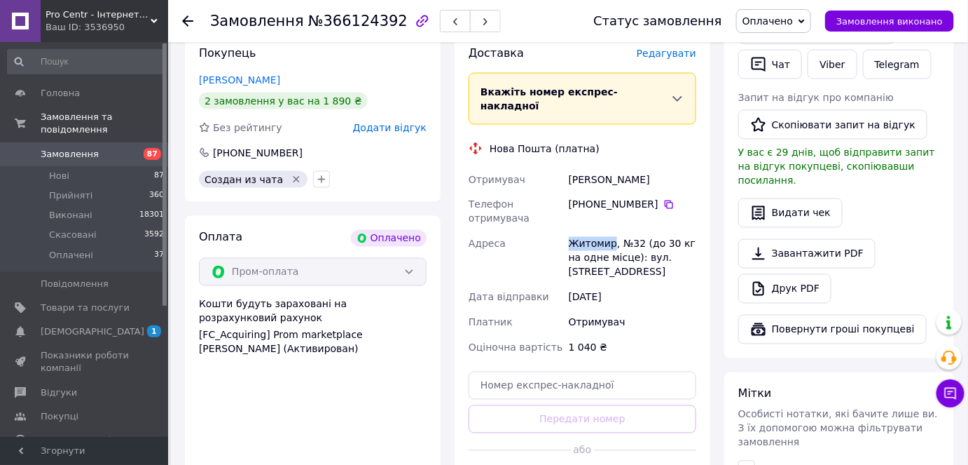
scroll to position [701, 0]
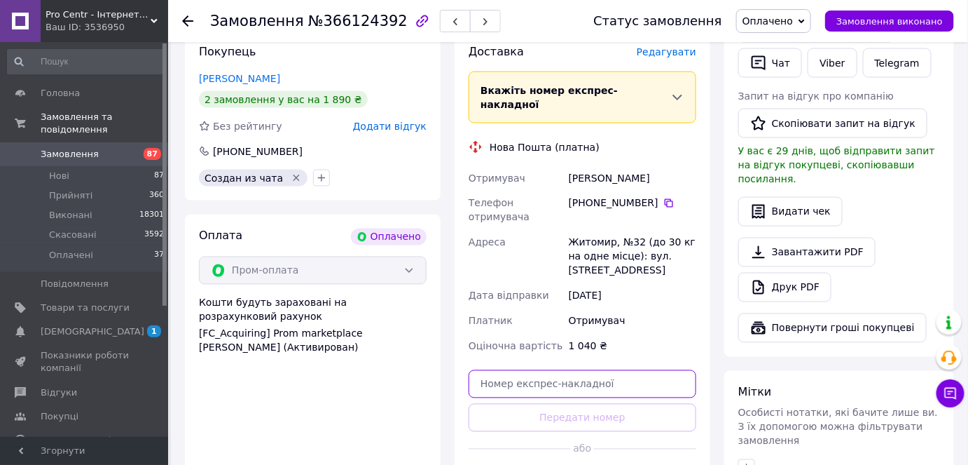
click at [573, 370] on input "text" at bounding box center [583, 384] width 228 height 28
paste input "20451269294573"
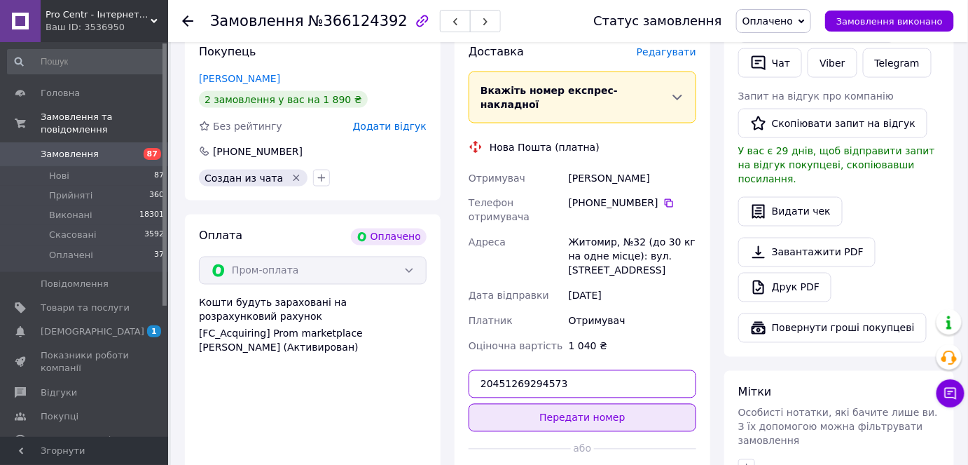
type input "20451269294573"
click at [546, 404] on button "Передати номер" at bounding box center [583, 418] width 228 height 28
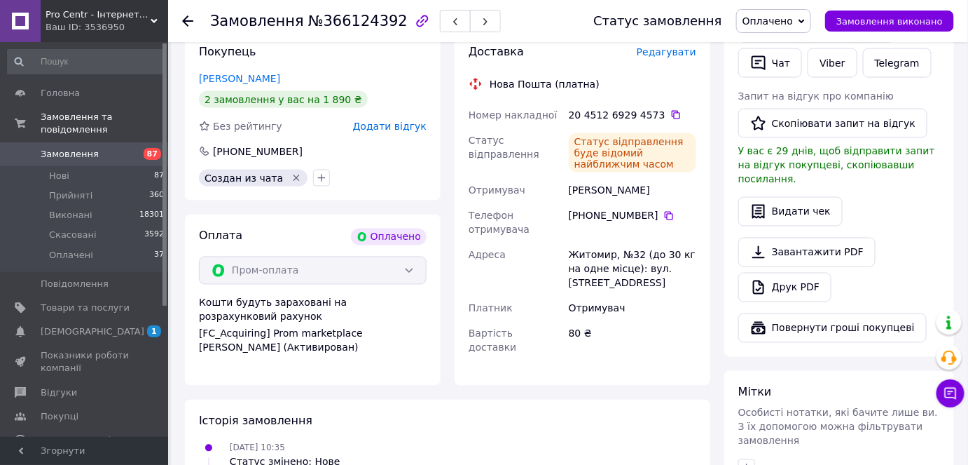
drag, startPoint x: 561, startPoint y: 135, endPoint x: 657, endPoint y: 144, distance: 97.2
click at [657, 144] on div "Номер накладної 20 4512 6929 4573   Статус відправлення Статус відправлення буд…" at bounding box center [582, 231] width 233 height 258
copy div "Отримувач Случич Александр"
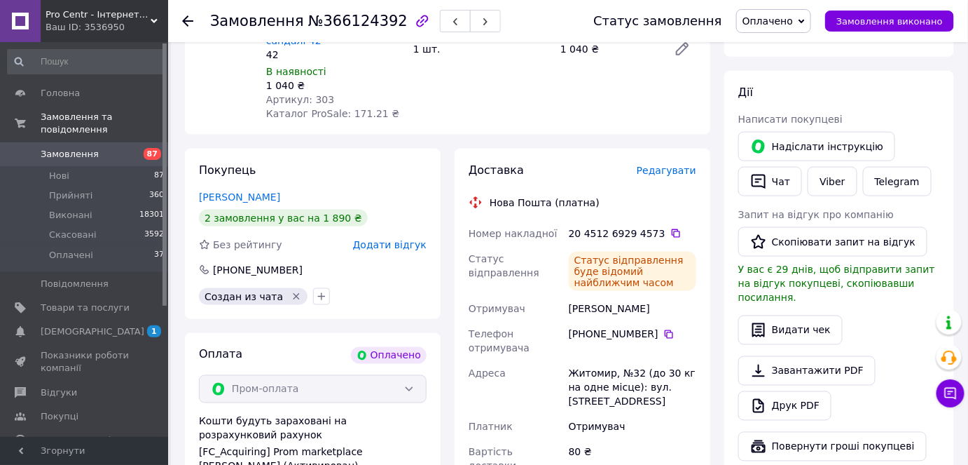
scroll to position [509, 0]
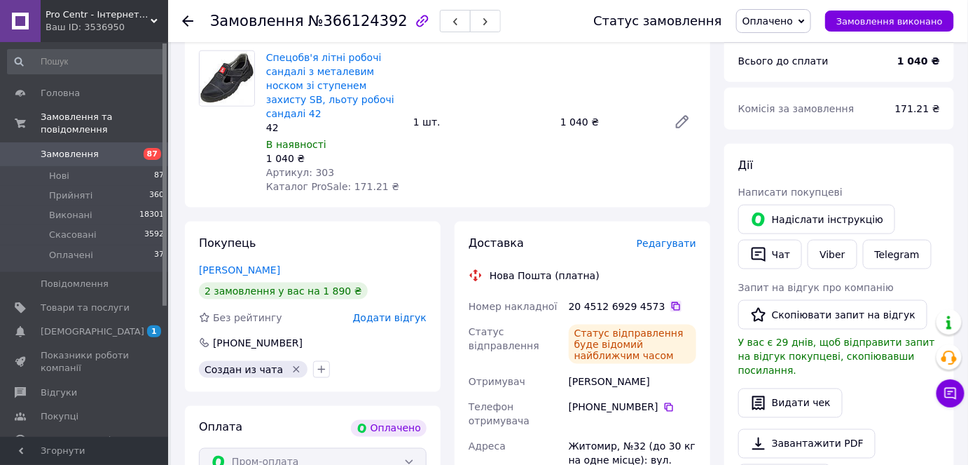
click at [671, 301] on icon at bounding box center [676, 306] width 11 height 11
click at [650, 299] on div "20 4512 6929 4573" at bounding box center [633, 306] width 128 height 14
click at [657, 299] on div "20 4512 6929 4573" at bounding box center [633, 306] width 128 height 14
click at [667, 299] on div "20 4512 6929 4573" at bounding box center [633, 306] width 128 height 14
click at [671, 301] on icon at bounding box center [676, 306] width 11 height 11
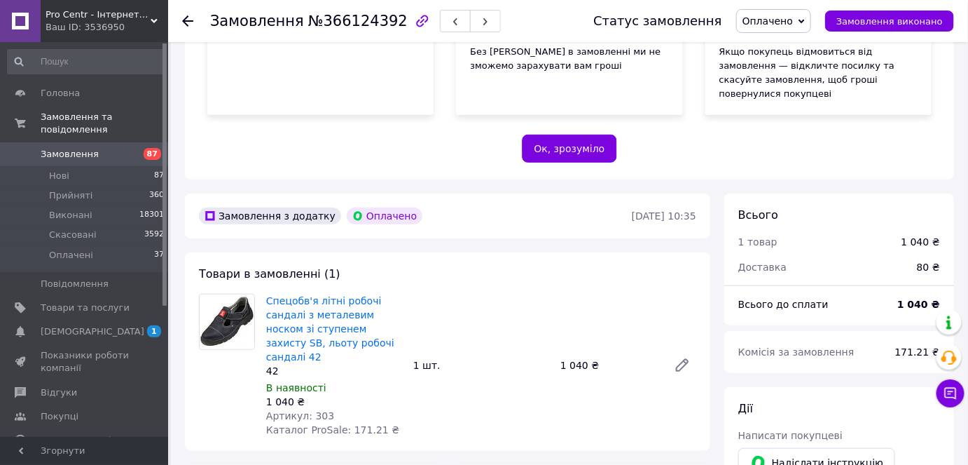
scroll to position [382, 0]
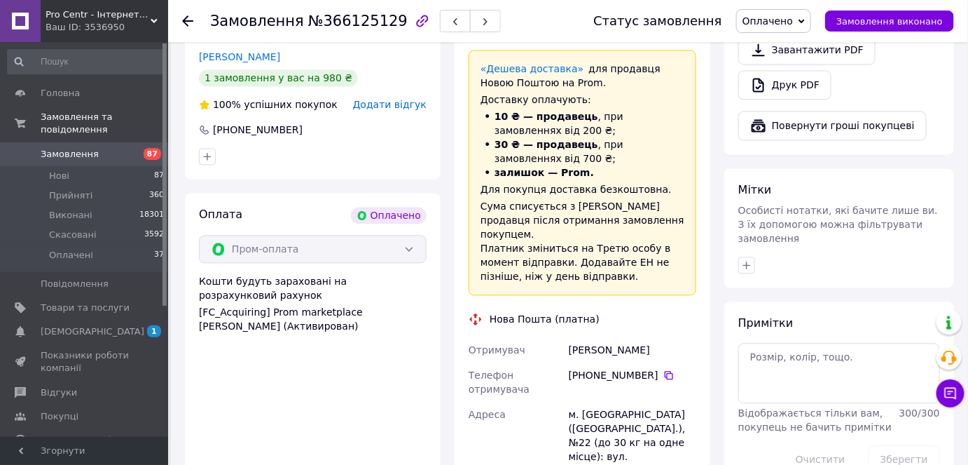
scroll to position [955, 0]
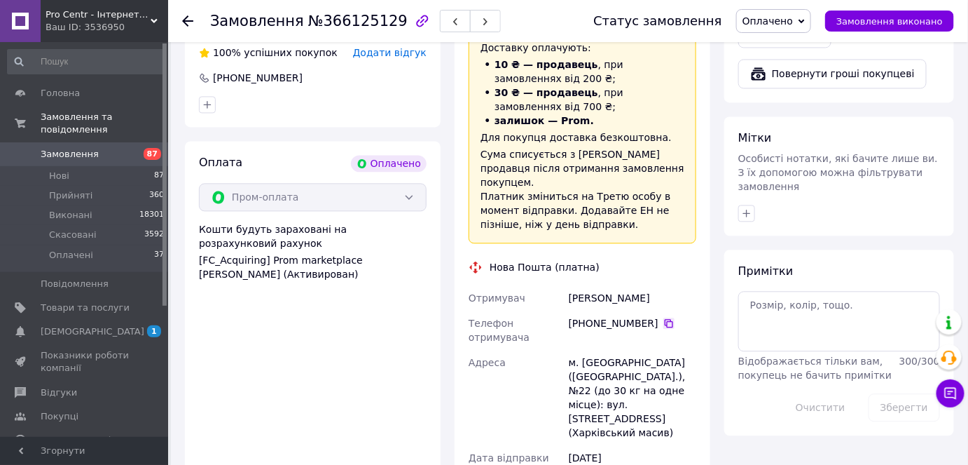
click at [664, 317] on icon at bounding box center [669, 322] width 11 height 11
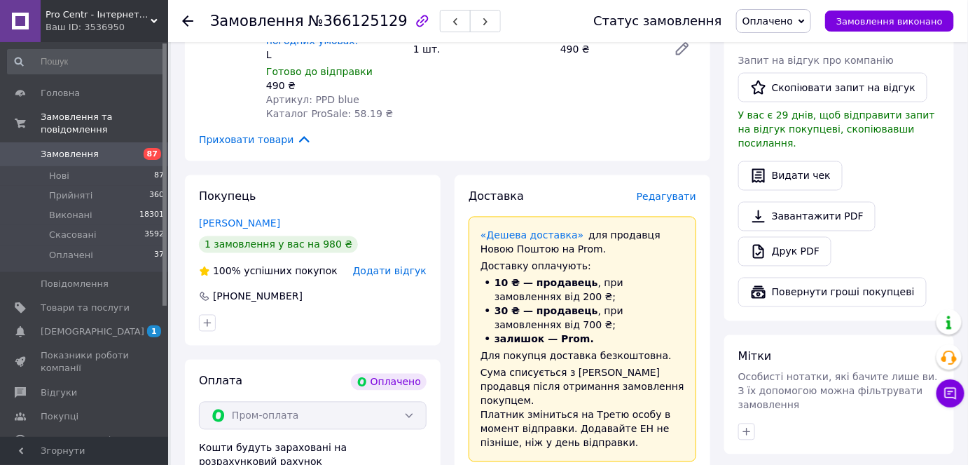
scroll to position [891, 0]
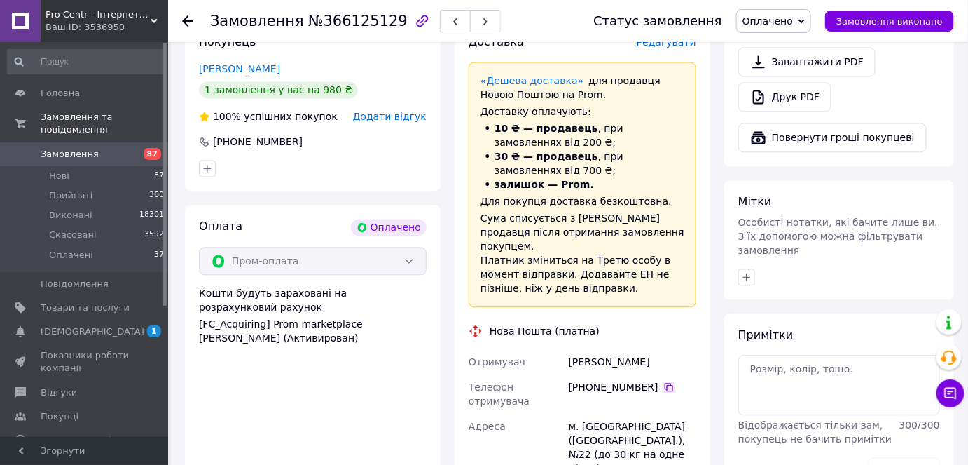
click at [665, 383] on icon at bounding box center [669, 387] width 8 height 8
click at [573, 349] on div "[PERSON_NAME]" at bounding box center [632, 361] width 133 height 25
copy div "[PERSON_NAME]"
click at [639, 349] on div "[PERSON_NAME]" at bounding box center [632, 361] width 133 height 25
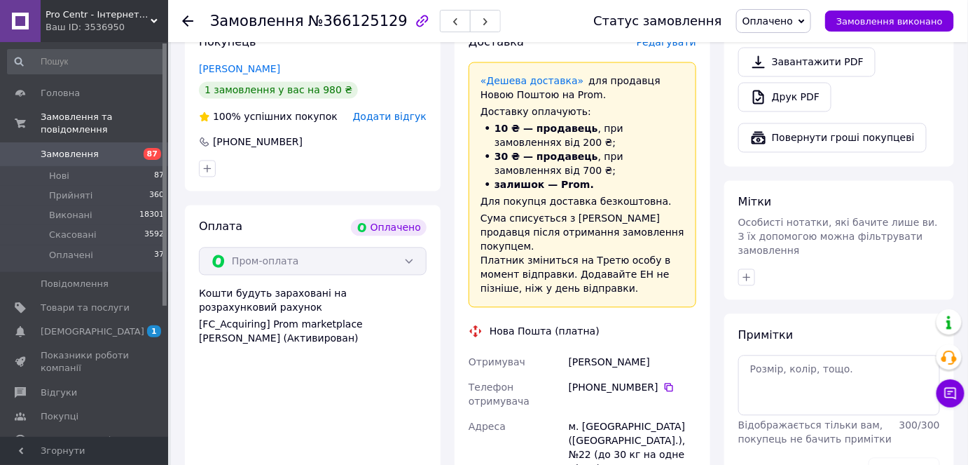
click at [639, 349] on div "[PERSON_NAME]" at bounding box center [632, 361] width 133 height 25
copy div "[PERSON_NAME]"
click at [588, 413] on div "м. [GEOGRAPHIC_DATA] ([GEOGRAPHIC_DATA].), №22 (до 30 кг на одне місце): вул. […" at bounding box center [632, 460] width 133 height 95
copy div "[GEOGRAPHIC_DATA]"
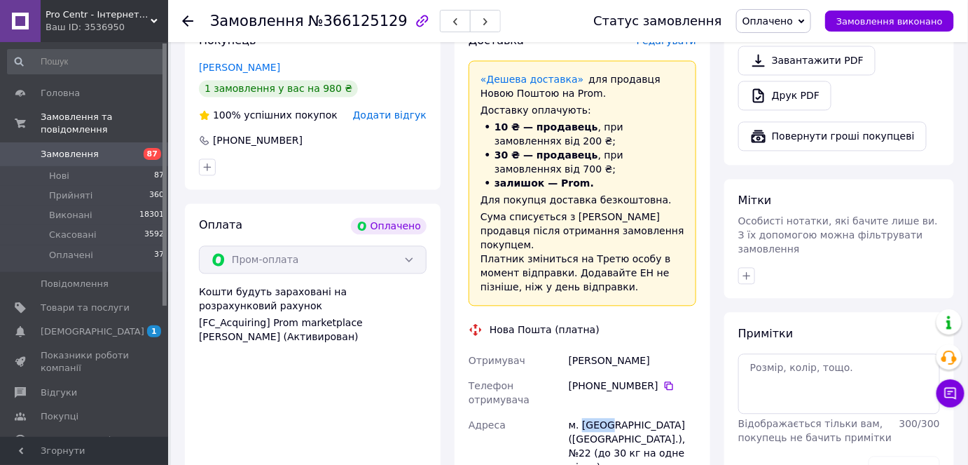
scroll to position [1083, 0]
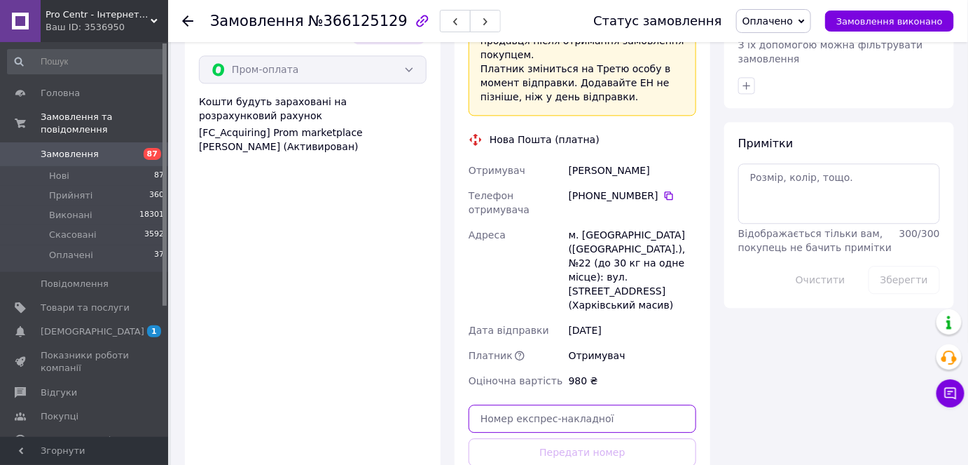
click at [544, 404] on input "text" at bounding box center [583, 418] width 228 height 28
paste input "20451269295665"
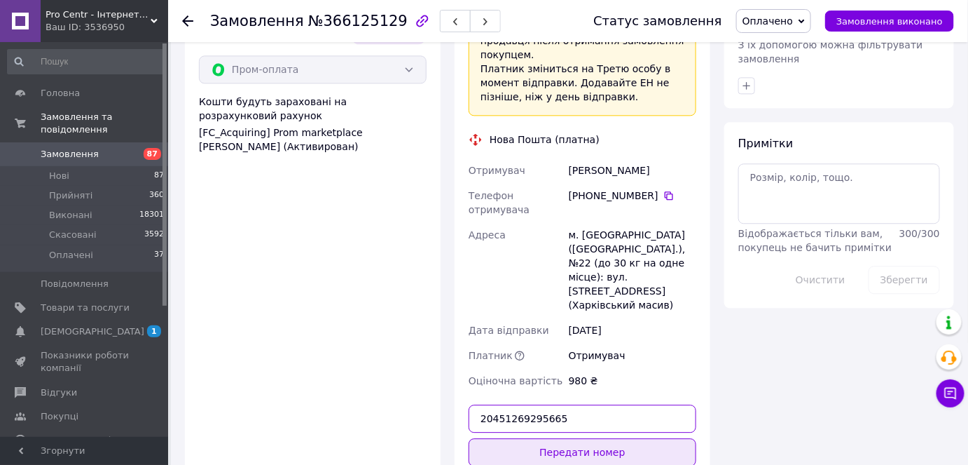
type input "20451269295665"
click at [521, 438] on button "Передати номер" at bounding box center [583, 452] width 228 height 28
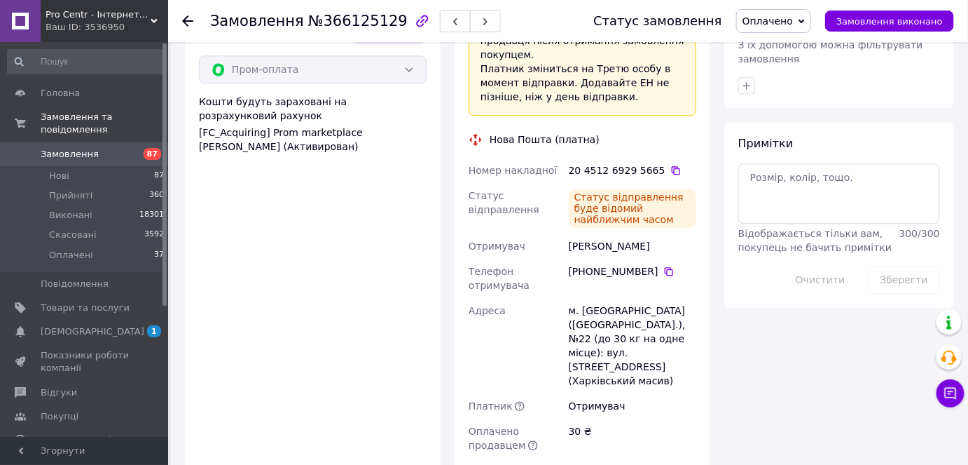
drag, startPoint x: 590, startPoint y: 202, endPoint x: 687, endPoint y: 207, distance: 97.5
click at [687, 207] on div "Номер накладної 20 4512 6929 5665   Статус відправлення Статус відправлення буд…" at bounding box center [582, 340] width 233 height 364
copy div "Отримувач [PERSON_NAME]"
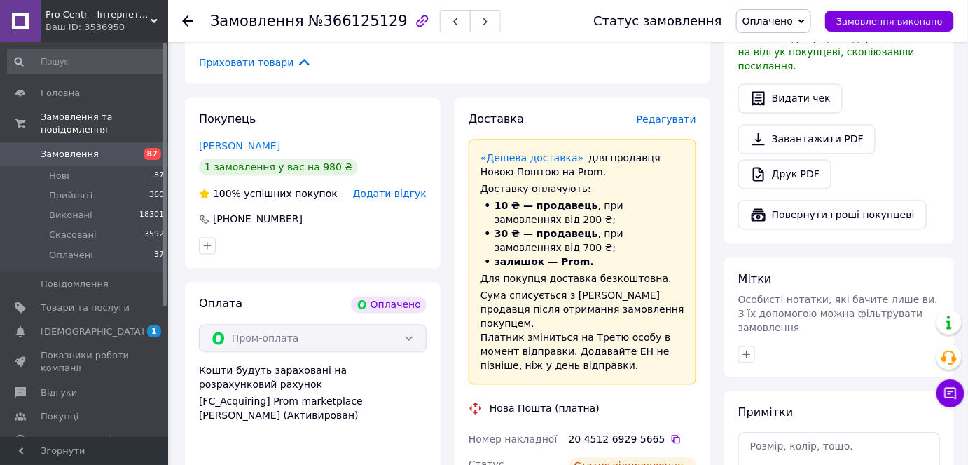
scroll to position [955, 0]
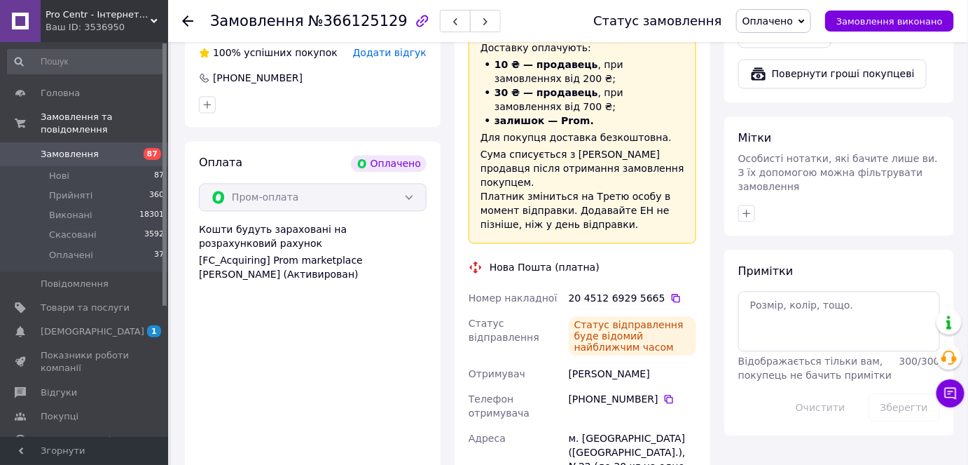
click at [668, 291] on div "20 4512 6929 5665" at bounding box center [633, 298] width 128 height 14
click at [672, 294] on icon at bounding box center [676, 298] width 8 height 8
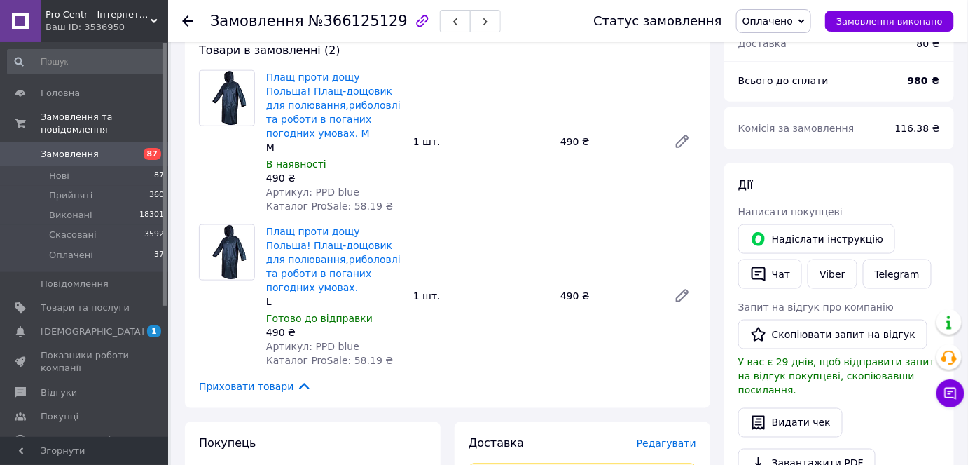
scroll to position [382, 0]
